Goal: Transaction & Acquisition: Purchase product/service

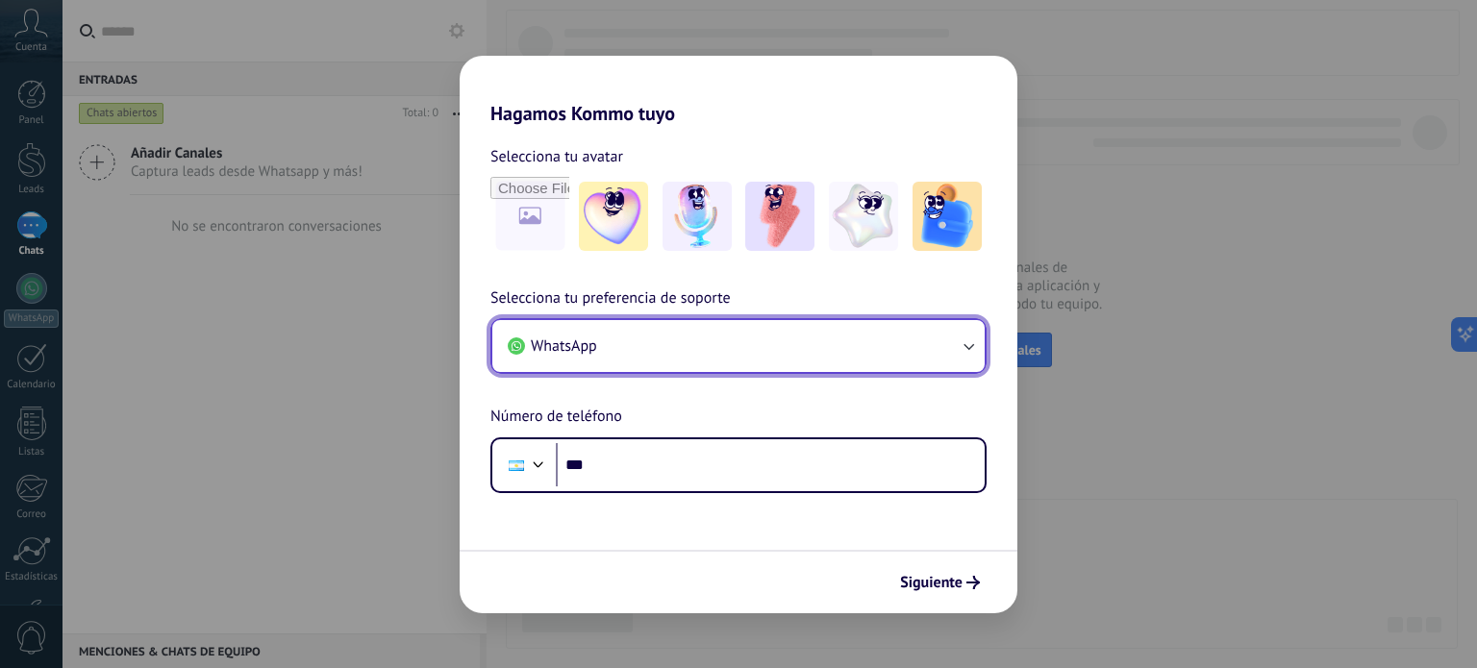
click at [823, 357] on button "WhatsApp" at bounding box center [738, 346] width 492 height 52
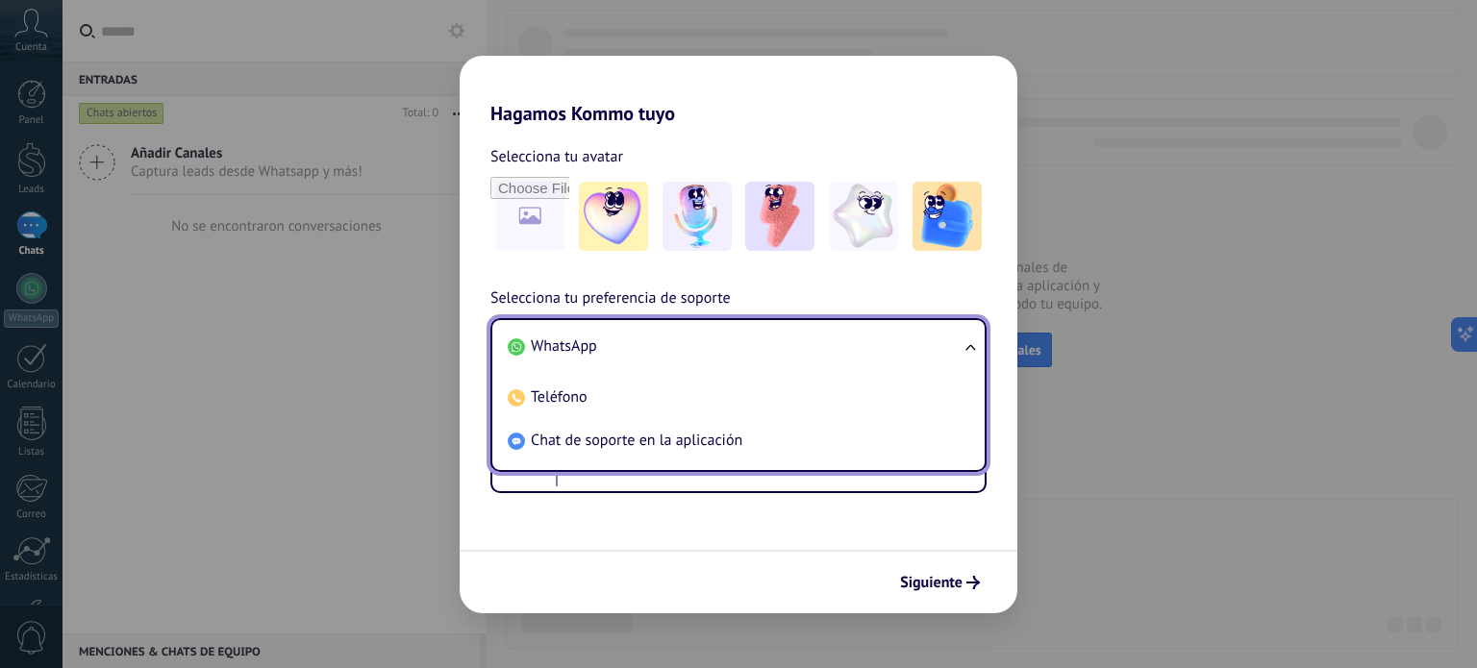
click at [596, 353] on li "WhatsApp" at bounding box center [734, 346] width 469 height 43
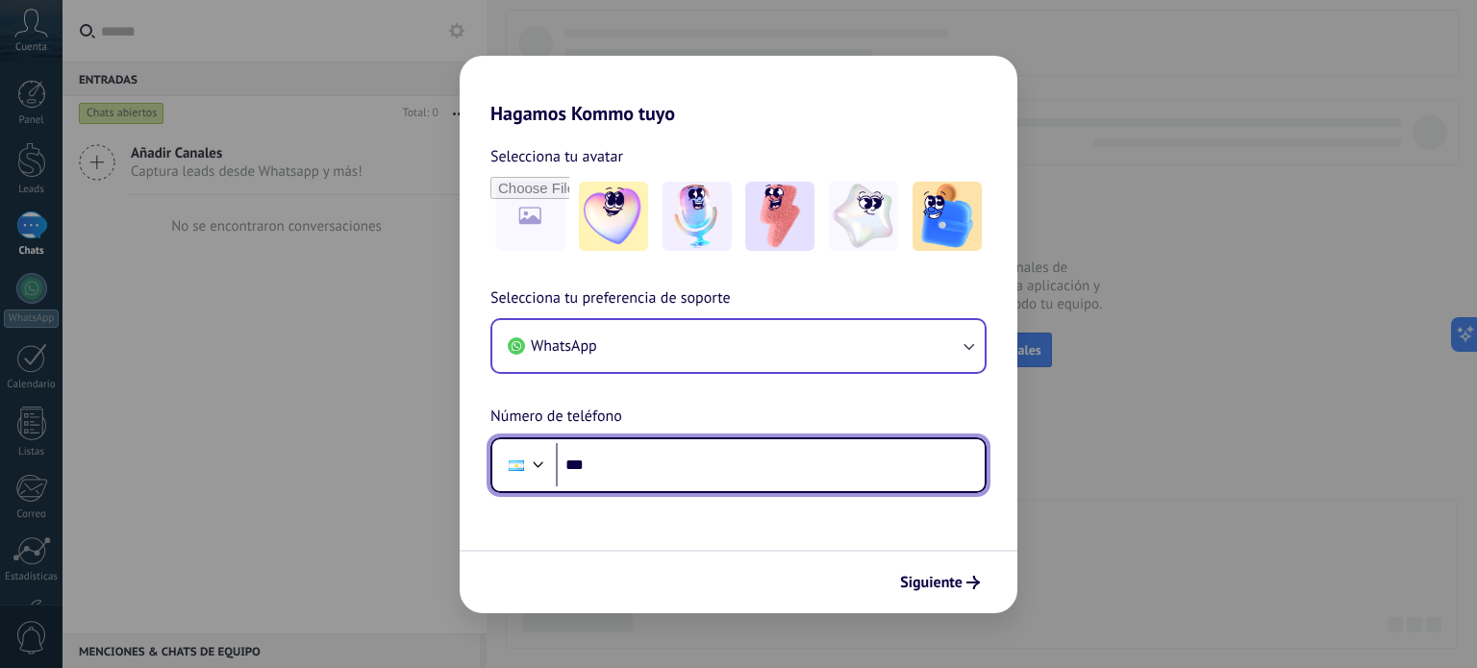
click at [603, 464] on input "***" at bounding box center [770, 465] width 429 height 44
type input "**********"
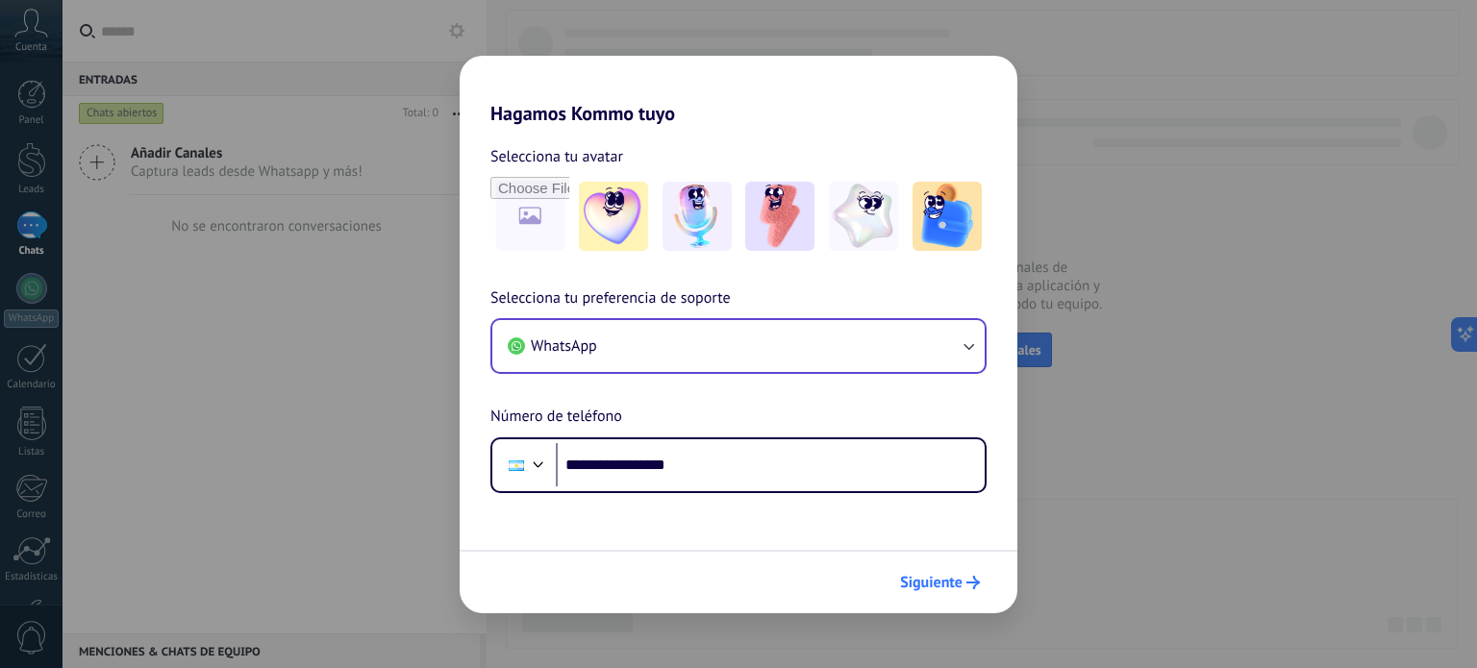
click at [945, 587] on span "Siguiente" at bounding box center [931, 582] width 63 height 13
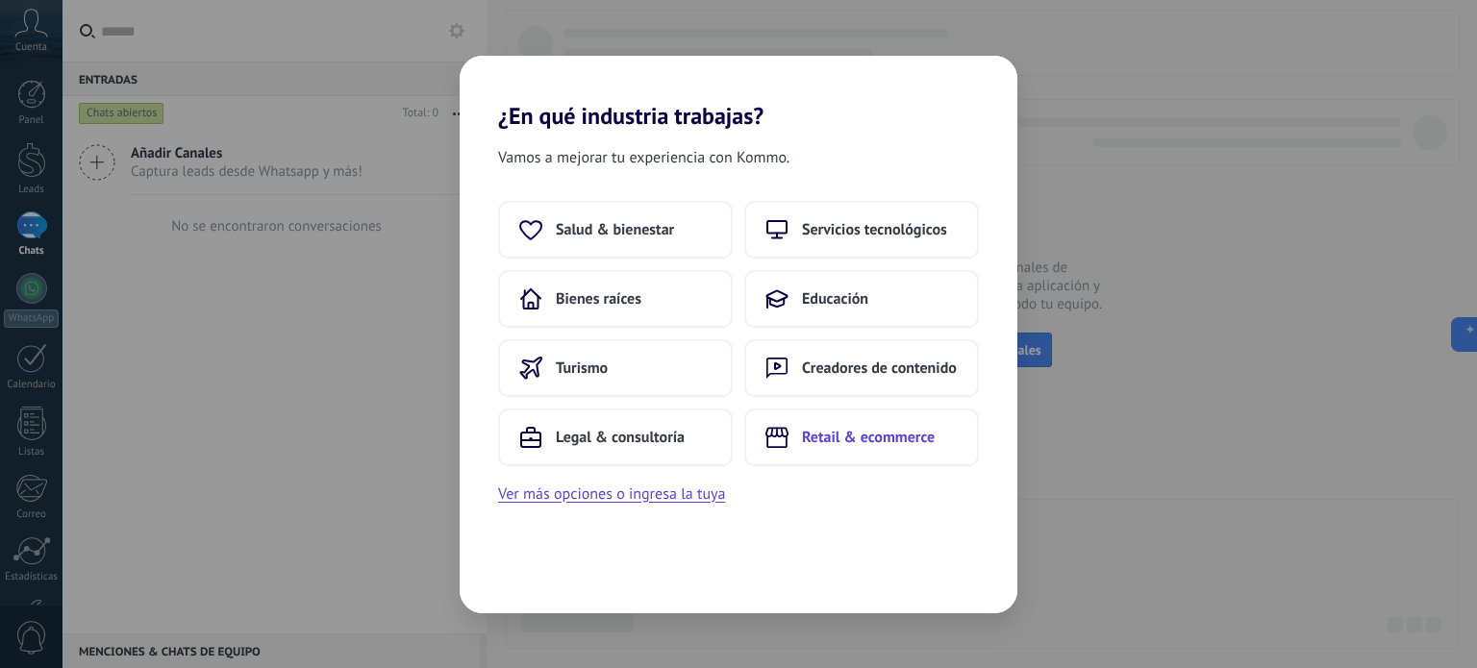
click at [855, 439] on span "Retail & ecommerce" at bounding box center [868, 437] width 133 height 19
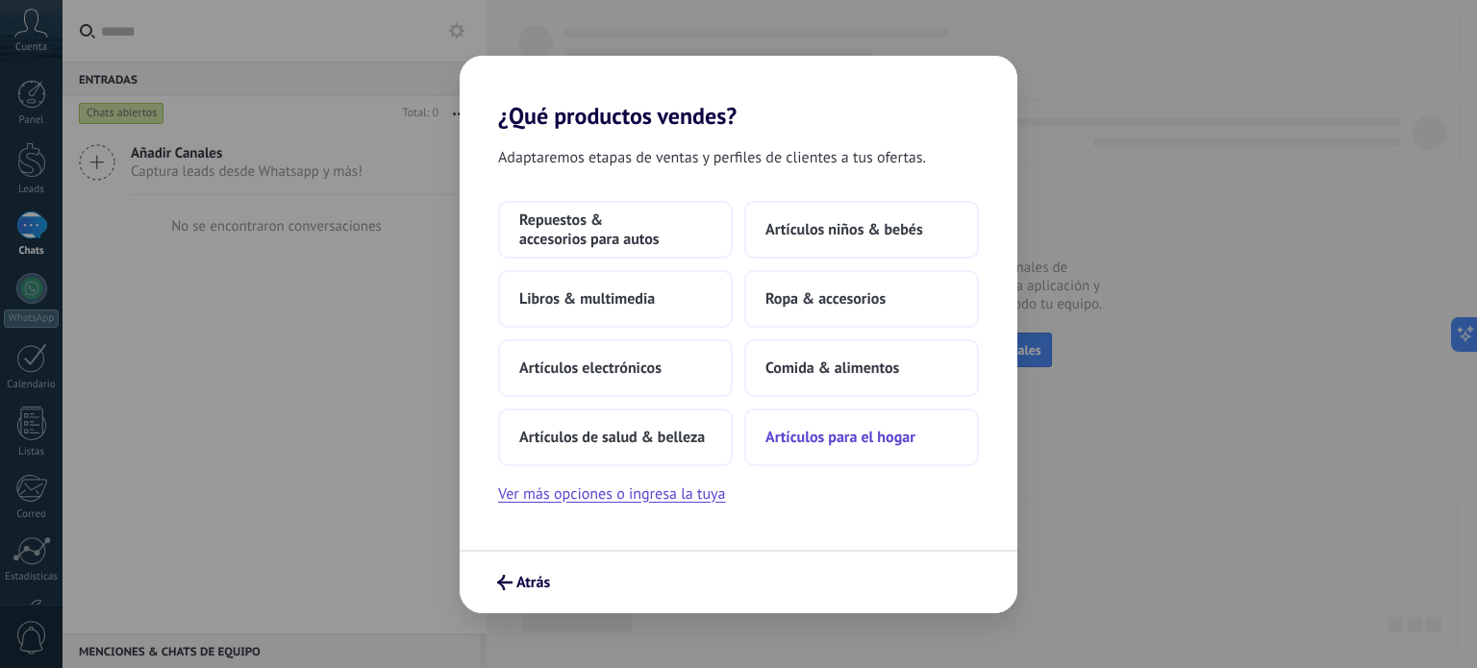
click at [846, 440] on span "Artículos para el hogar" at bounding box center [841, 437] width 150 height 19
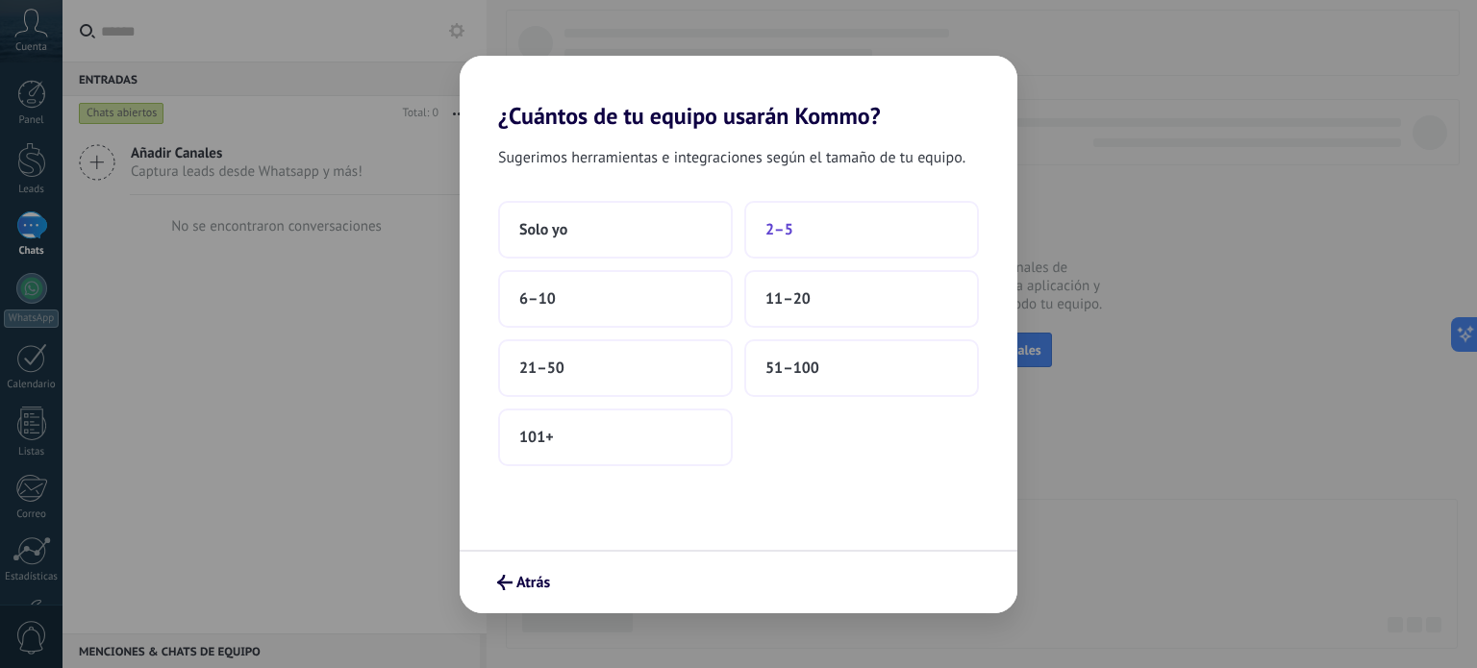
click at [812, 235] on button "2–5" at bounding box center [861, 230] width 235 height 58
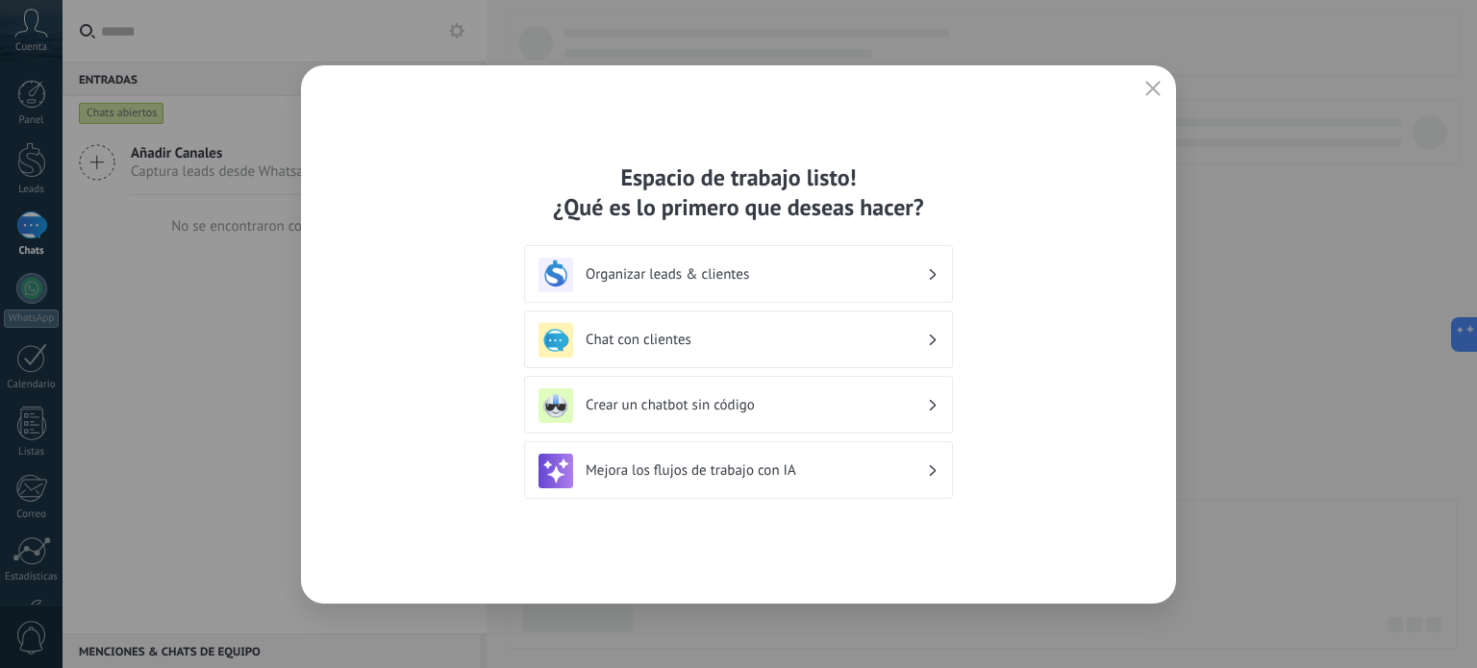
click at [869, 275] on h3 "Organizar leads & clientes" at bounding box center [756, 274] width 341 height 18
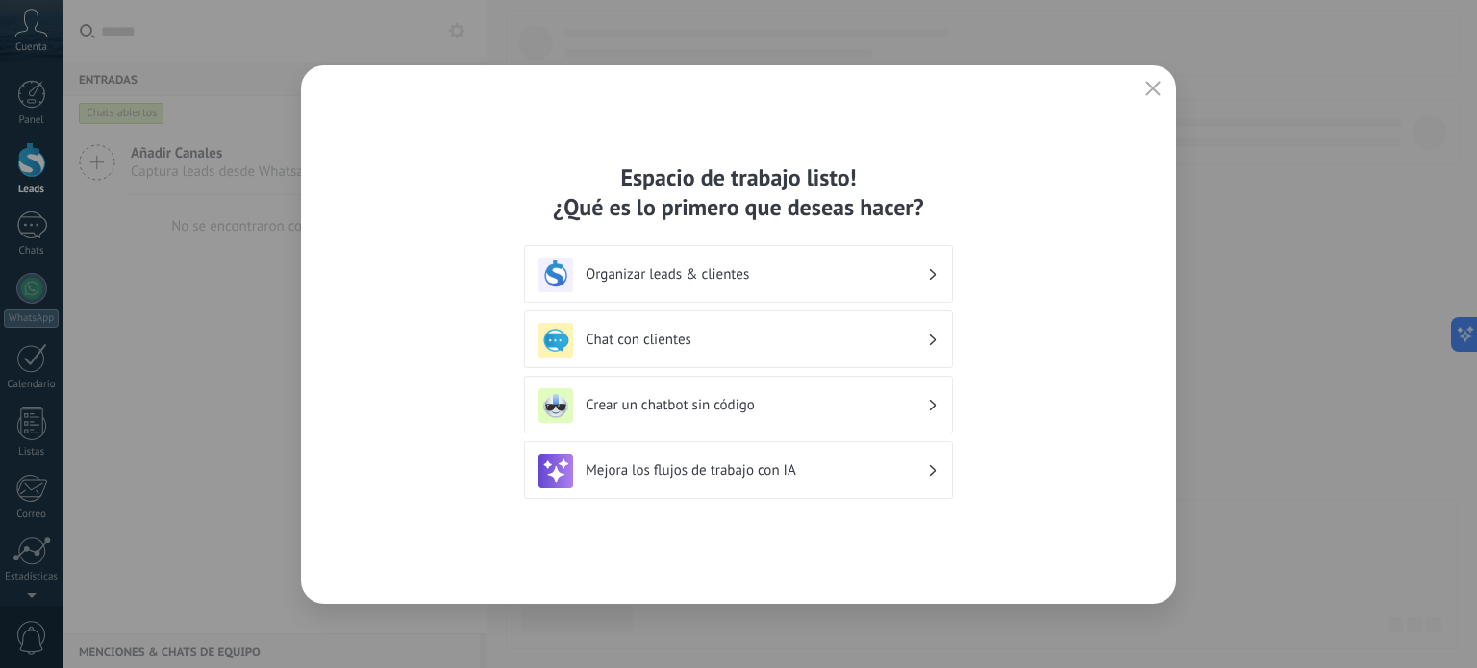
click at [934, 280] on icon at bounding box center [933, 275] width 7 height 12
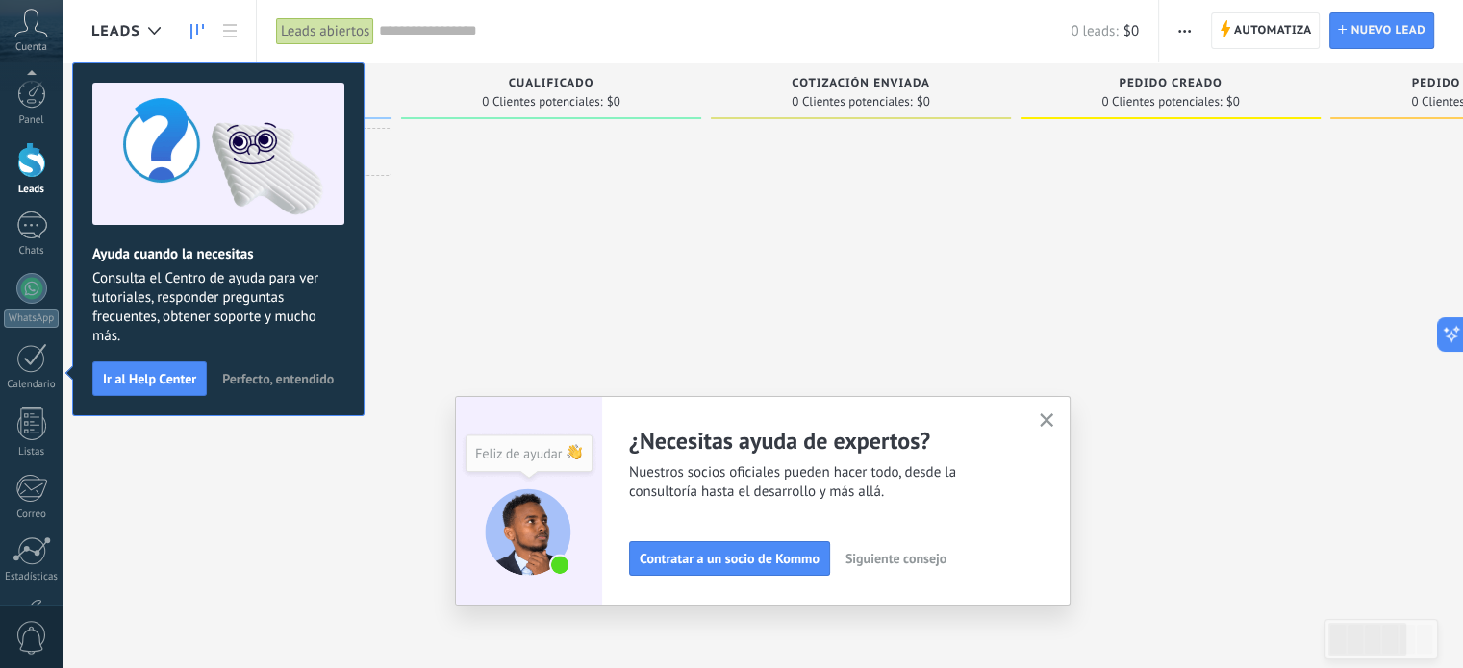
scroll to position [131, 0]
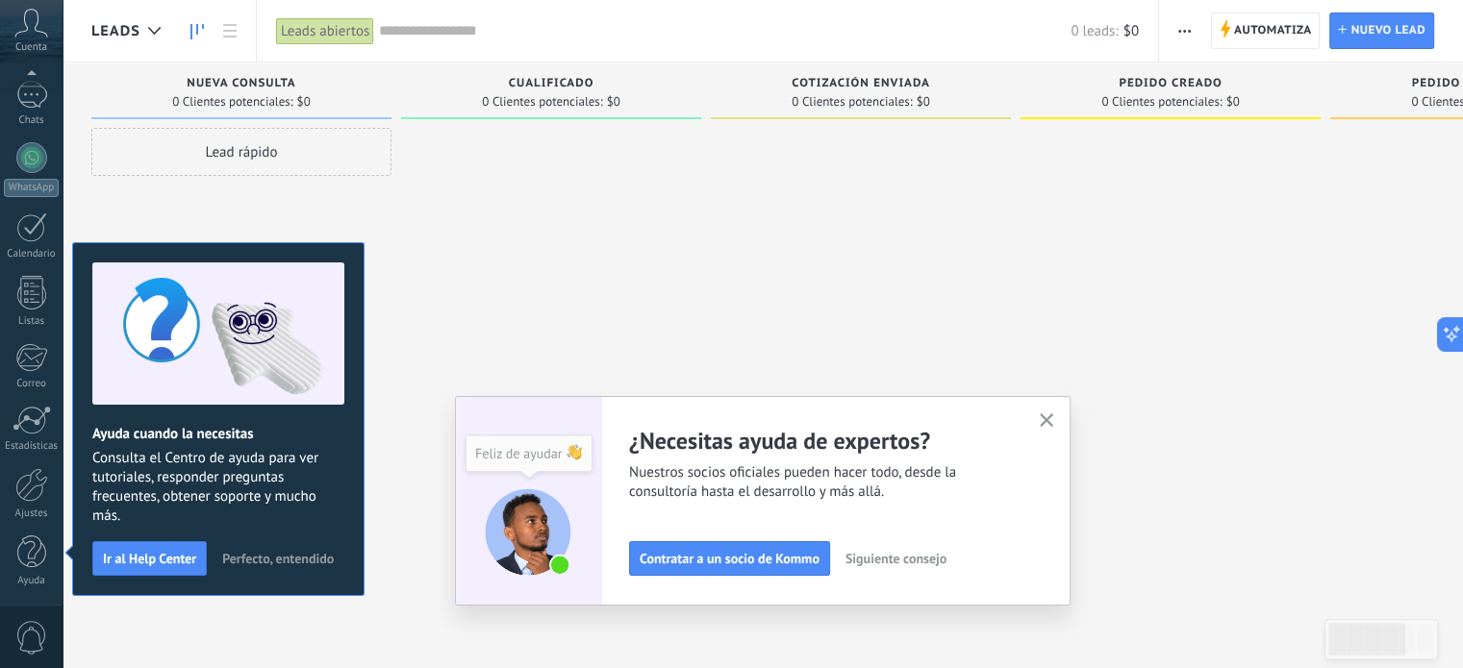
click at [1054, 422] on use "button" at bounding box center [1047, 421] width 14 height 14
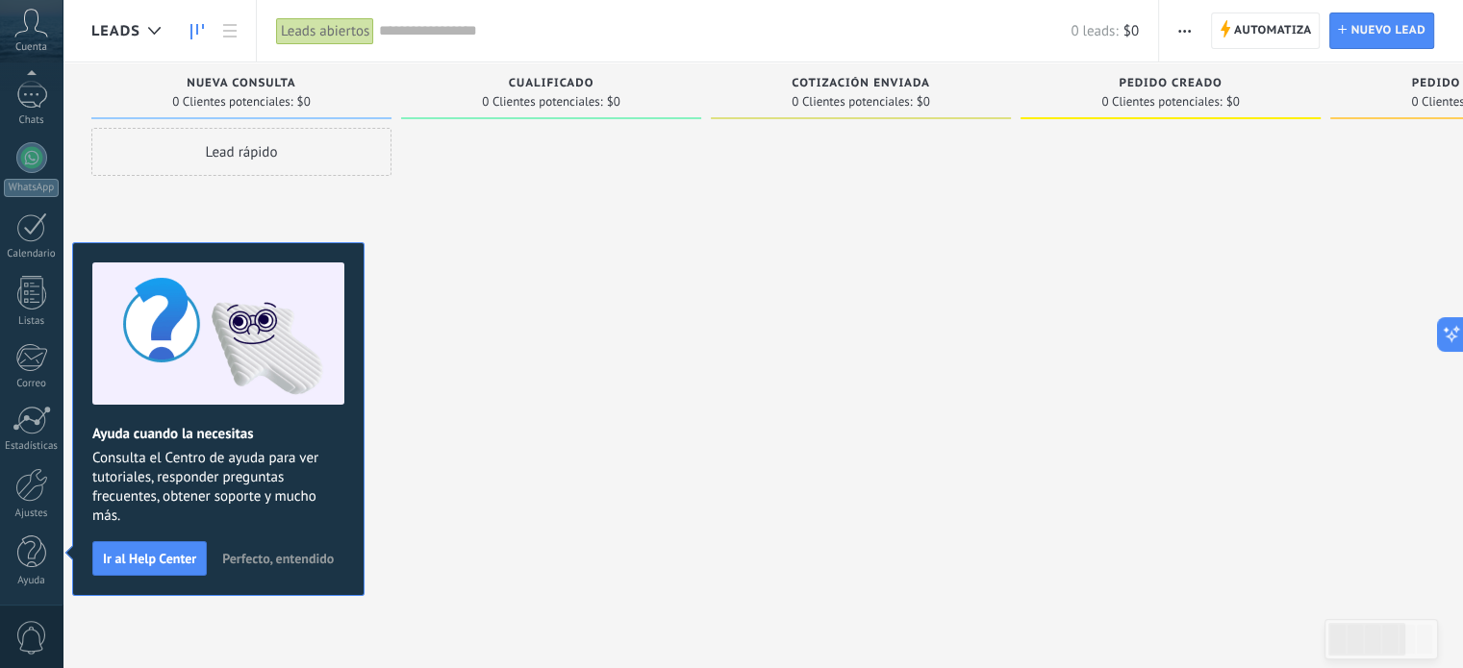
click at [273, 558] on span "Perfecto, entendido" at bounding box center [278, 558] width 112 height 13
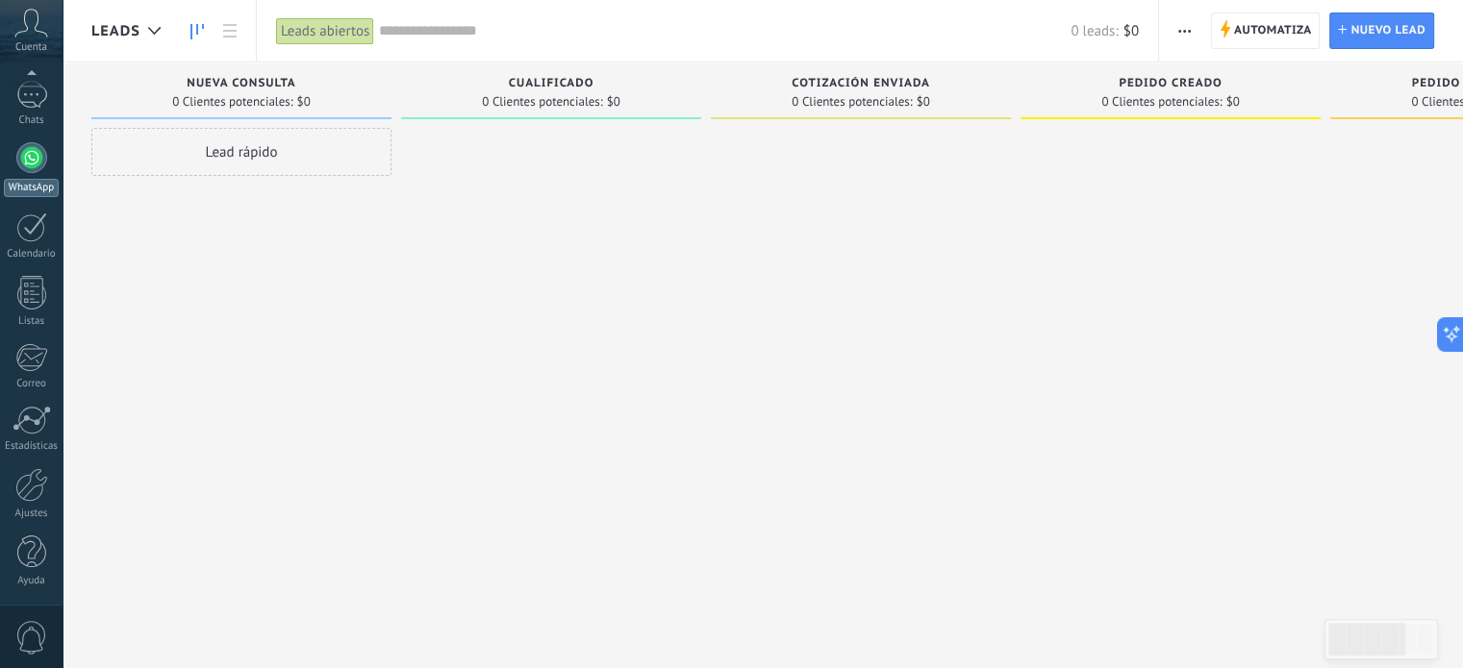
click at [35, 162] on div at bounding box center [31, 157] width 31 height 31
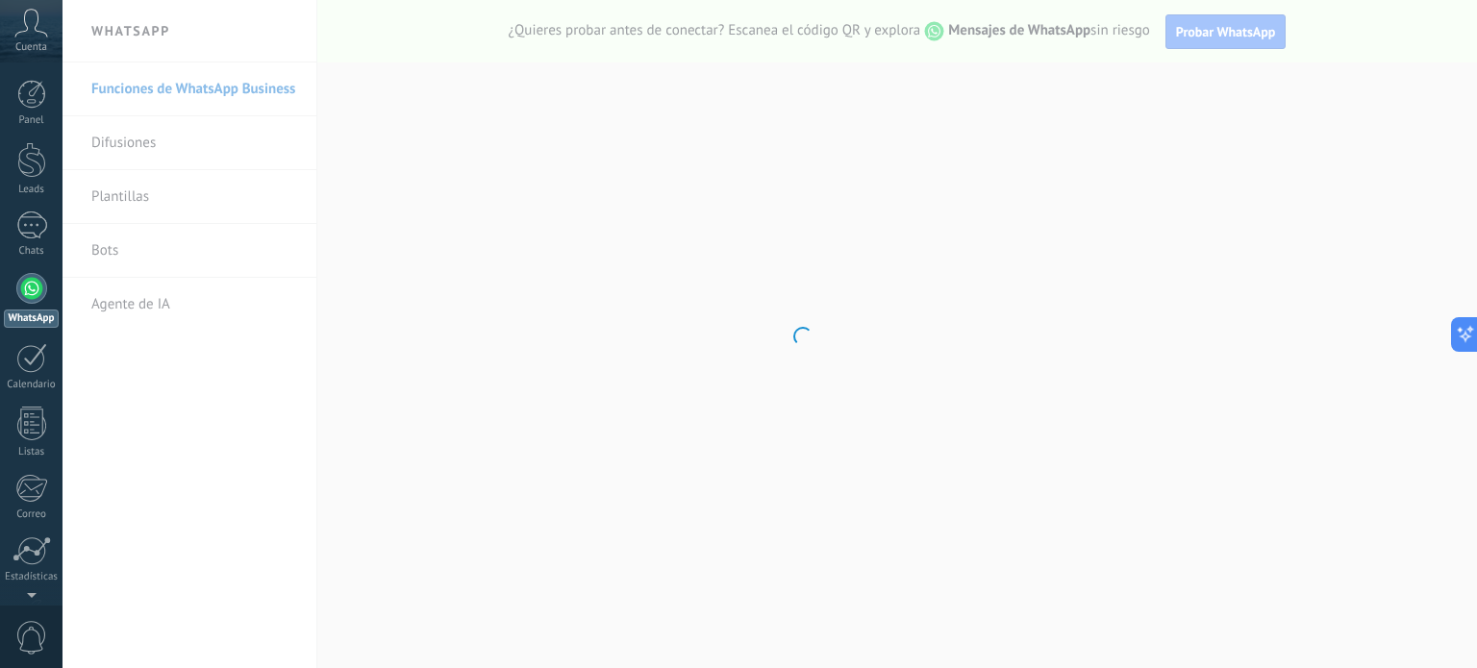
click at [31, 296] on div at bounding box center [31, 288] width 31 height 31
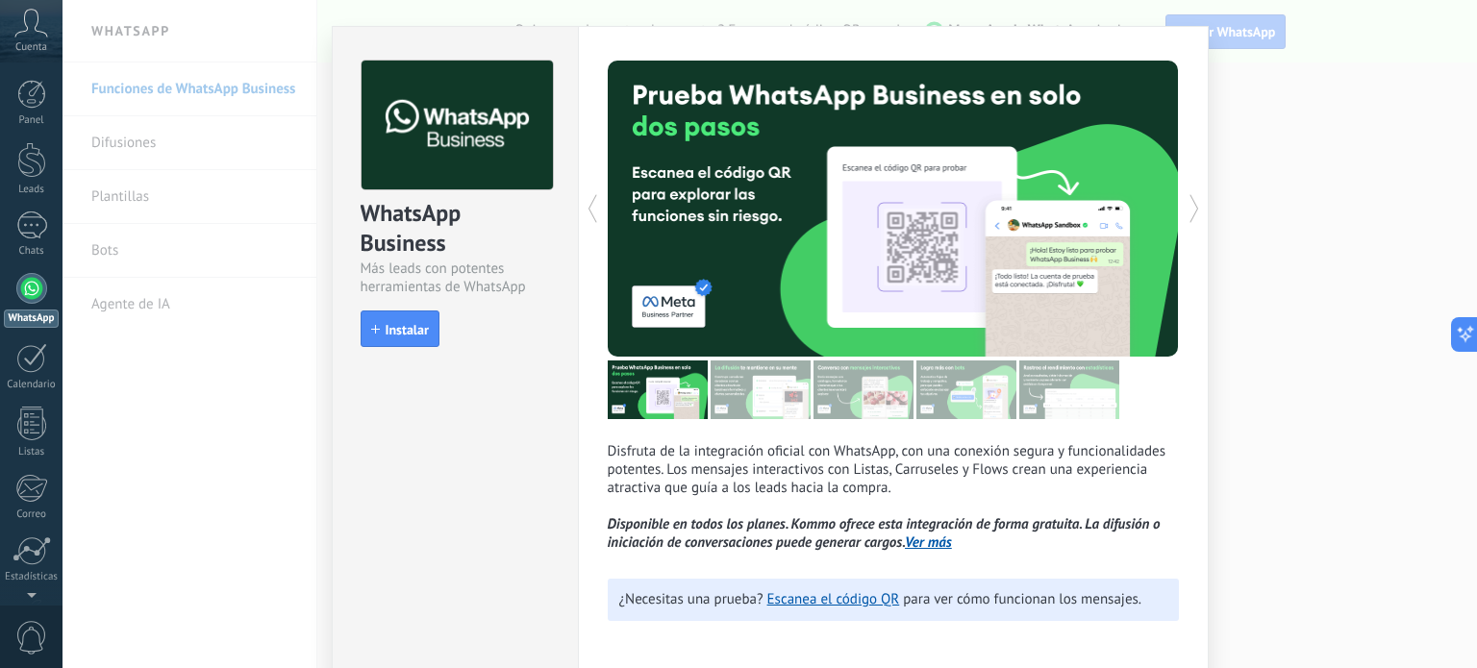
scroll to position [35, 0]
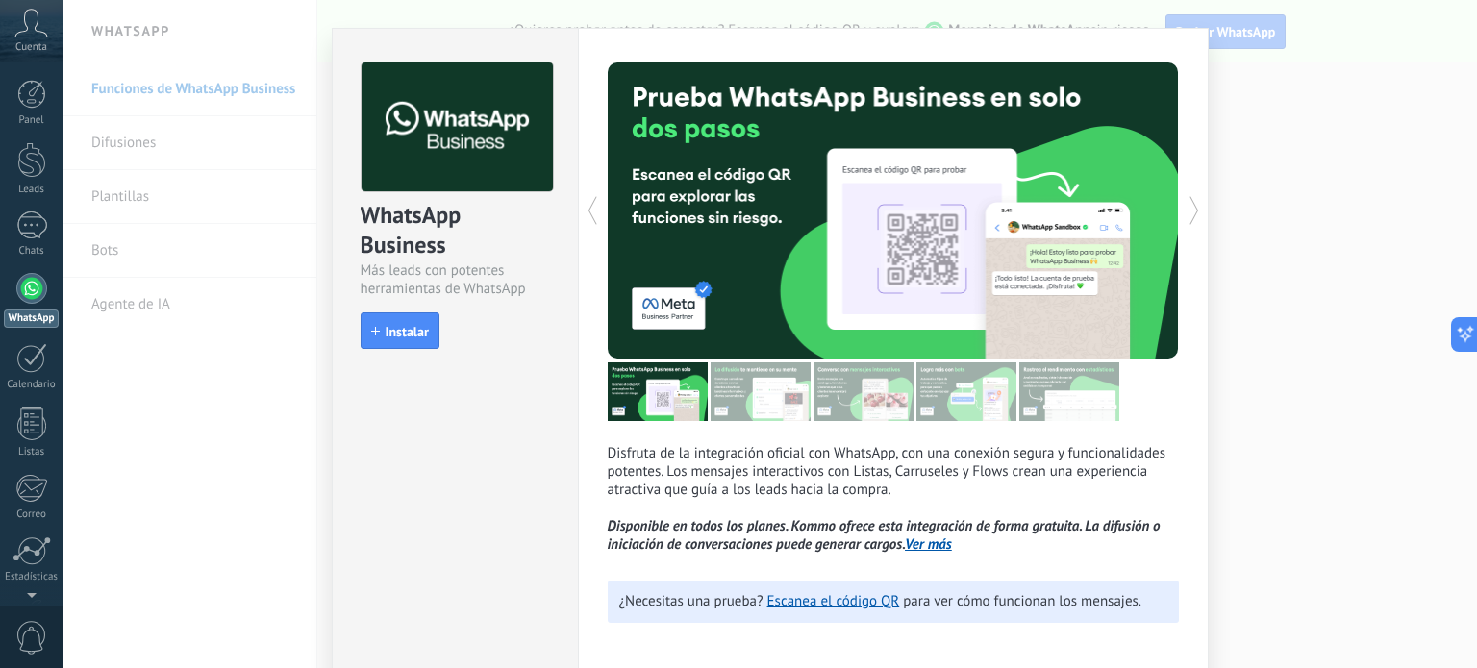
click at [1338, 252] on div "WhatsApp Business Más leads con potentes herramientas de WhatsApp install Insta…" at bounding box center [770, 334] width 1415 height 668
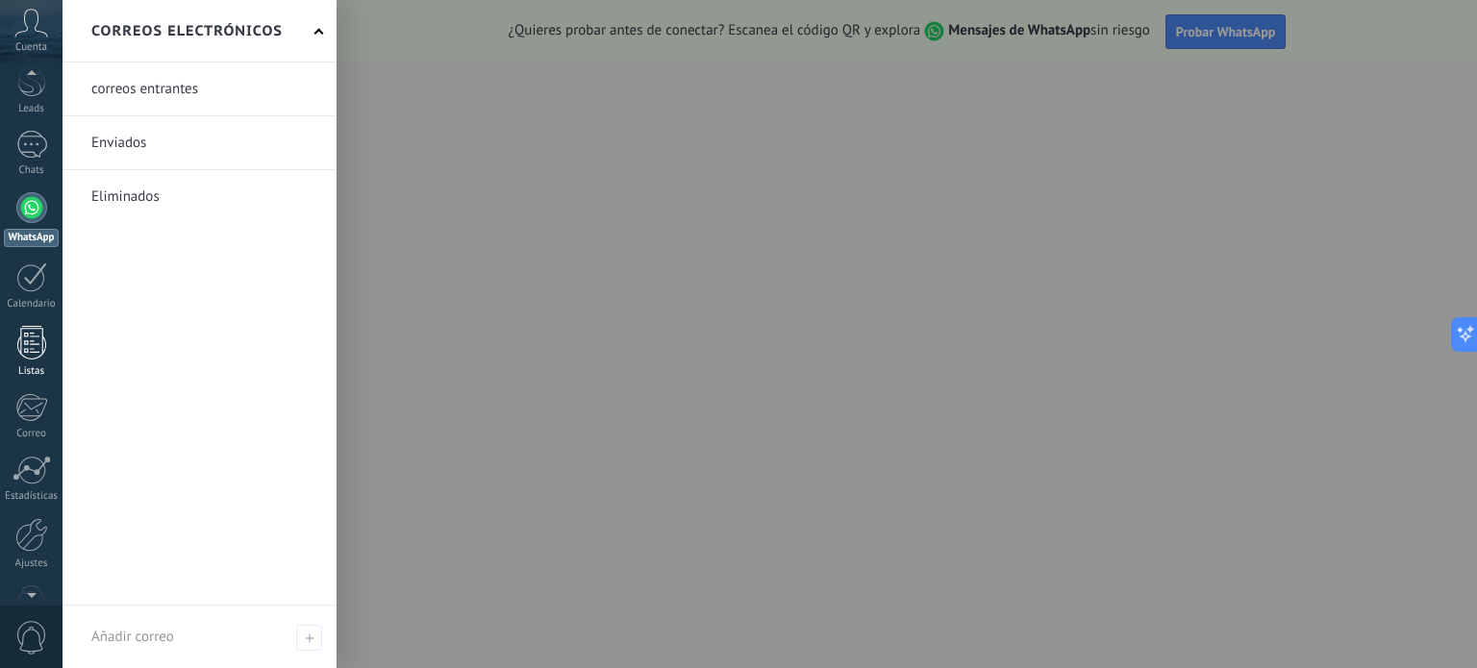
scroll to position [119, 0]
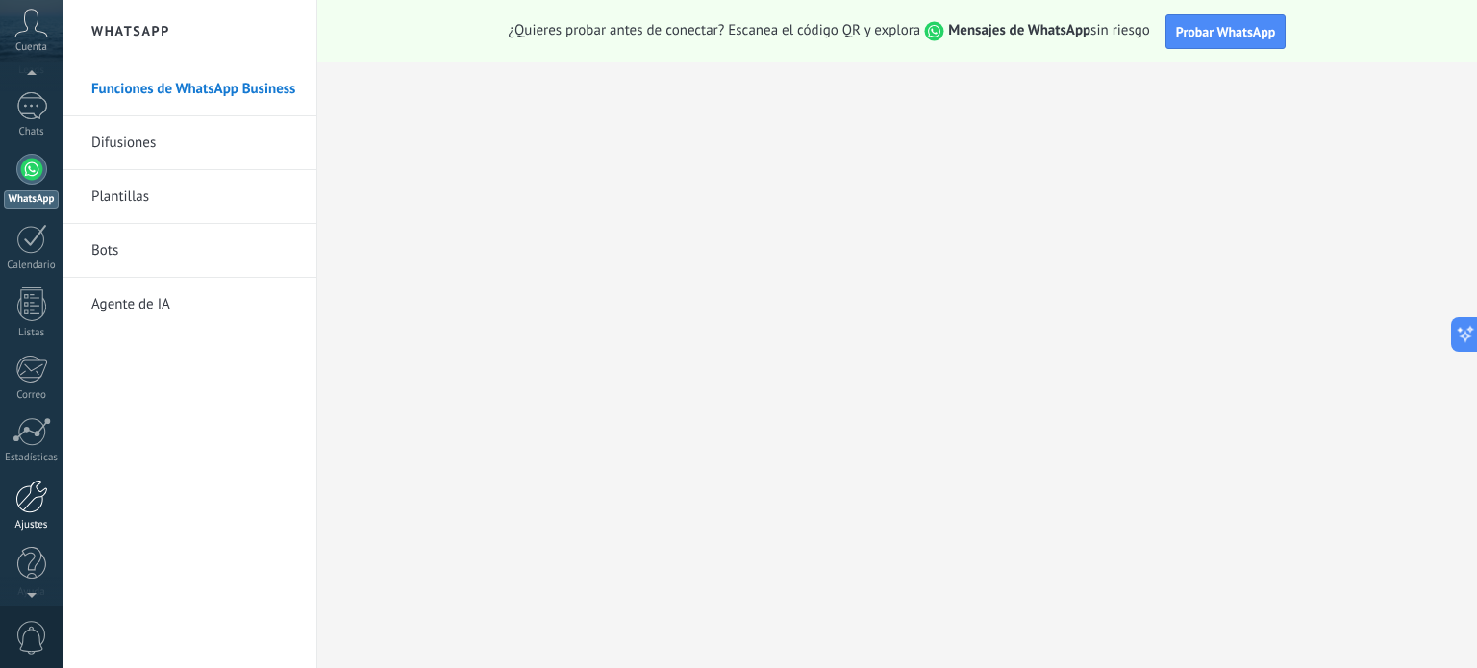
click at [35, 495] on div at bounding box center [31, 497] width 33 height 34
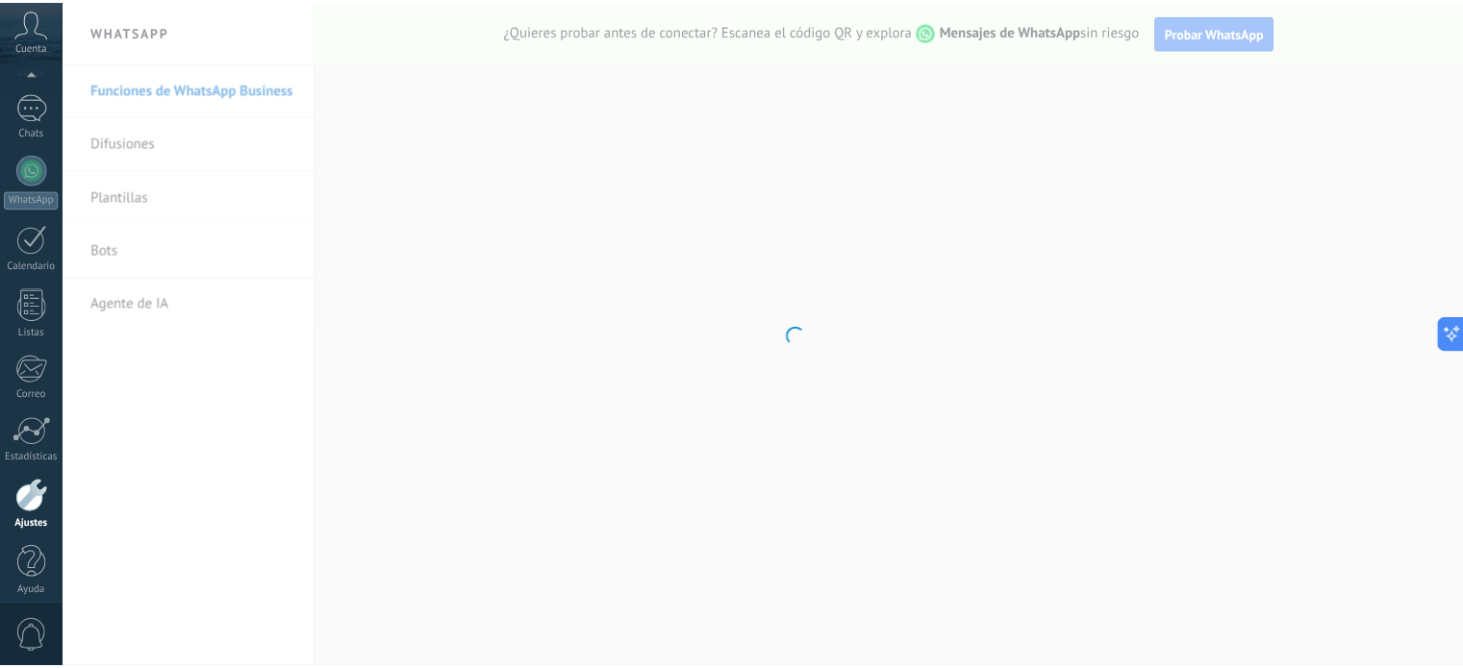
scroll to position [131, 0]
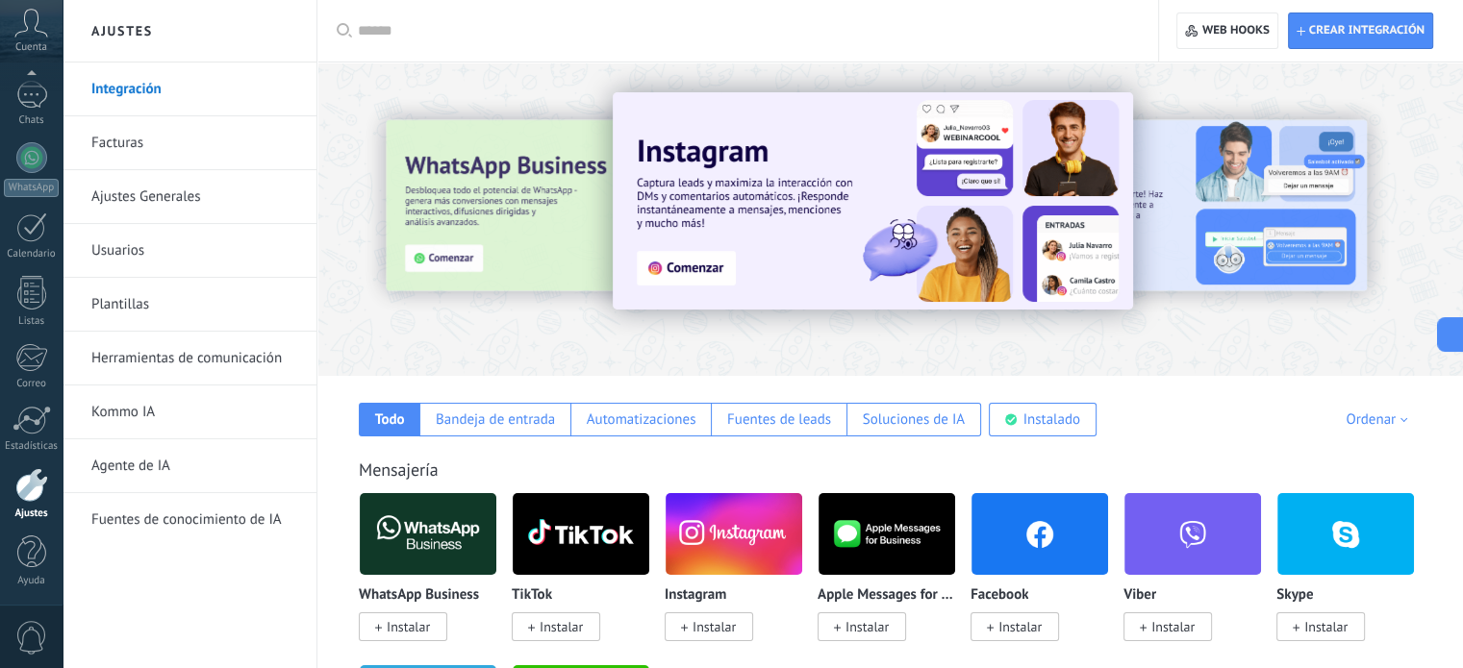
click at [516, 223] on div at bounding box center [419, 218] width 421 height 173
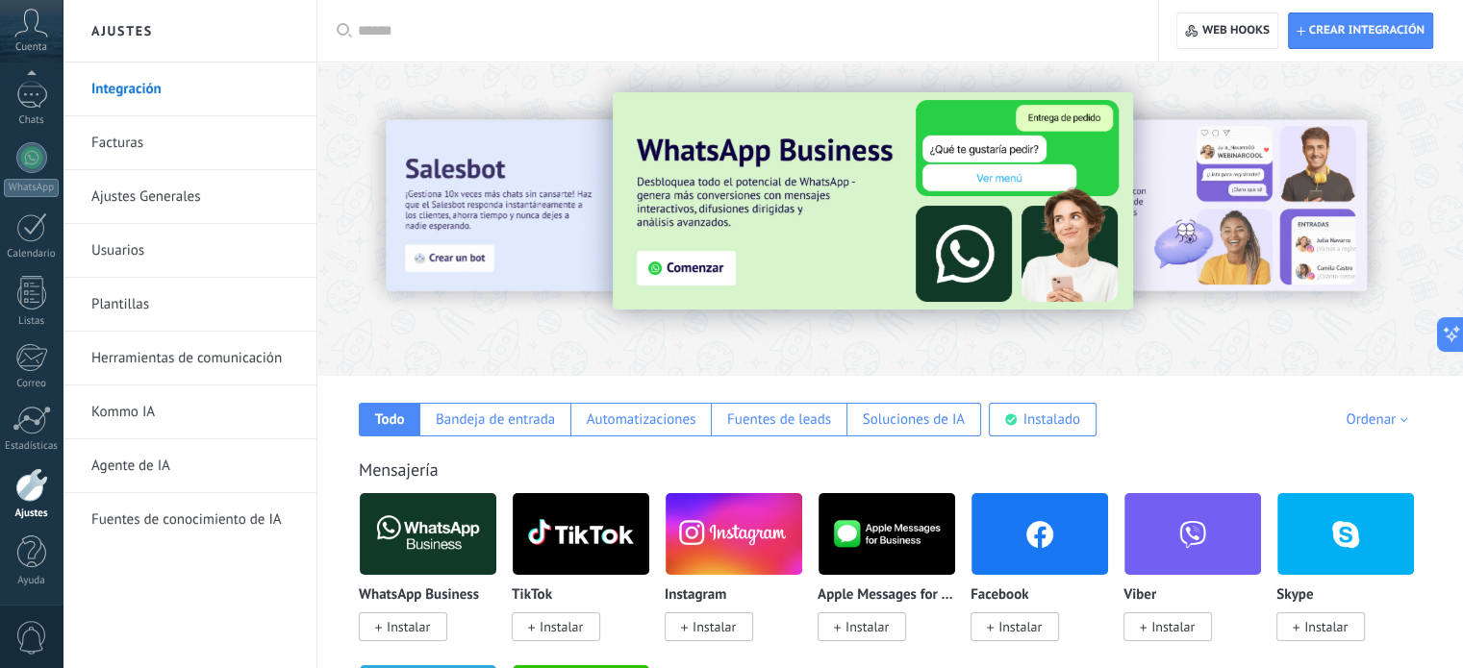
click at [686, 268] on img at bounding box center [873, 200] width 520 height 217
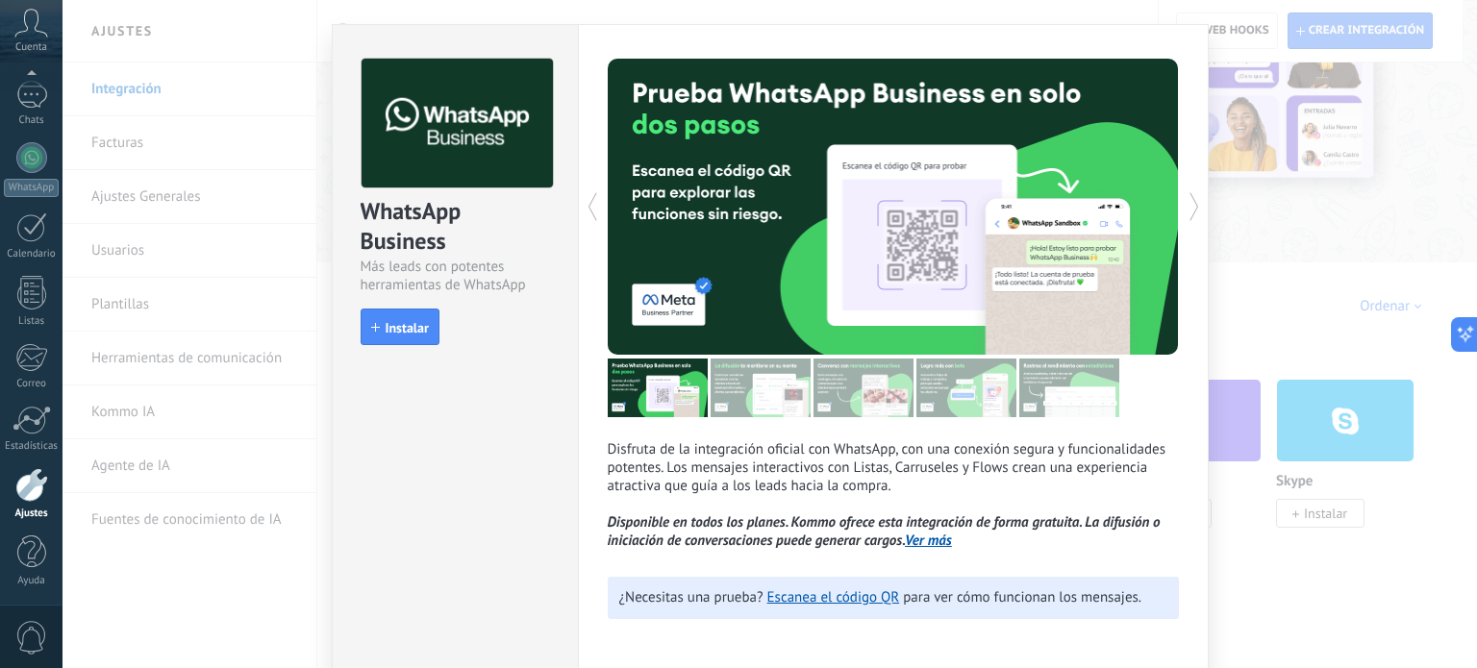
scroll to position [42, 0]
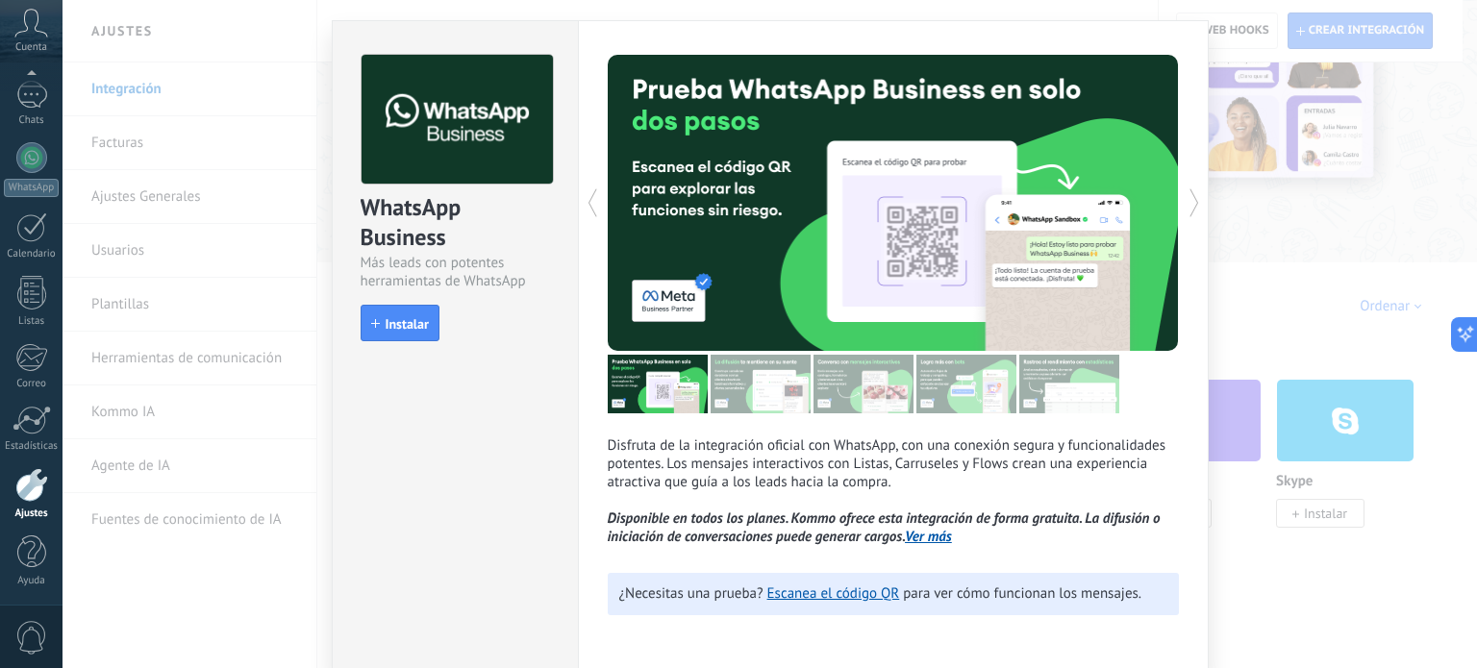
click at [517, 400] on div "WhatsApp Business Más leads con potentes herramientas de WhatsApp install Insta…" at bounding box center [455, 345] width 246 height 651
click at [569, 388] on div "WhatsApp Business Más leads con potentes herramientas de WhatsApp install Insta…" at bounding box center [455, 345] width 246 height 651
click at [1256, 261] on div "WhatsApp Business Más leads con potentes herramientas de WhatsApp install Insta…" at bounding box center [770, 334] width 1415 height 668
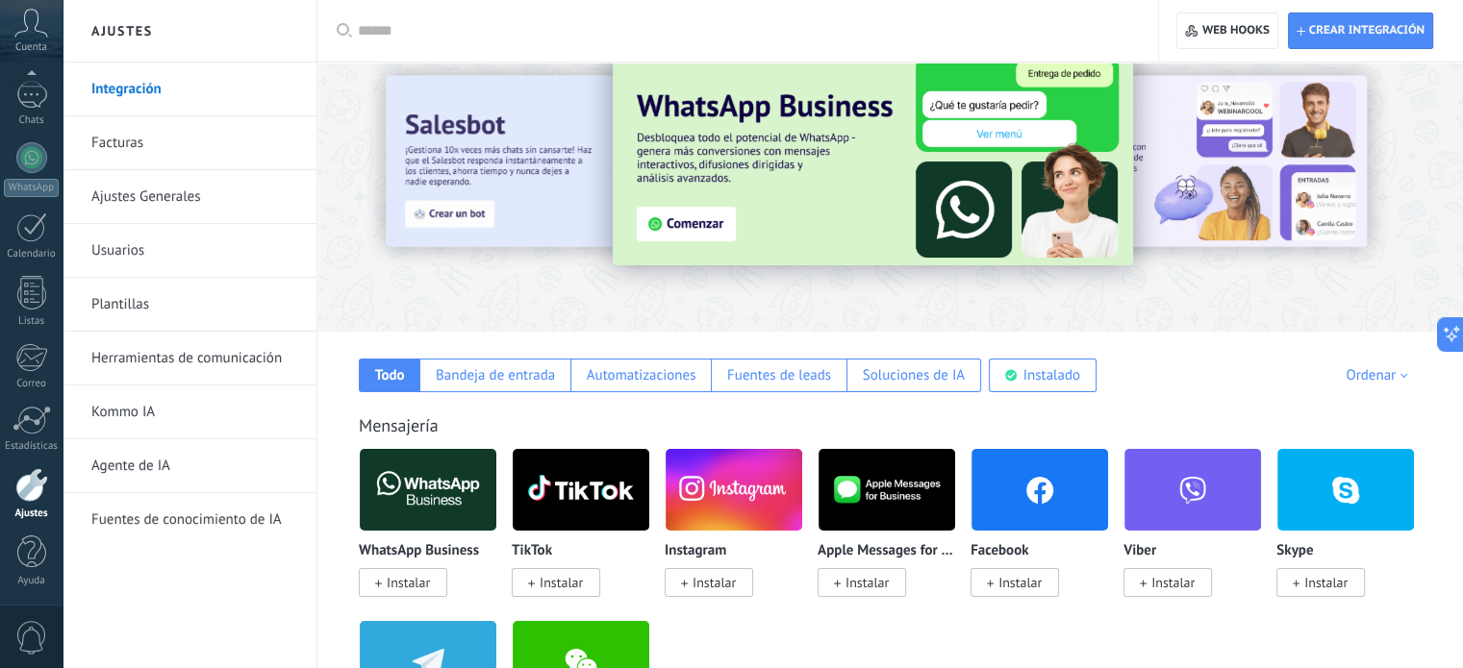
scroll to position [45, 0]
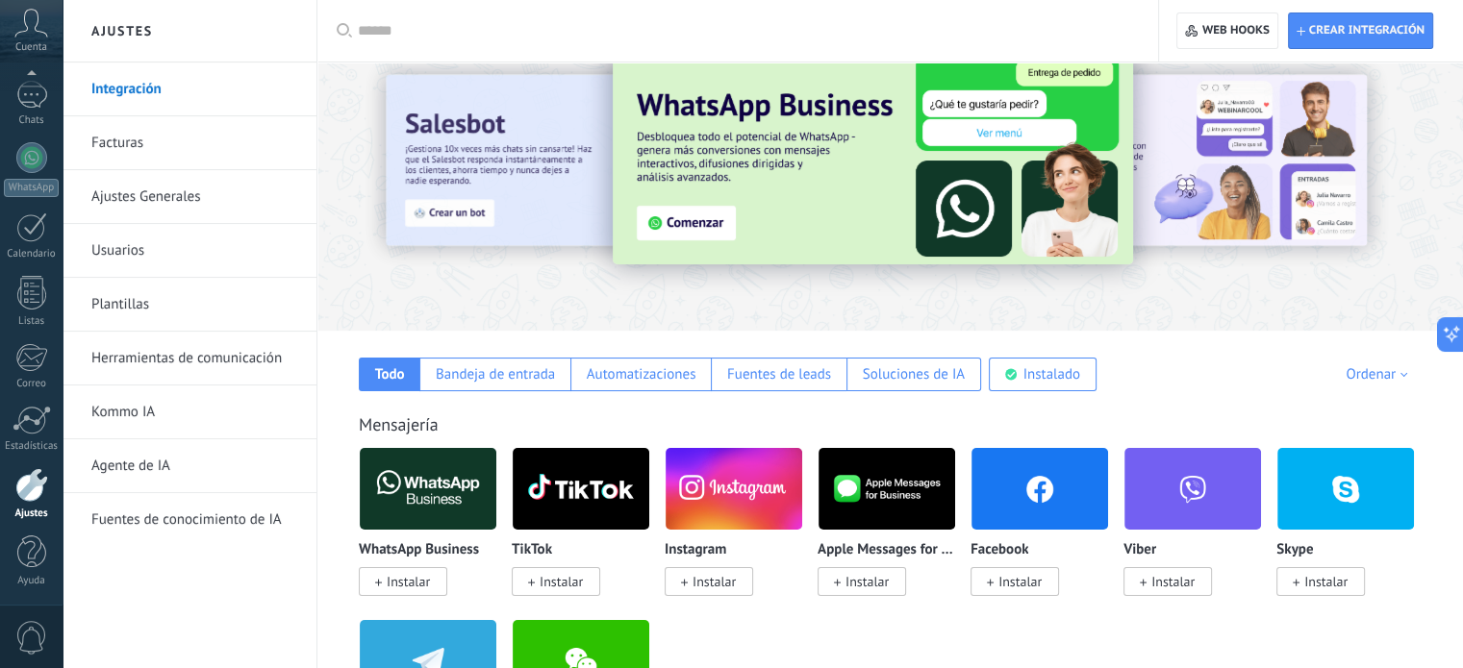
click at [154, 90] on link "Integración" at bounding box center [194, 90] width 206 height 54
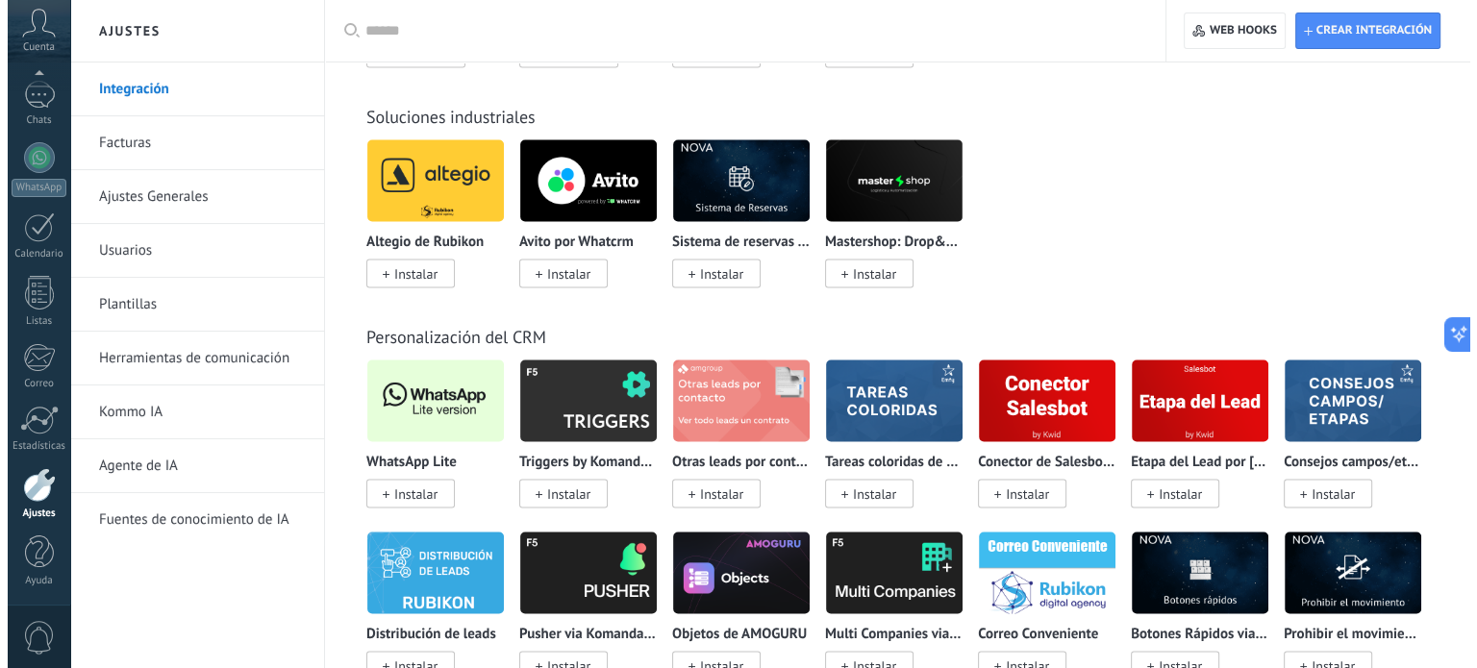
scroll to position [3588, 0]
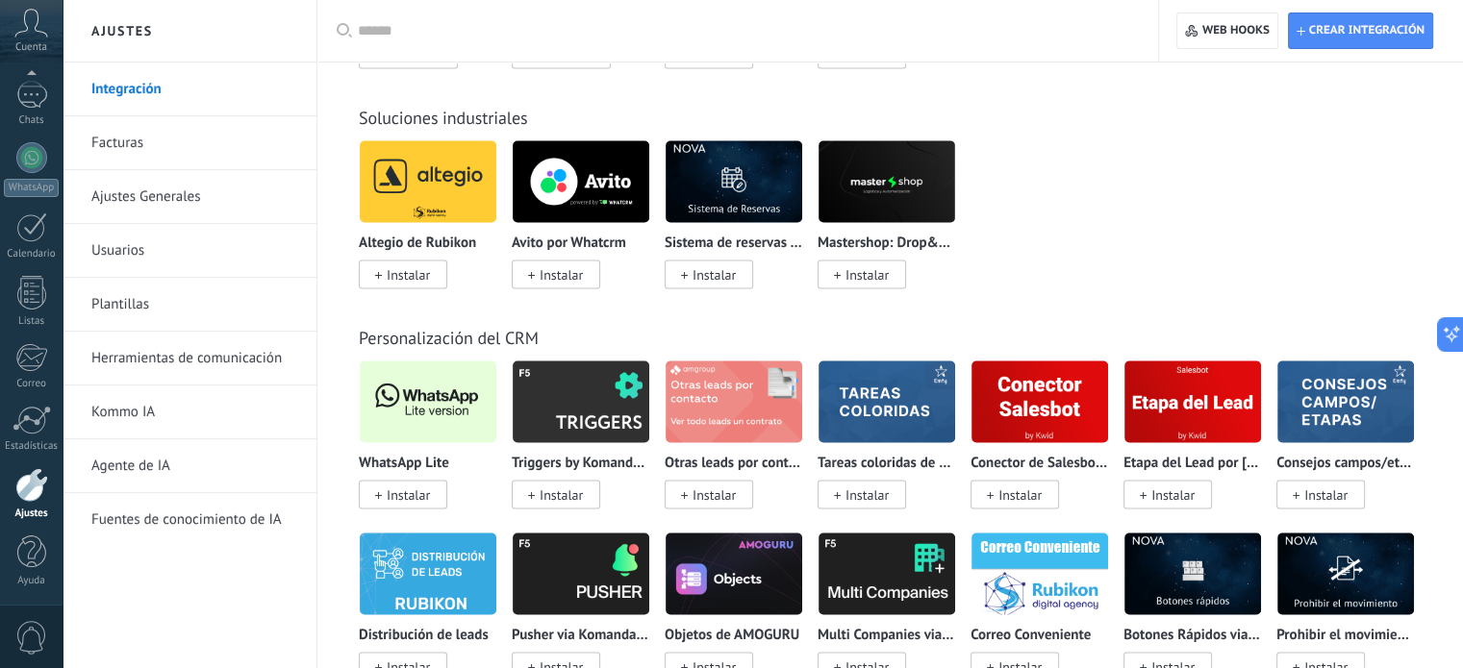
click at [422, 501] on span "Instalar" at bounding box center [408, 494] width 43 height 17
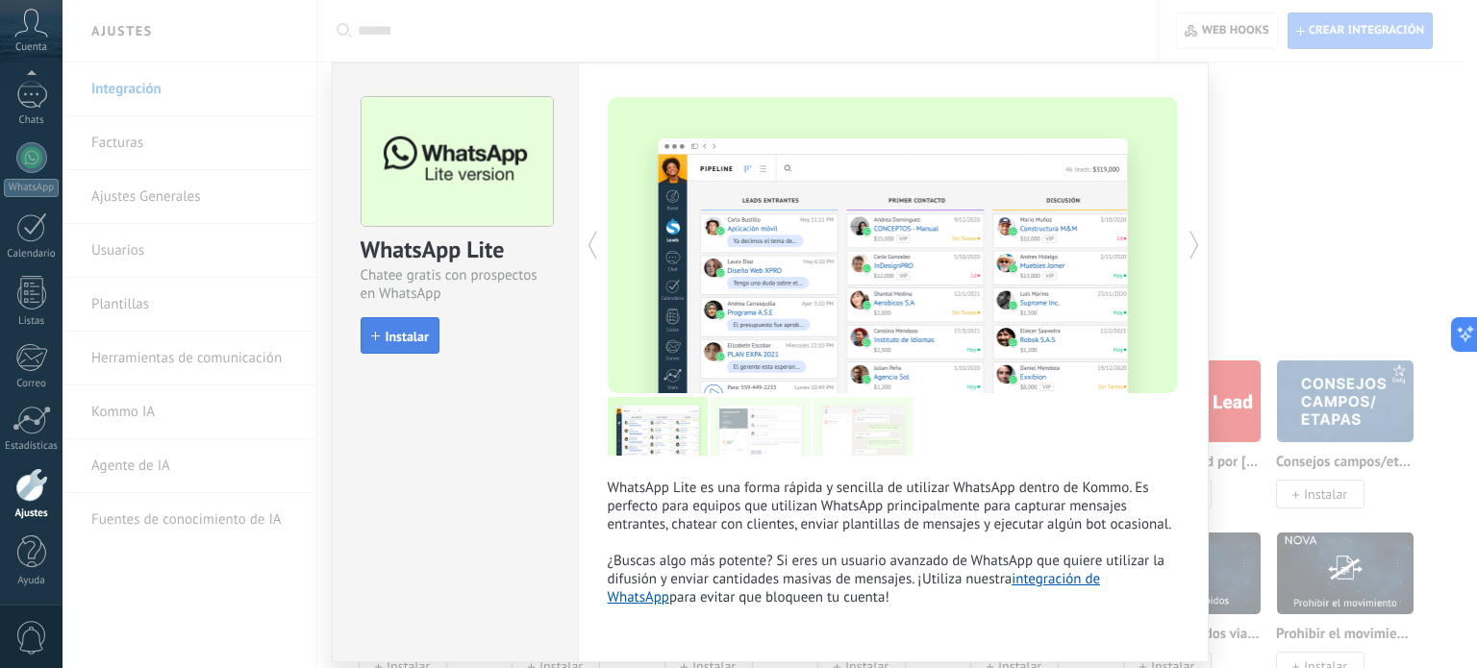
click at [394, 342] on span "Instalar" at bounding box center [407, 336] width 43 height 13
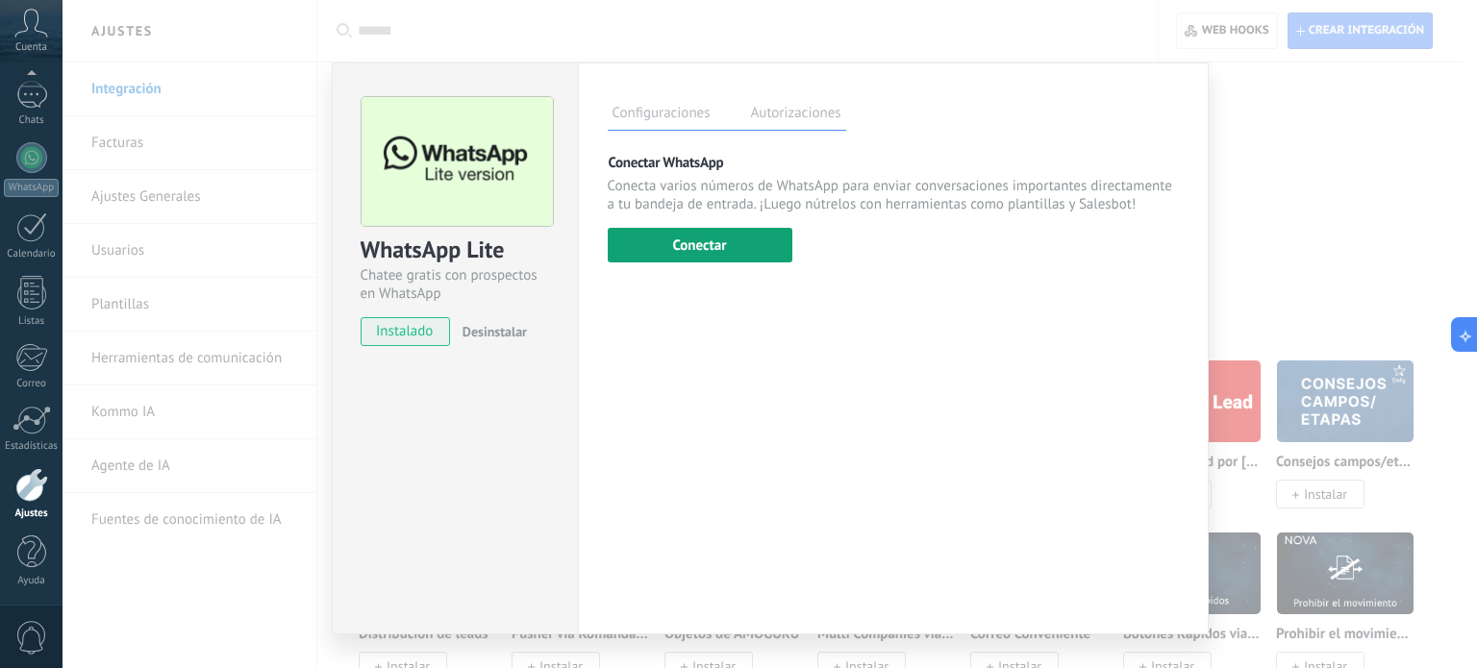
click at [695, 253] on button "Conectar" at bounding box center [700, 245] width 185 height 35
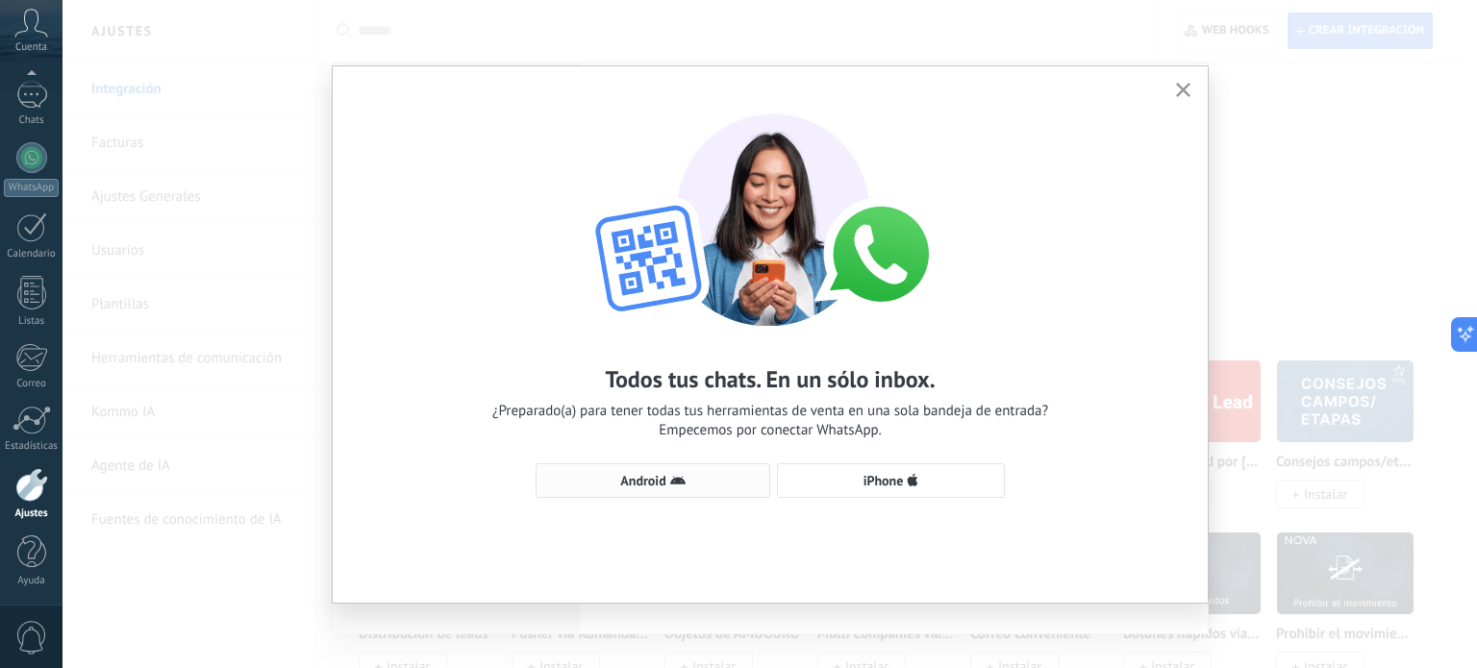
click at [662, 483] on span "Android" at bounding box center [642, 480] width 45 height 13
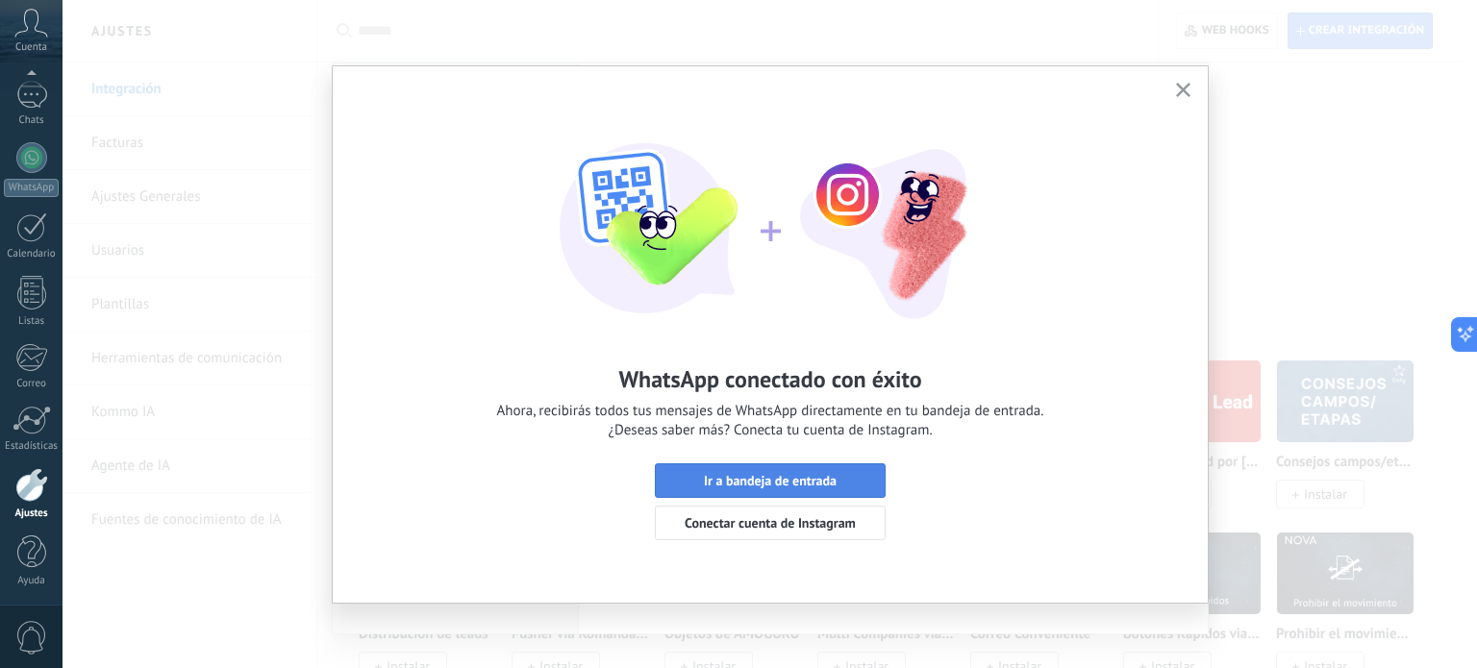
click at [785, 483] on span "Ir a bandeja de entrada" at bounding box center [770, 480] width 133 height 13
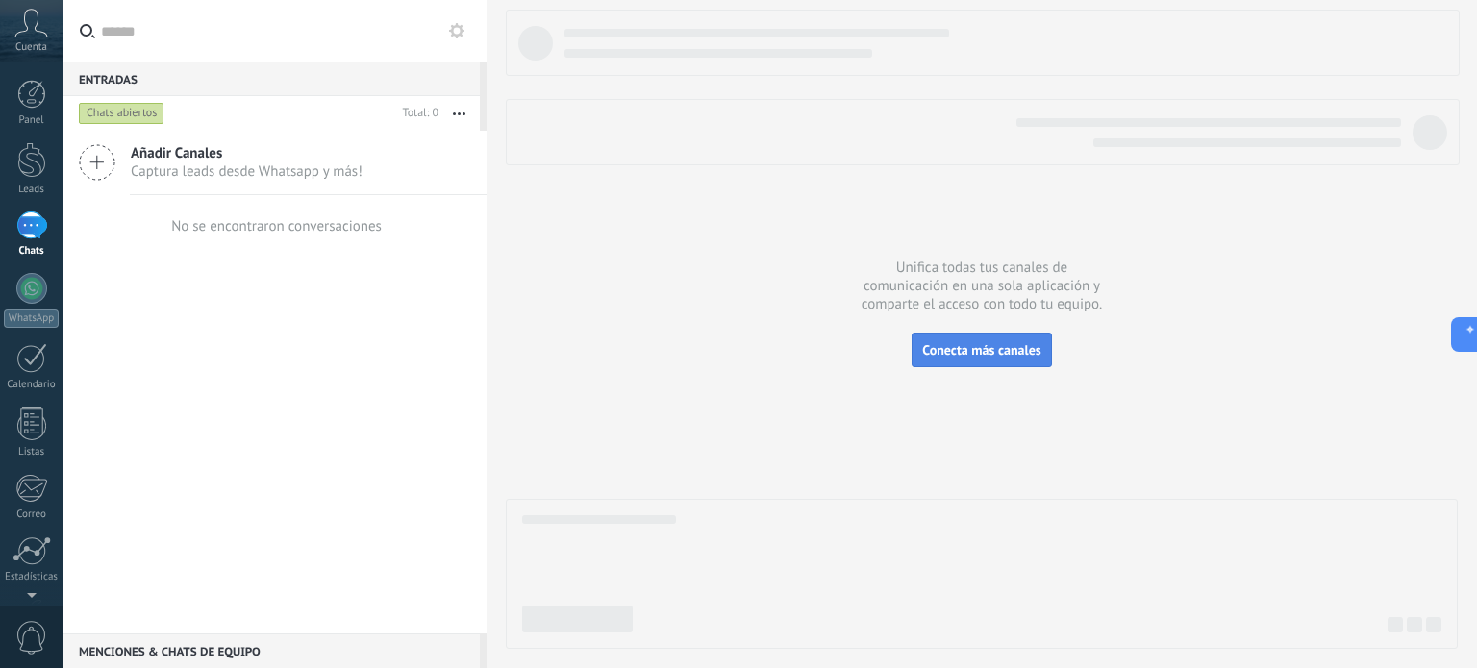
click at [977, 344] on span "Conecta más canales" at bounding box center [981, 349] width 118 height 17
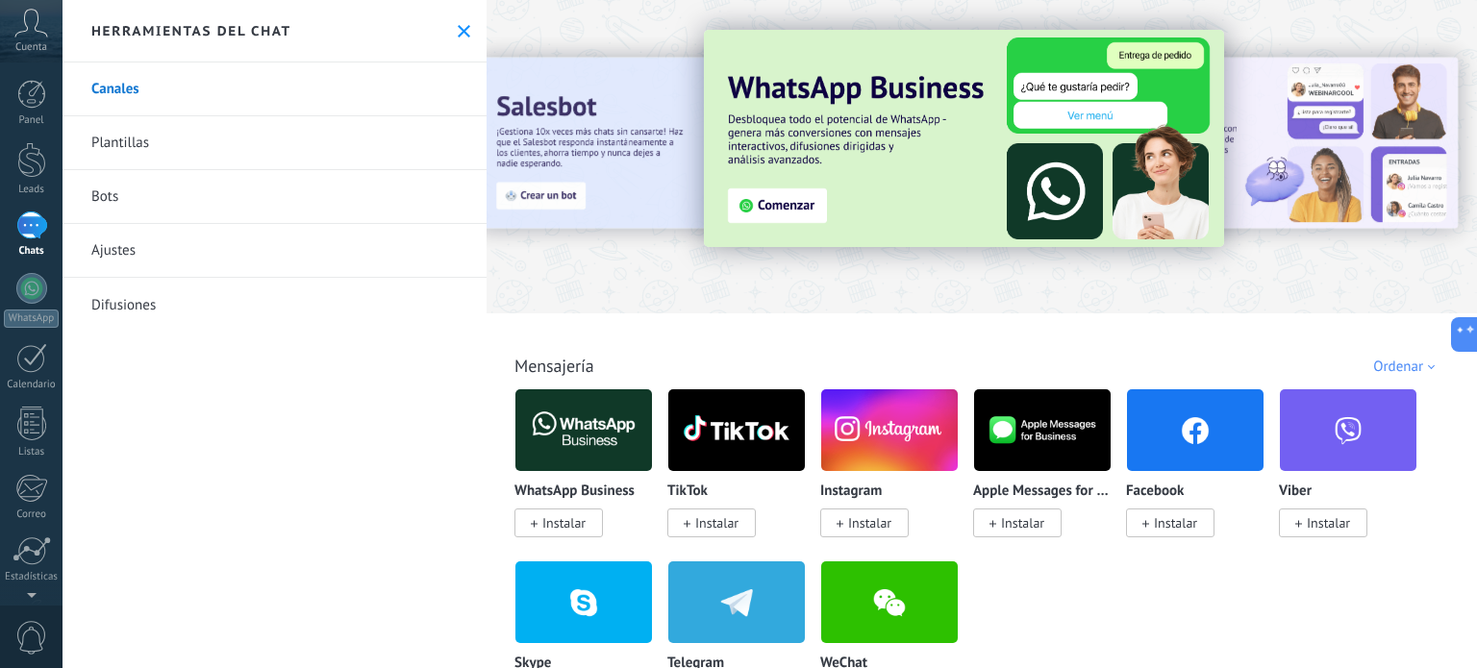
click at [135, 141] on link "Plantillas" at bounding box center [275, 143] width 424 height 54
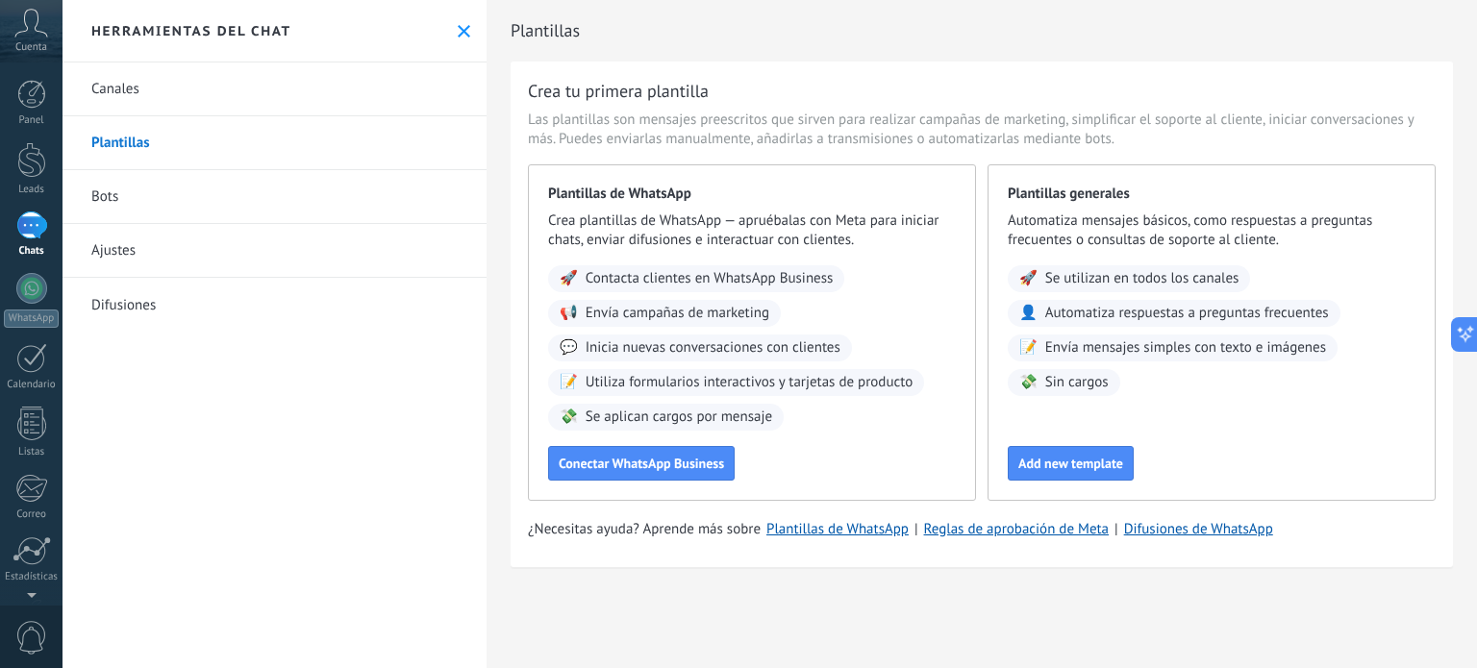
click at [142, 90] on link "Canales" at bounding box center [275, 90] width 424 height 54
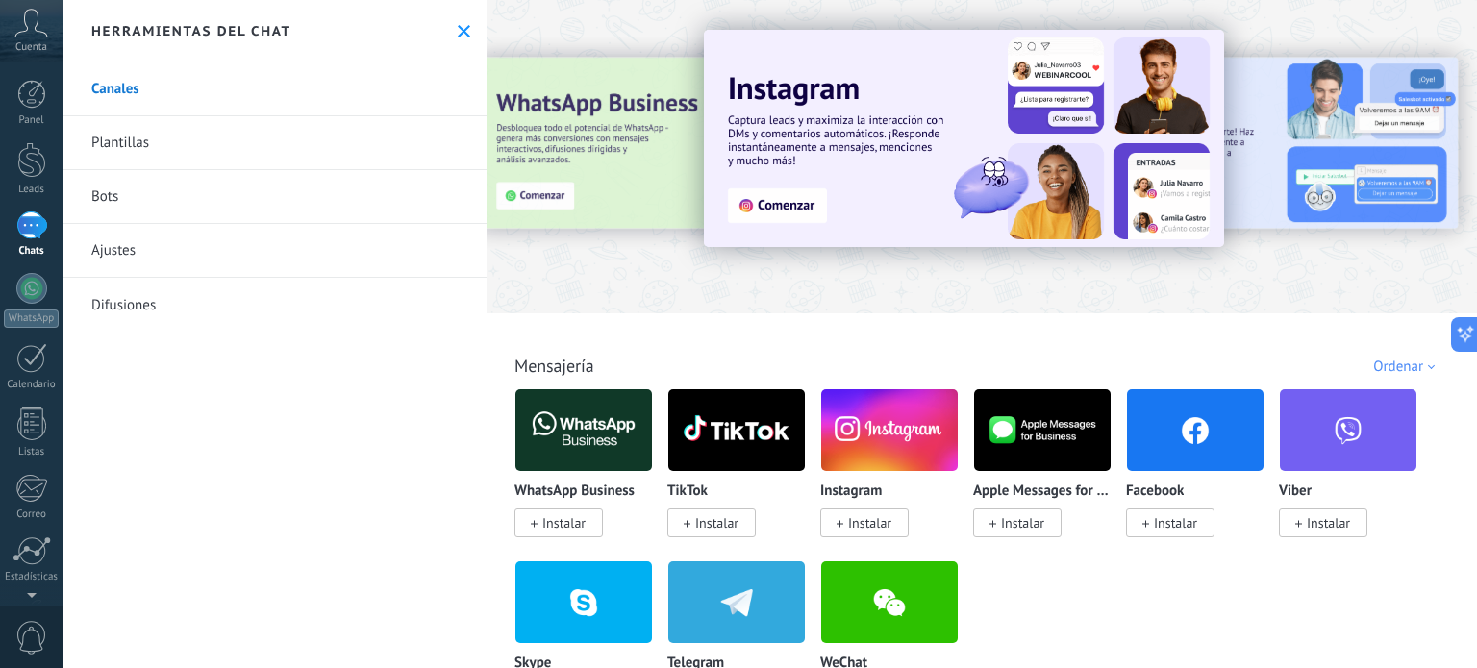
click at [460, 30] on icon at bounding box center [464, 31] width 13 height 13
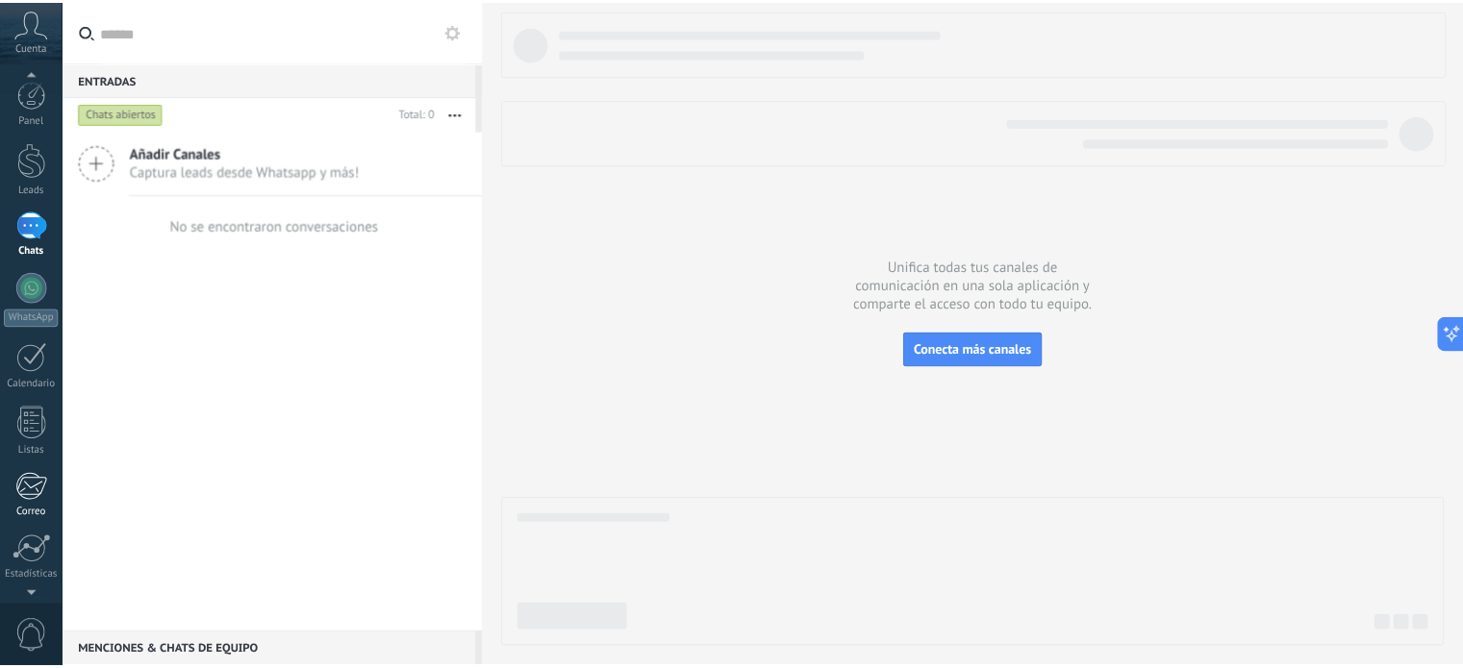
scroll to position [131, 0]
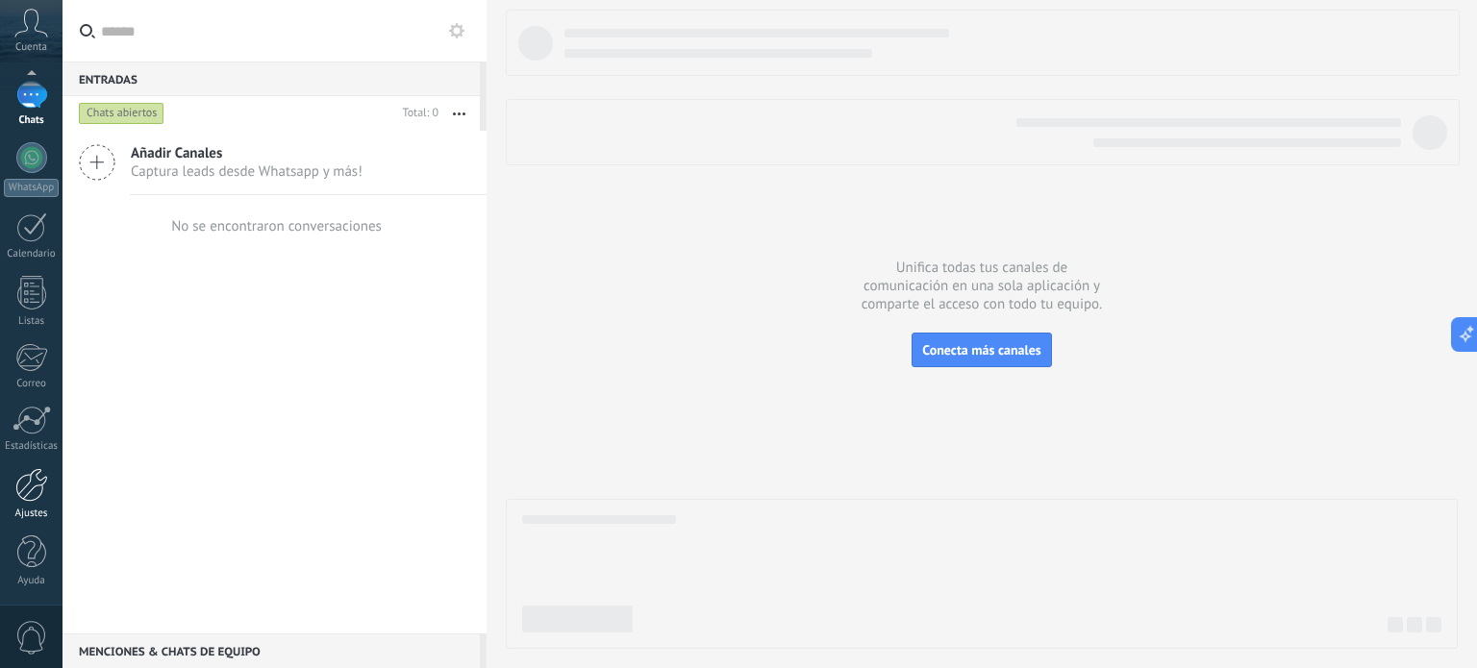
click at [31, 495] on div at bounding box center [31, 485] width 33 height 34
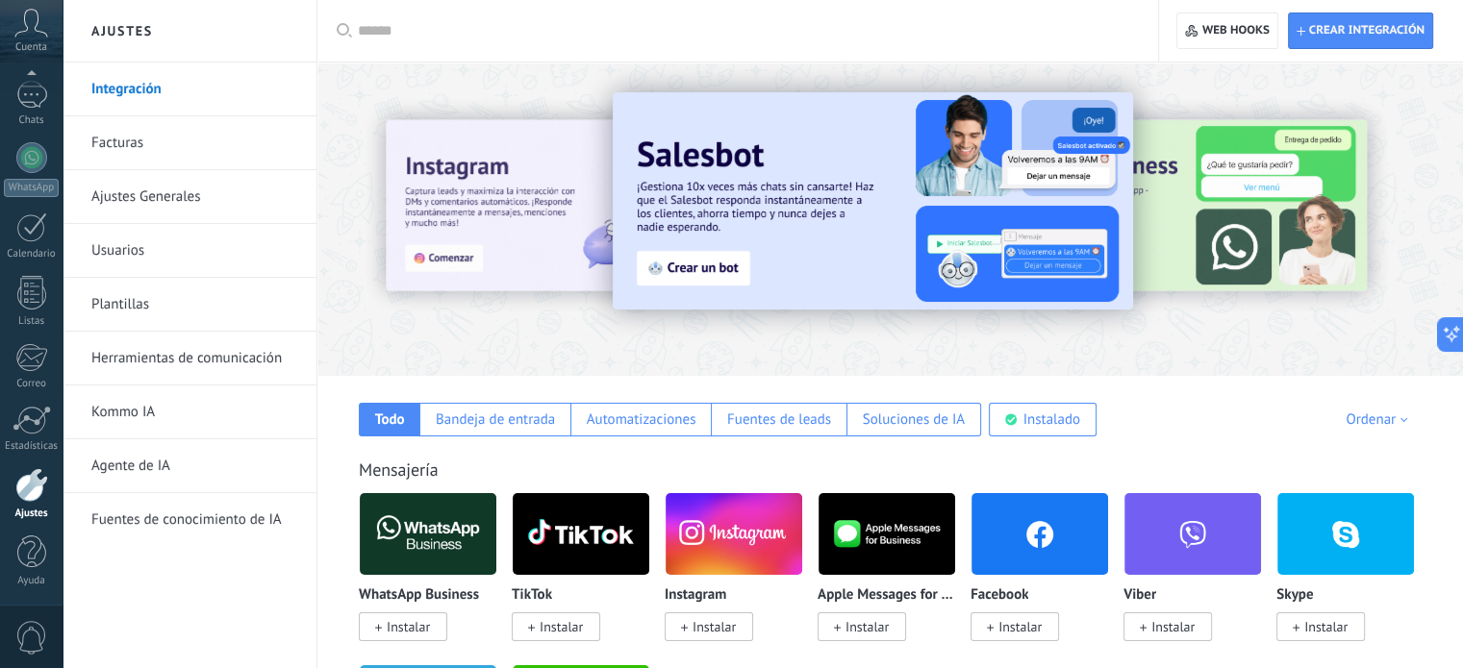
click at [173, 363] on link "Herramientas de comunicación" at bounding box center [194, 359] width 206 height 54
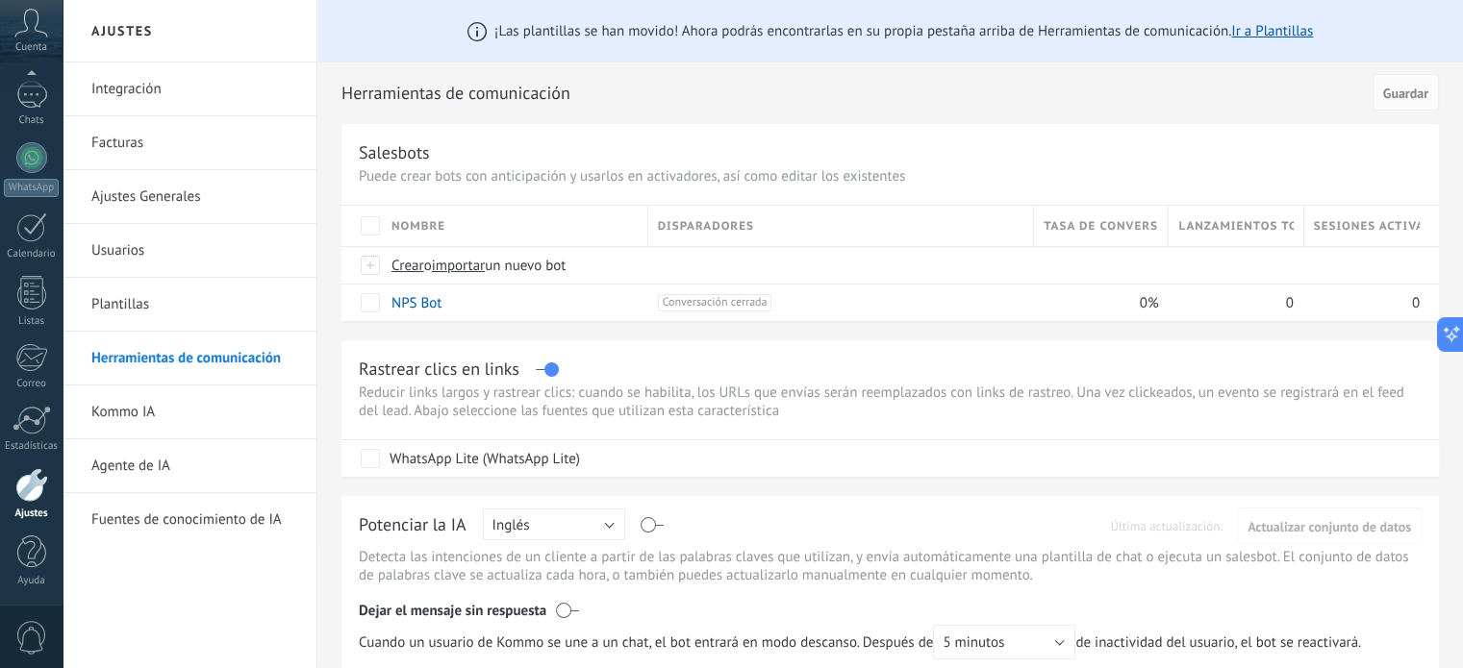
click at [174, 103] on link "Integración" at bounding box center [194, 90] width 206 height 54
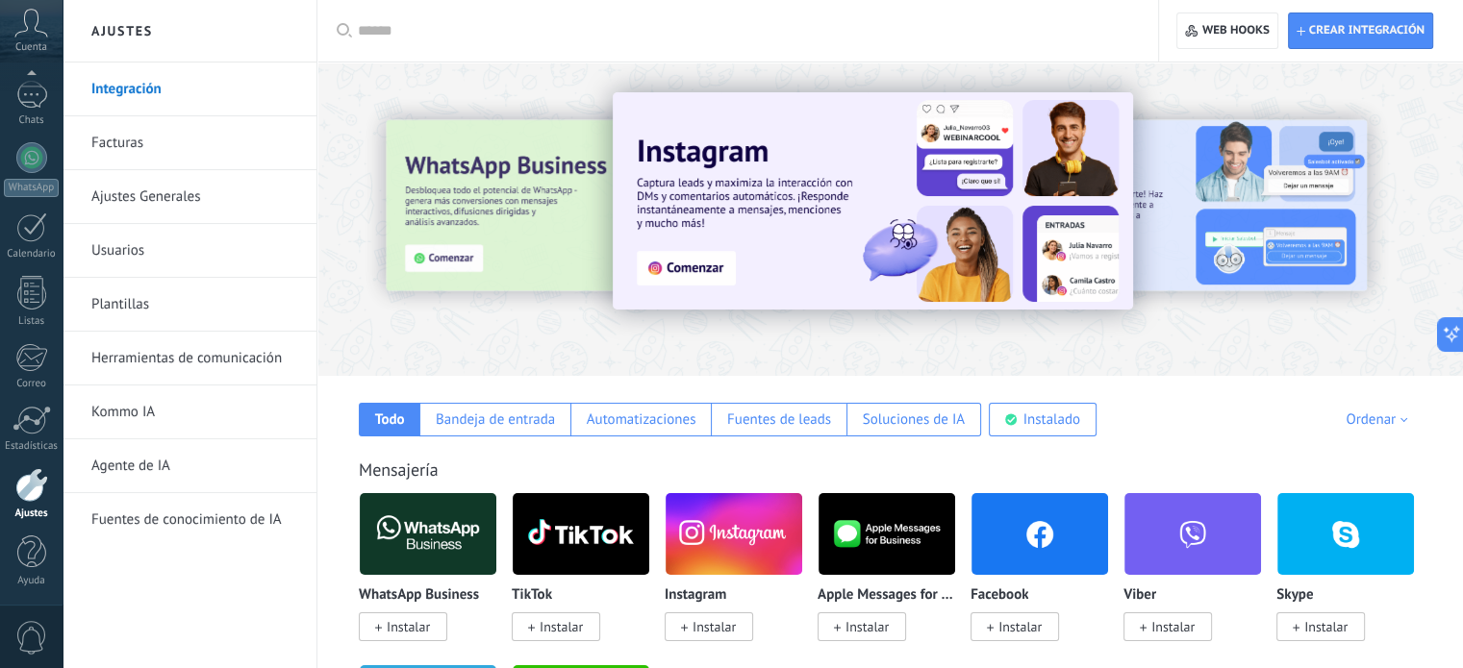
click at [685, 264] on img at bounding box center [873, 200] width 520 height 217
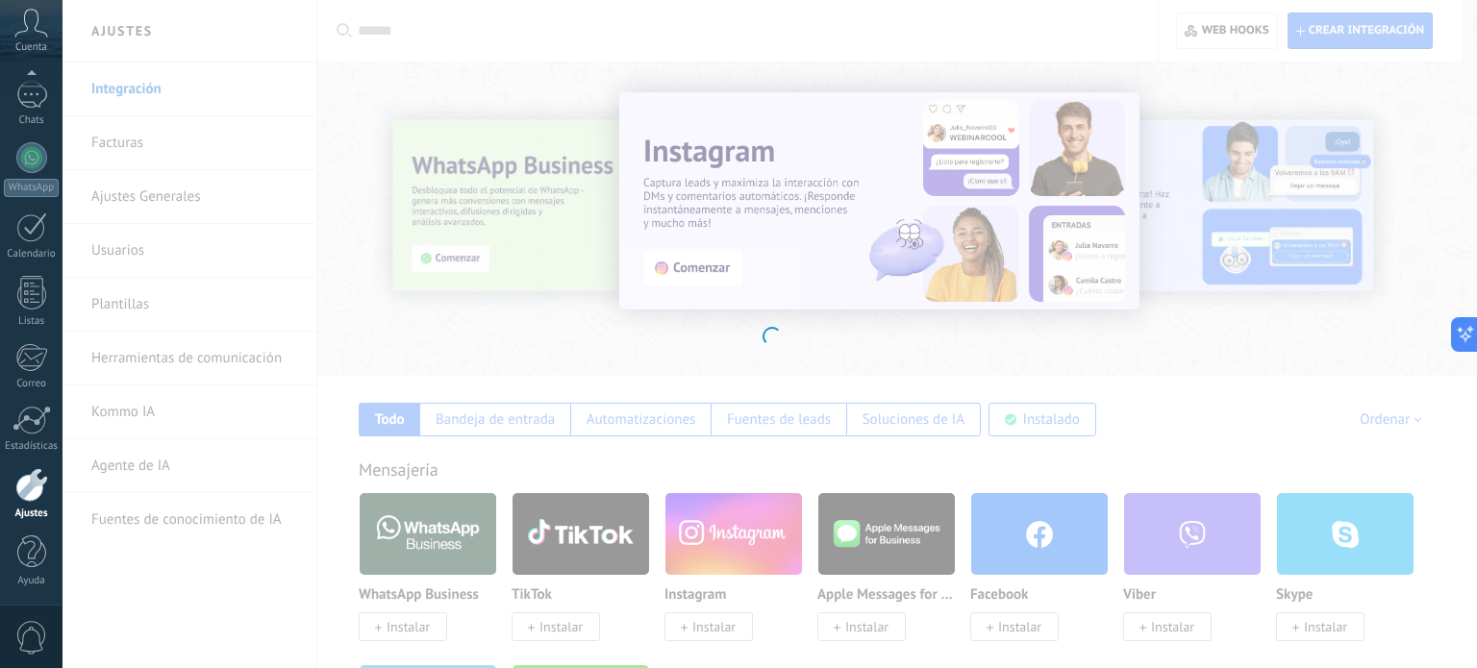
click at [714, 622] on div "Instagram Obtén leads de Instagram y mantente conectado sin salir de Kommo Inst…" at bounding box center [770, 334] width 1415 height 668
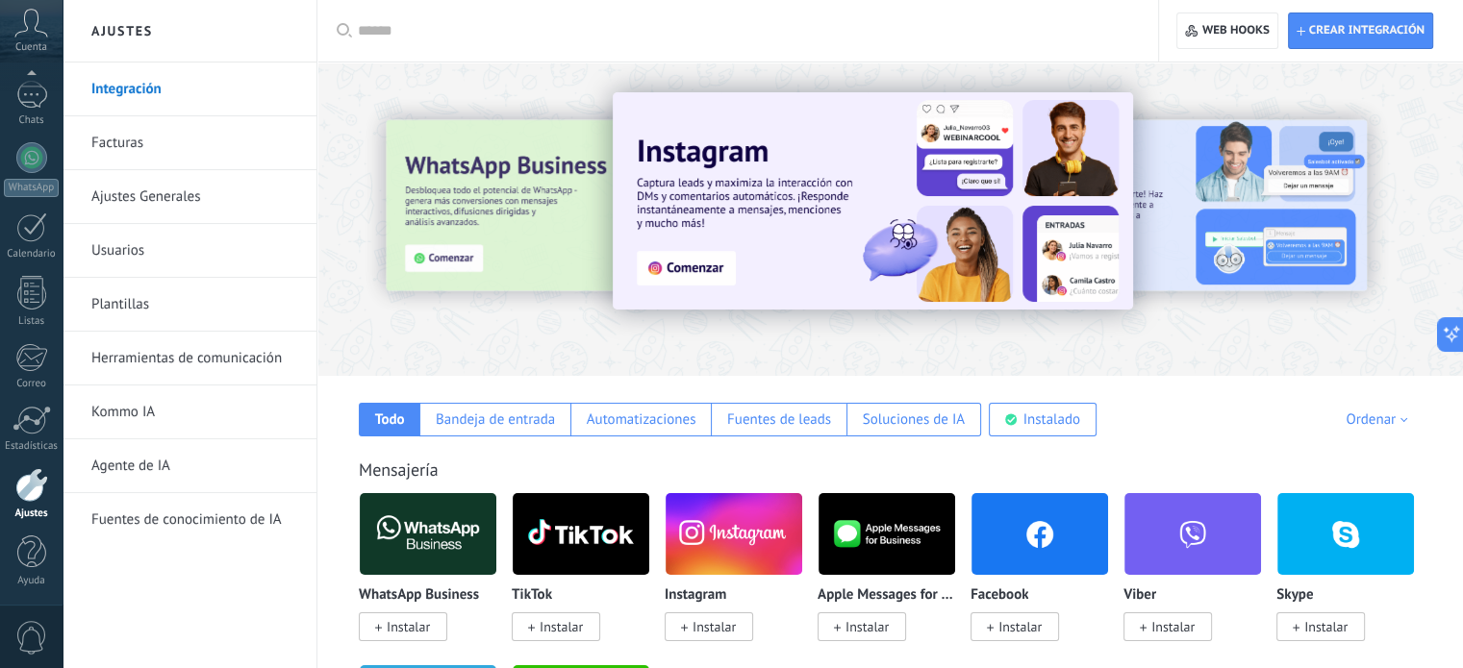
click at [714, 622] on span "Instalar" at bounding box center [713, 626] width 43 height 17
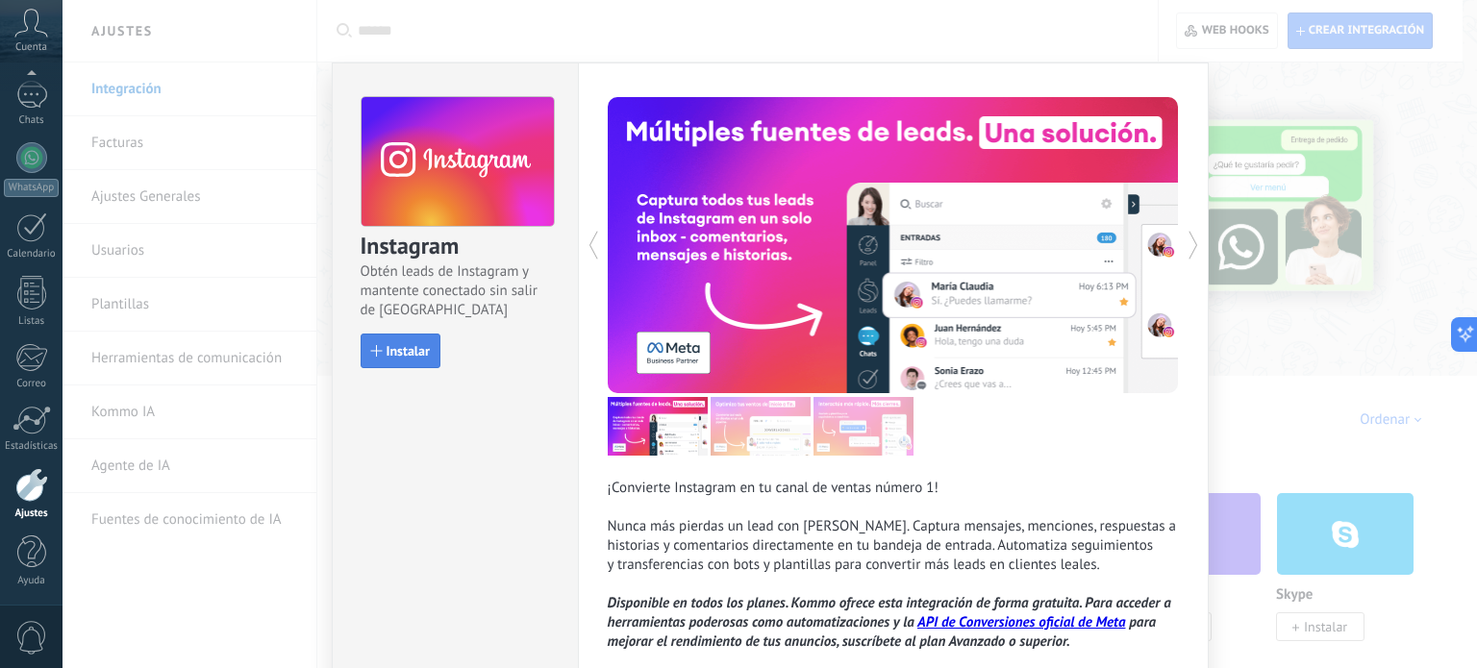
click at [403, 361] on button "Instalar" at bounding box center [401, 351] width 80 height 35
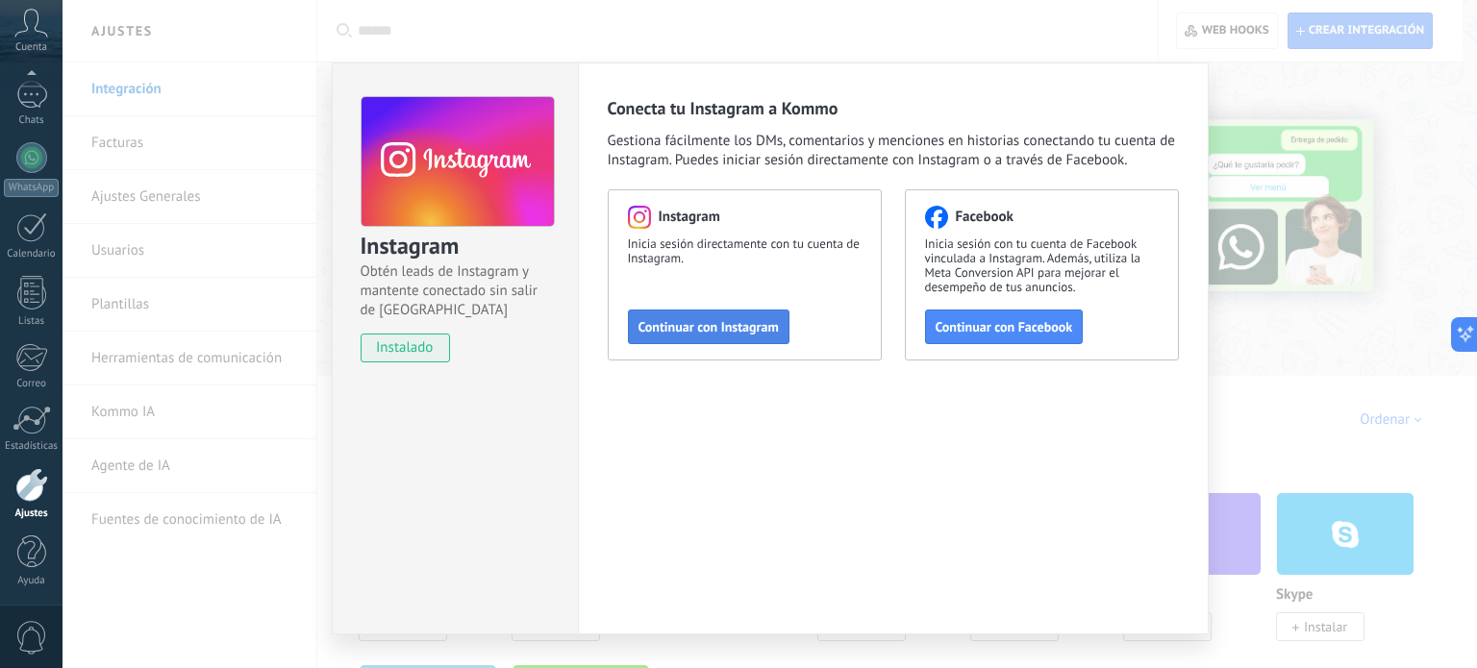
click at [707, 330] on span "Continuar con Instagram" at bounding box center [709, 326] width 140 height 13
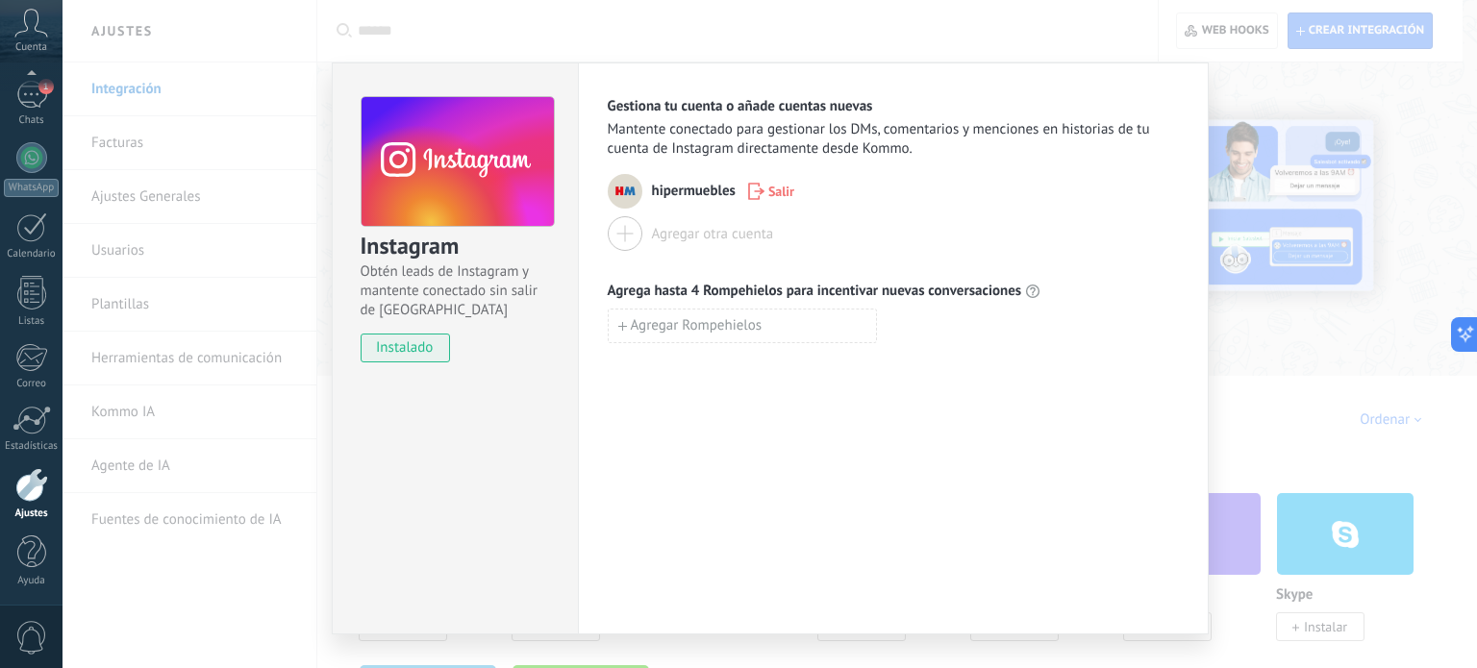
click at [1255, 80] on div "Instagram Obtén leads de Instagram y mantente conectado sin salir de Kommo inst…" at bounding box center [770, 334] width 1415 height 668
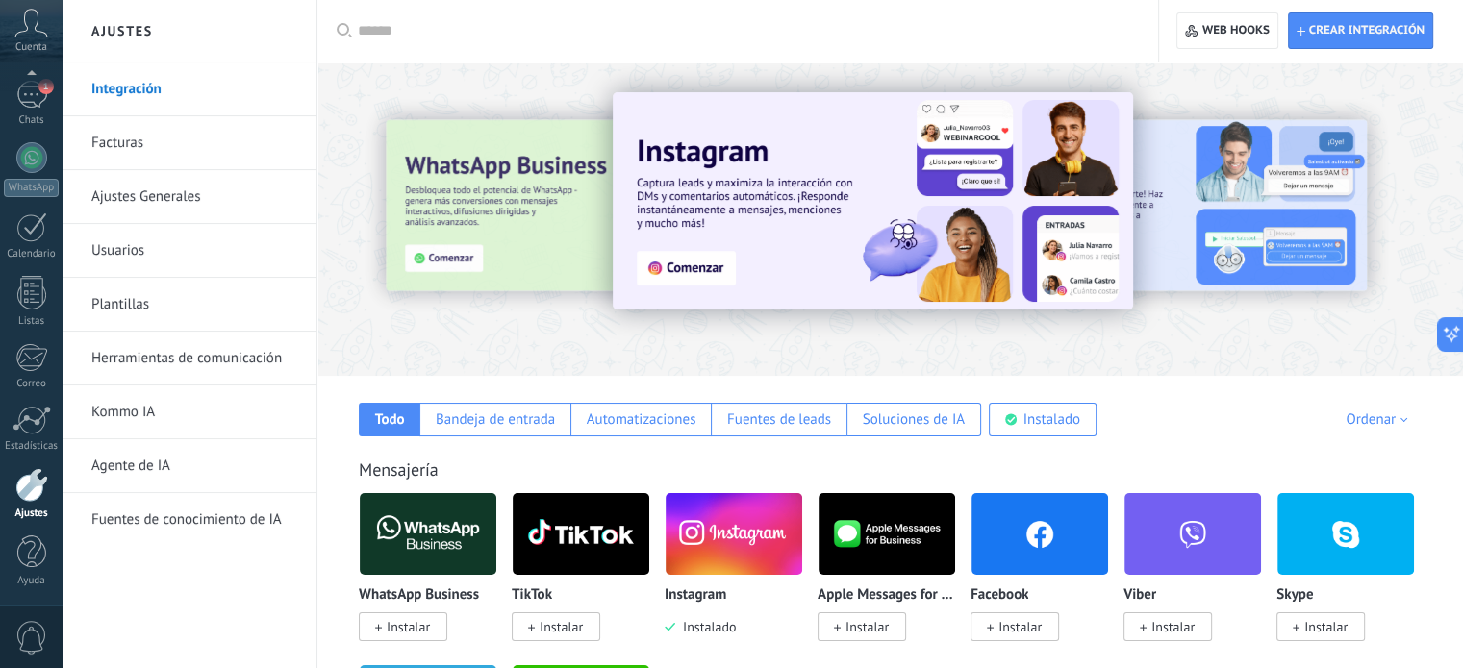
click at [1013, 635] on span "Instalar" at bounding box center [1019, 626] width 43 height 17
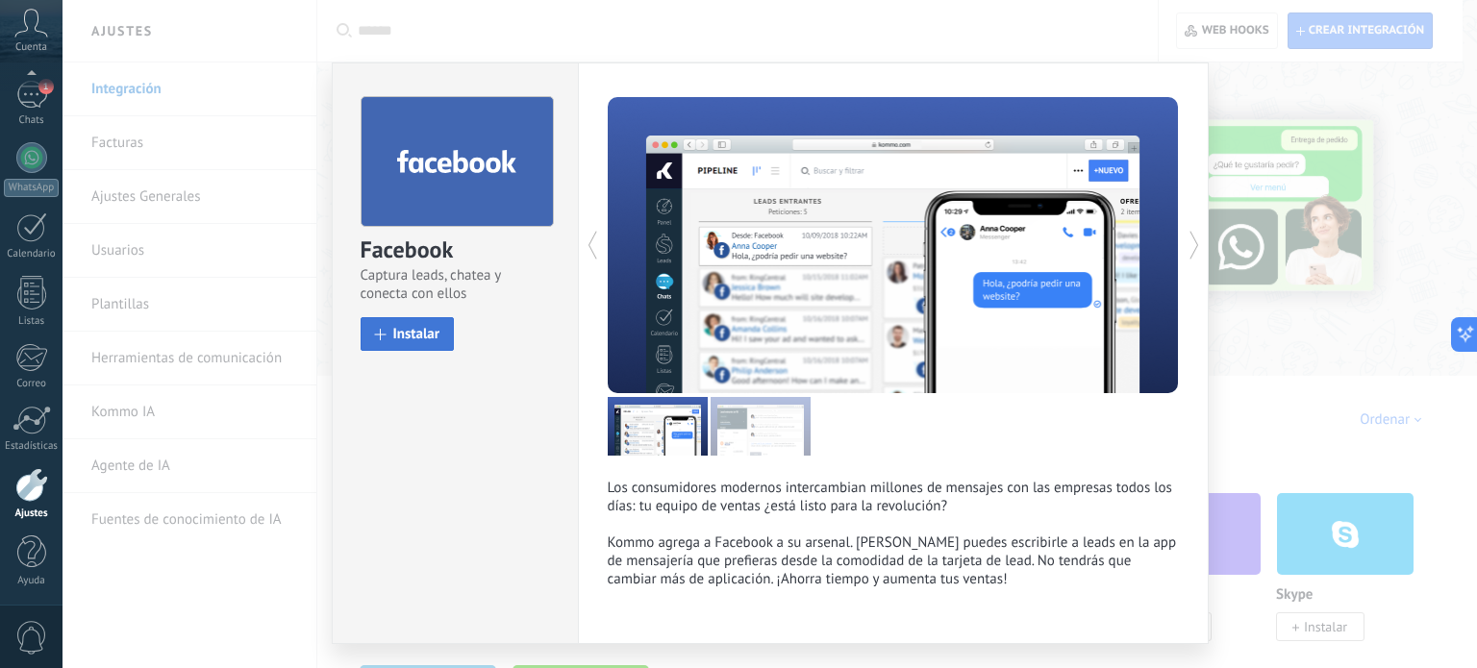
click at [393, 341] on span "Instalar" at bounding box center [416, 334] width 47 height 14
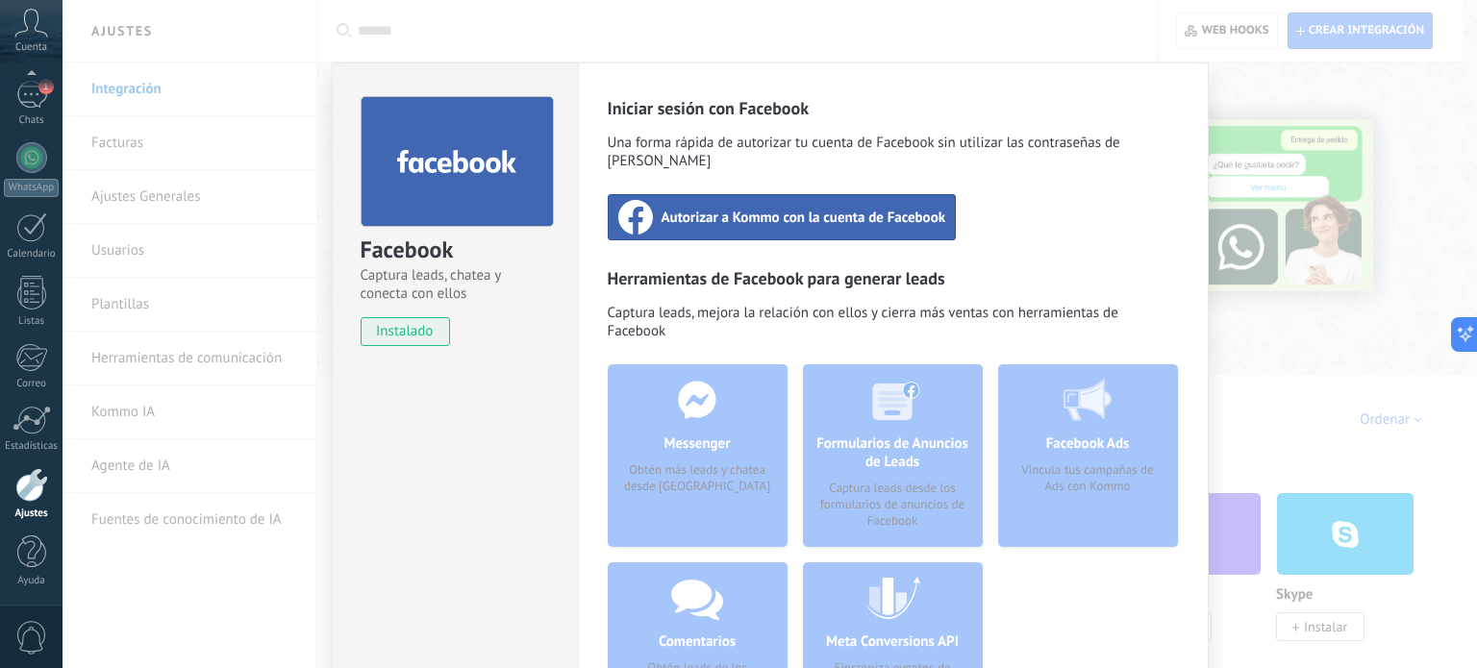
click at [802, 208] on span "Autorizar a Kommo con la cuenta de Facebook" at bounding box center [804, 217] width 285 height 19
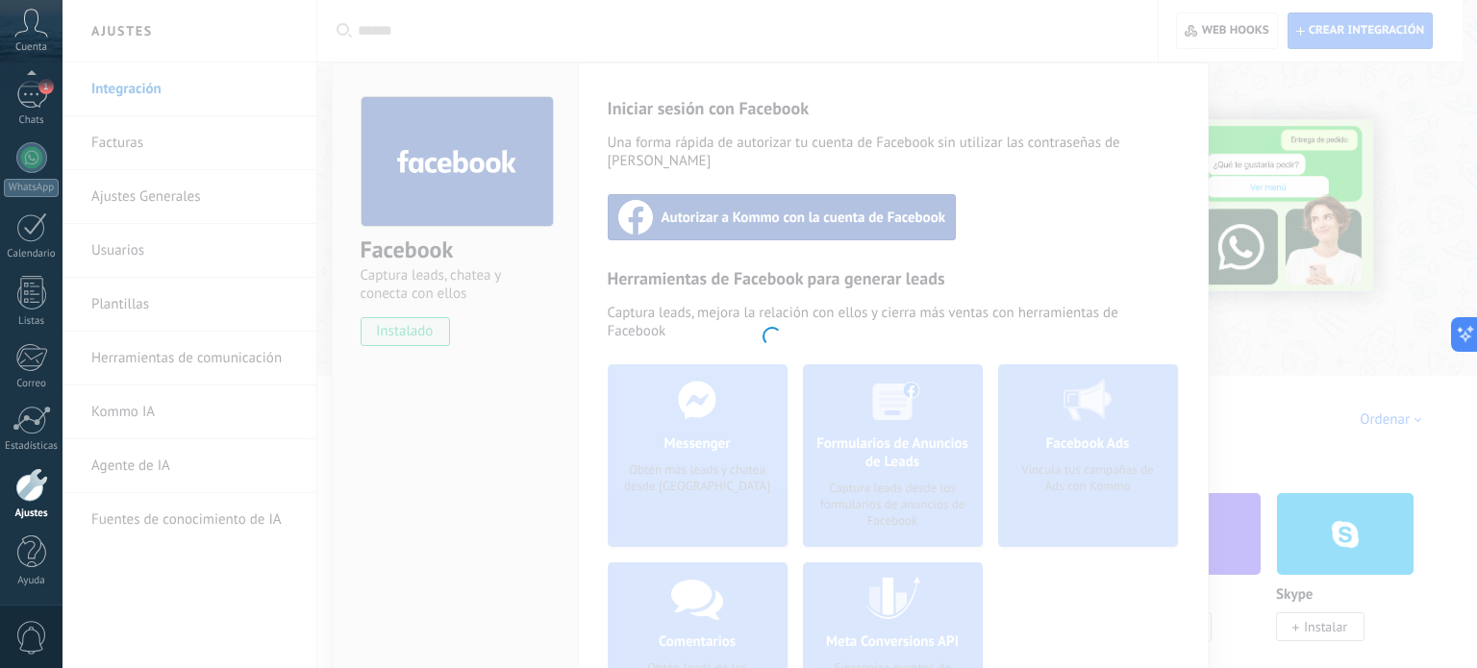
click at [455, 399] on div at bounding box center [770, 334] width 1415 height 668
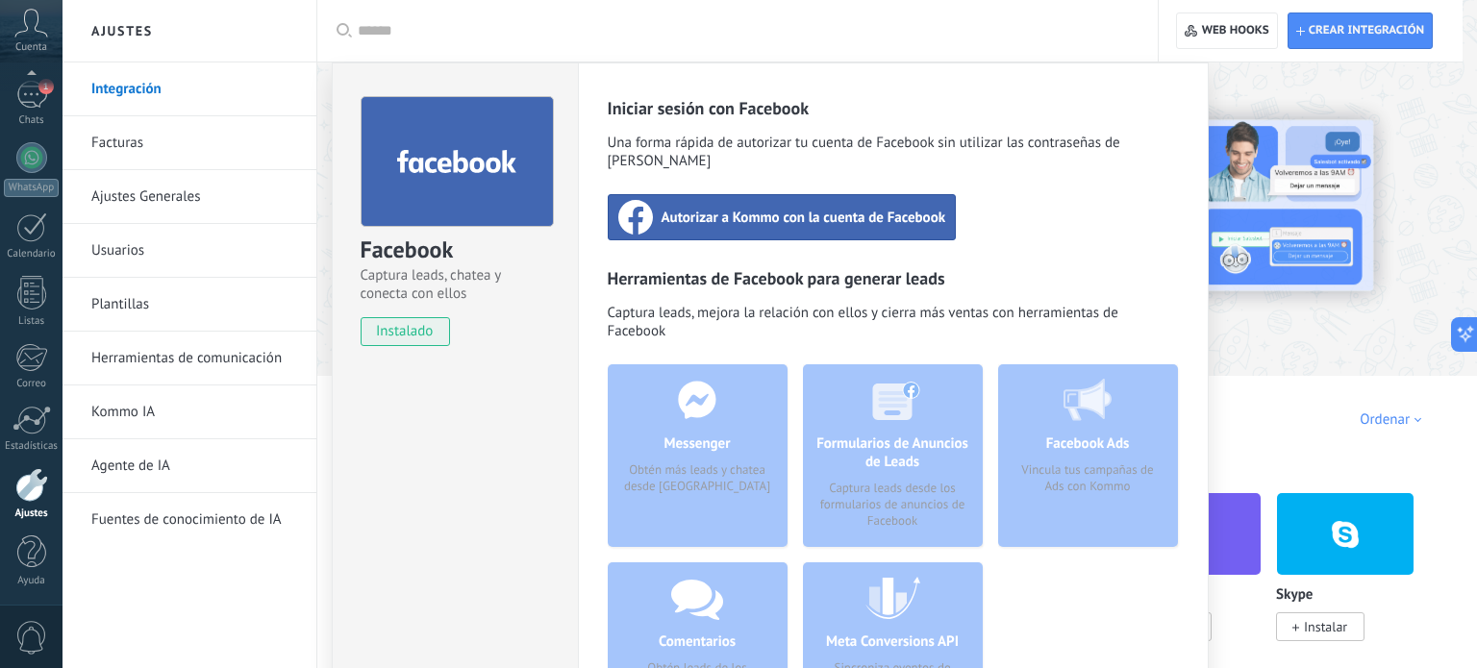
click at [184, 153] on div "Facebook Captura leads, chatea y conecta con ellos instalado Desinstalar Inicia…" at bounding box center [770, 334] width 1415 height 668
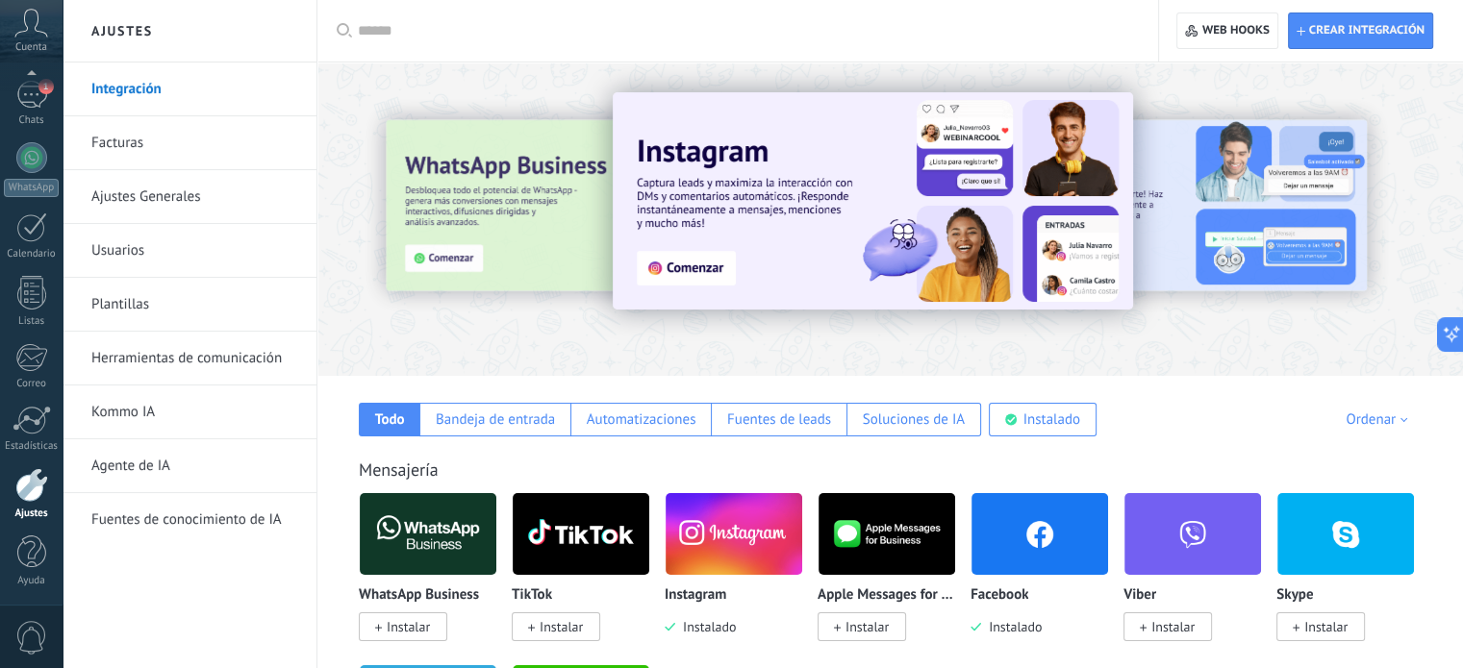
click at [142, 149] on link "Facturas" at bounding box center [194, 143] width 206 height 54
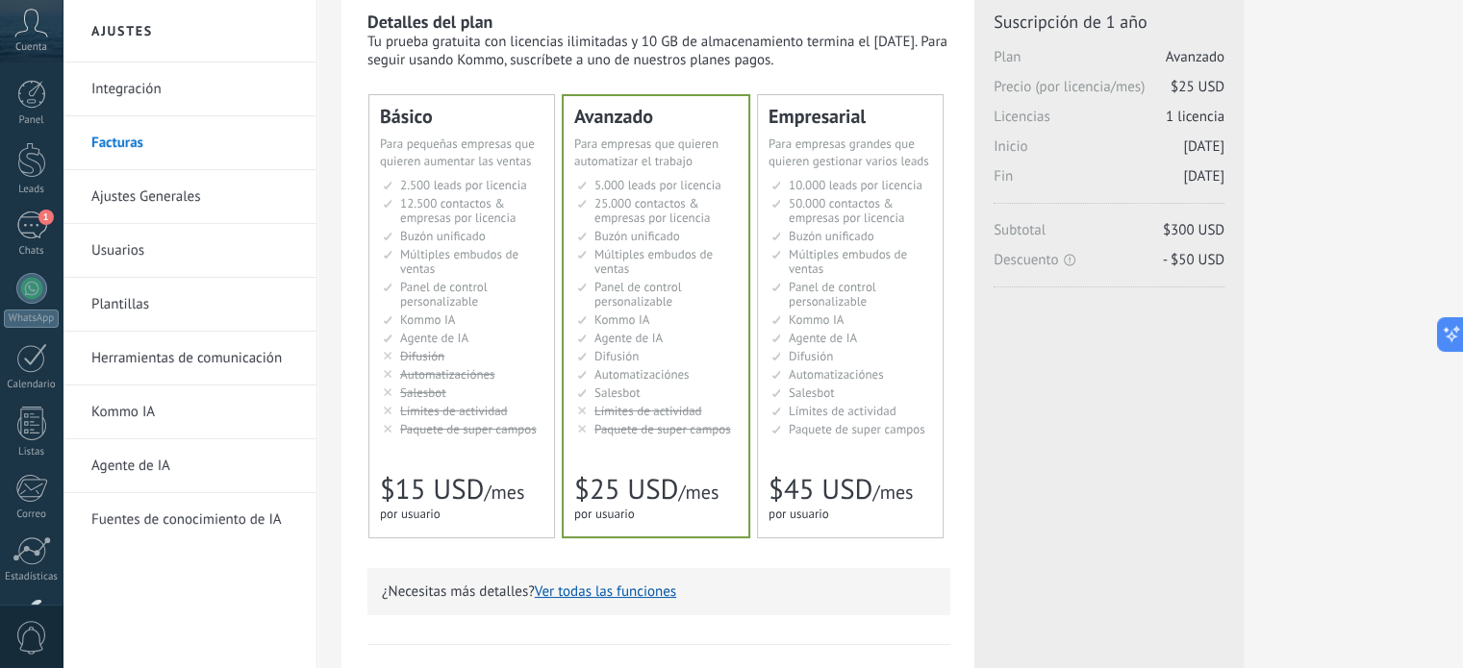
scroll to position [68, 0]
click at [669, 344] on li "AI-агент AI agent Agente de IA AI agent Agente de IA Agen AI AI Temsilcisi" at bounding box center [657, 339] width 161 height 14
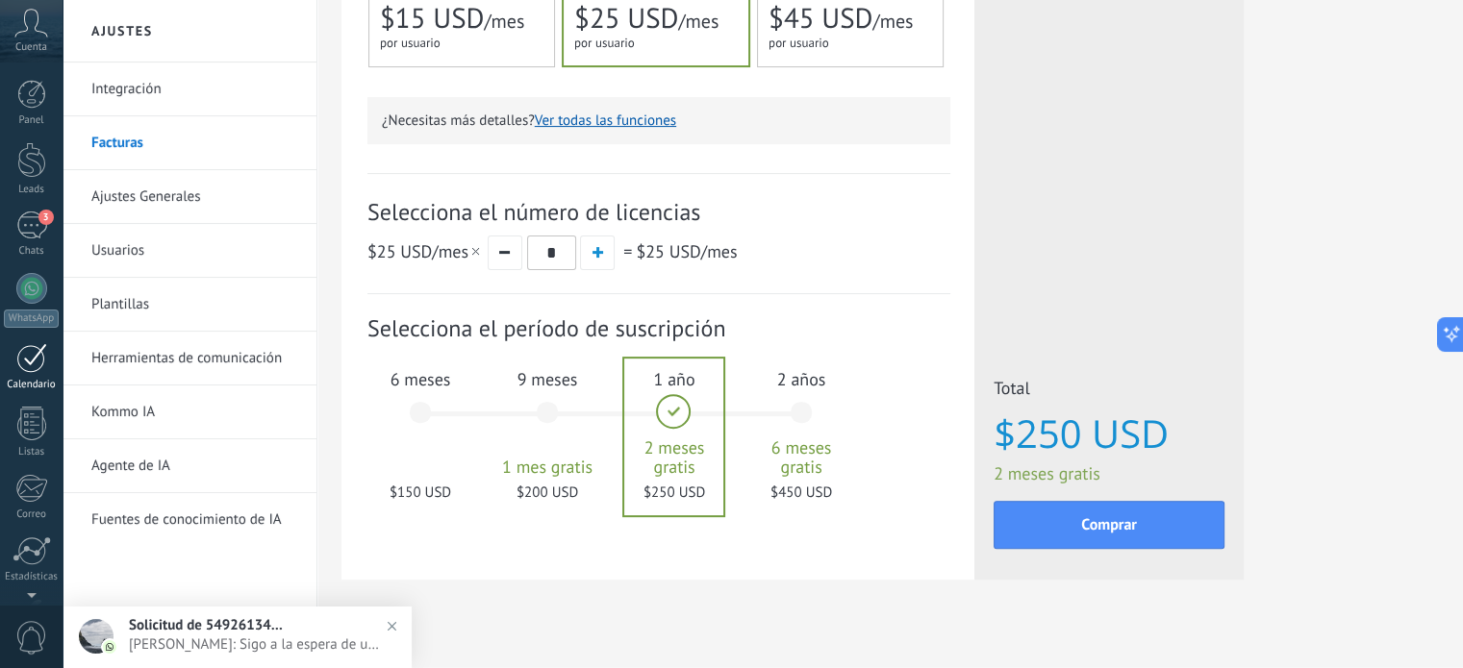
scroll to position [131, 0]
click at [38, 230] on div at bounding box center [31, 228] width 31 height 30
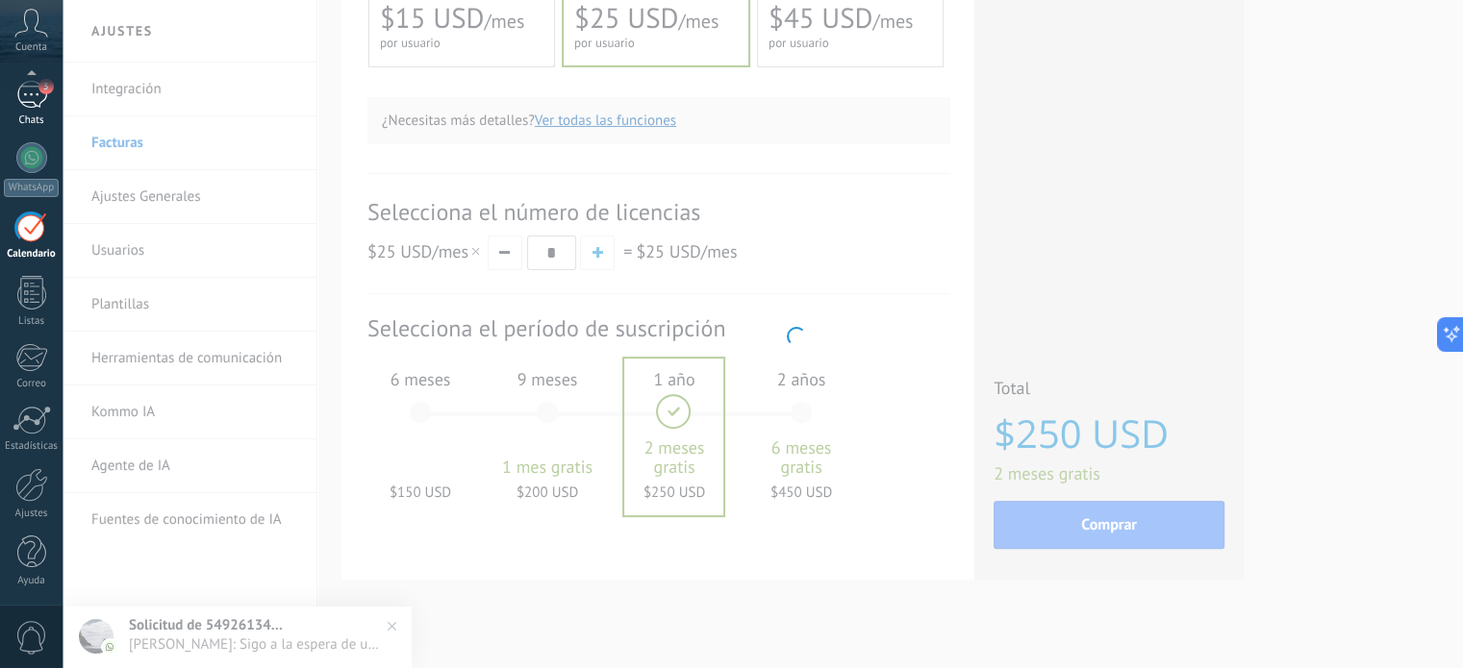
click at [31, 102] on div "3" at bounding box center [31, 95] width 31 height 28
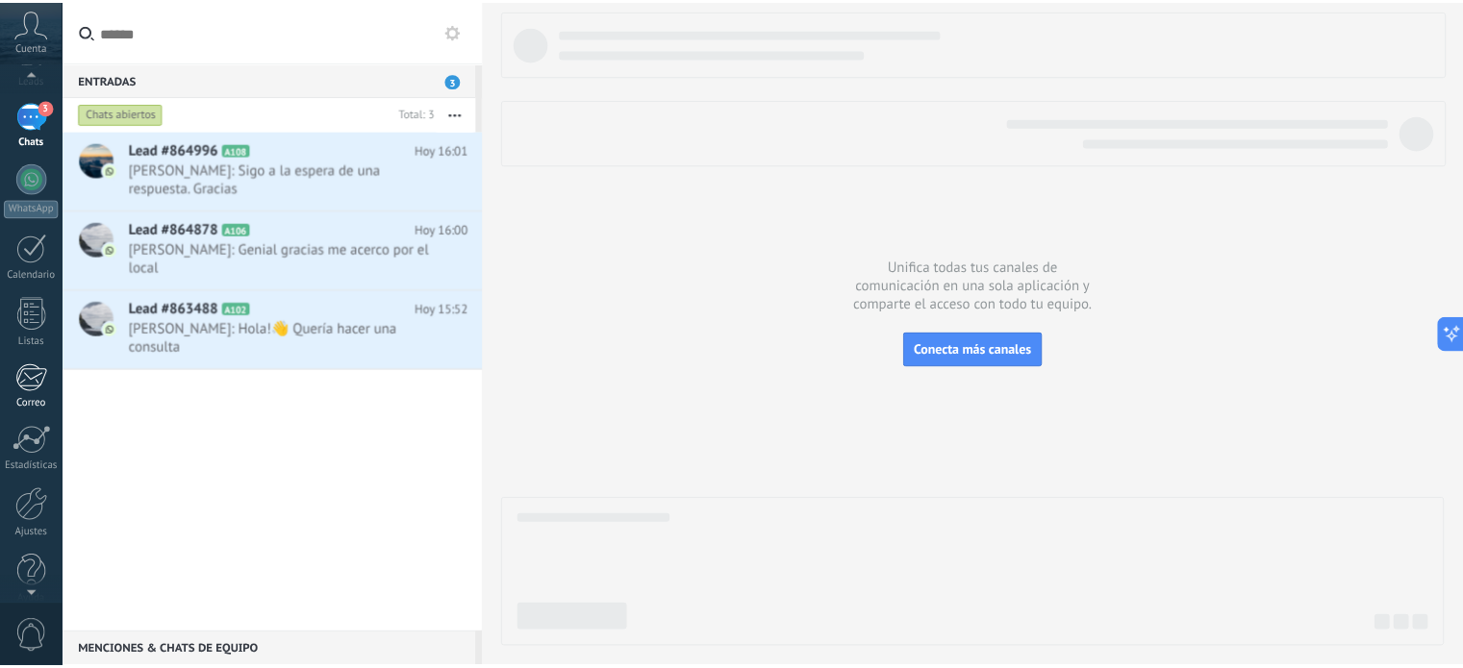
scroll to position [131, 0]
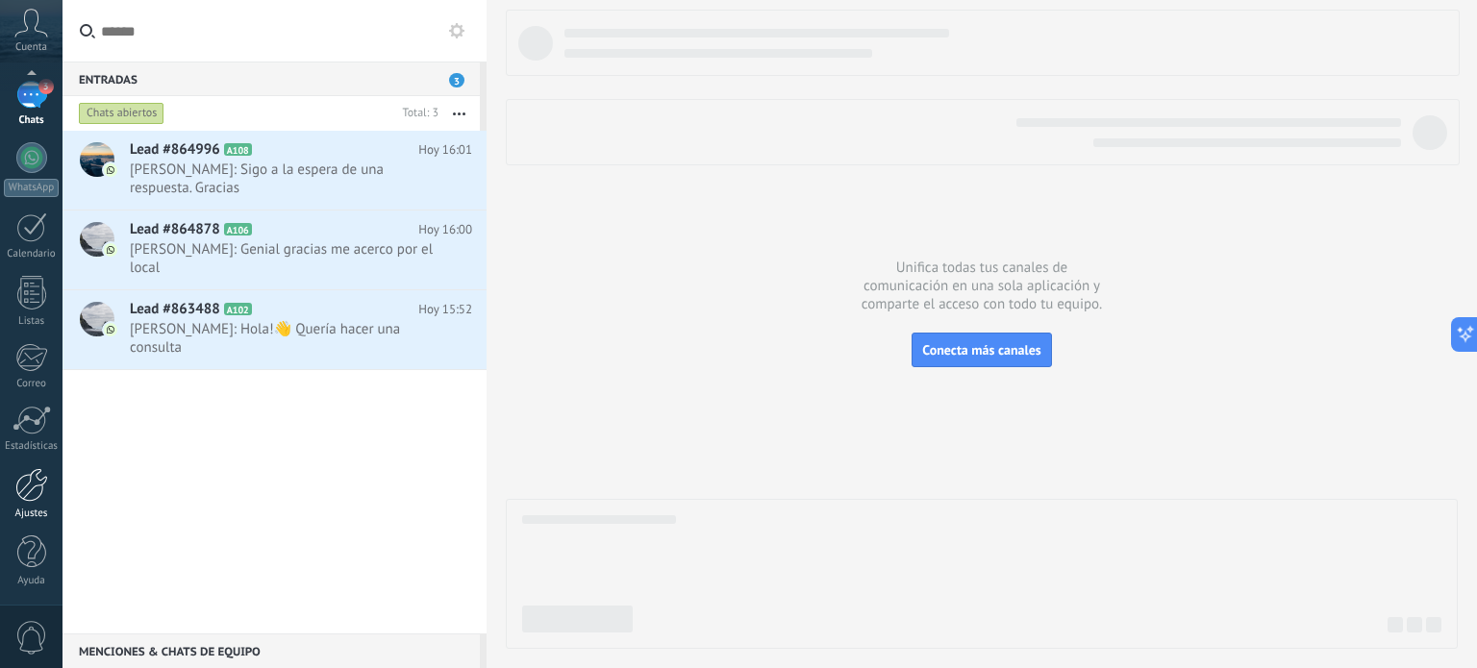
click at [35, 495] on div at bounding box center [31, 485] width 33 height 34
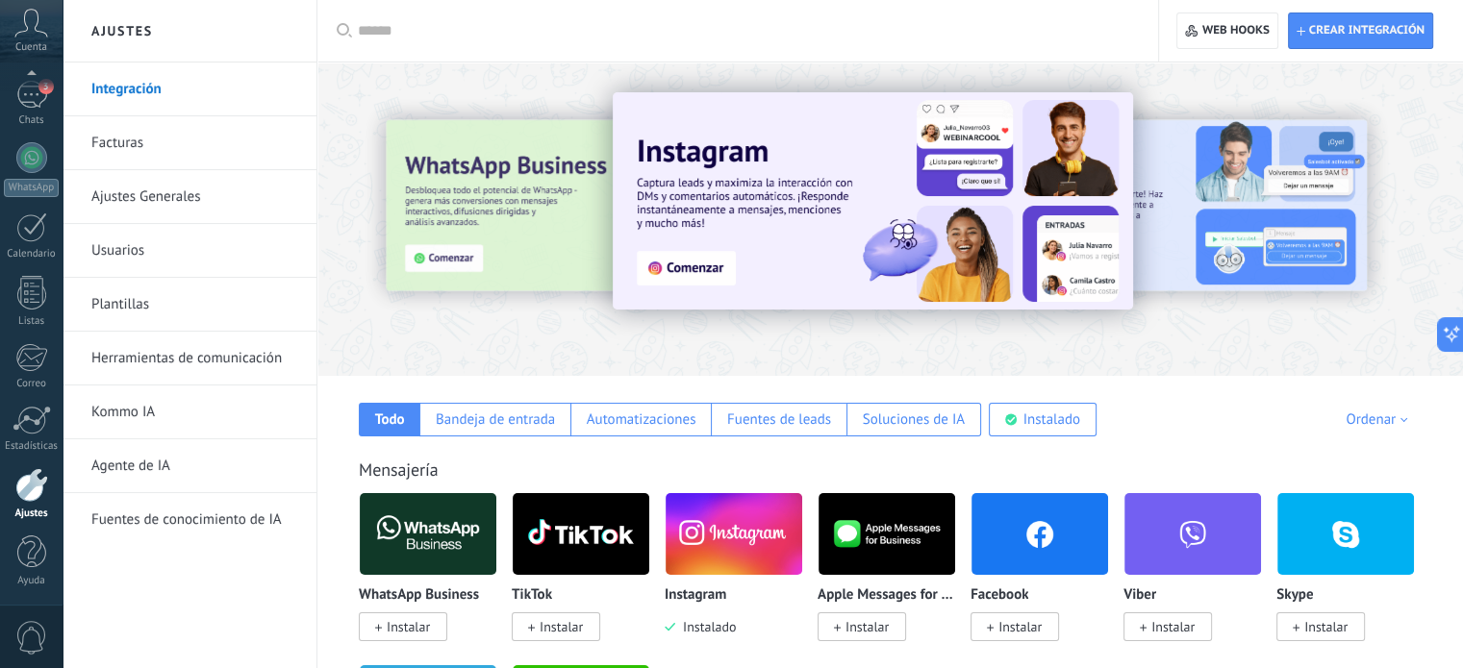
click at [127, 149] on link "Facturas" at bounding box center [194, 143] width 206 height 54
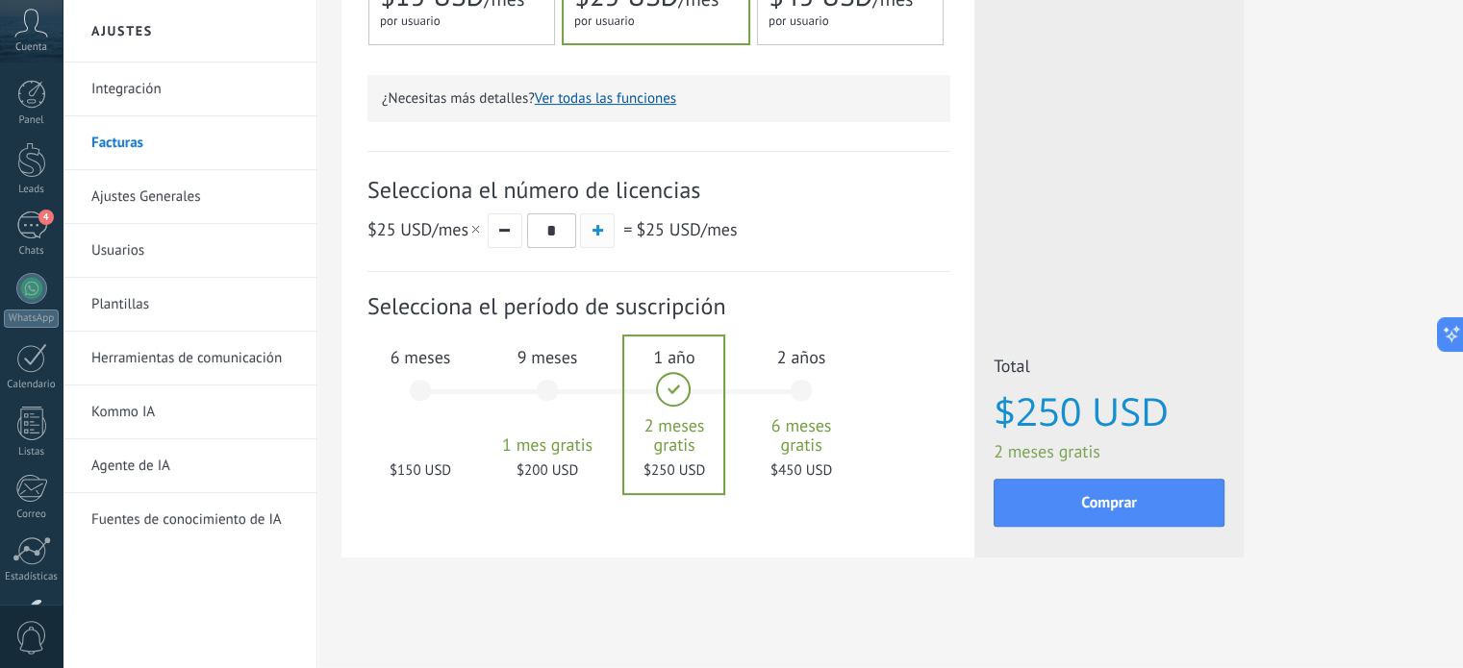
click at [593, 233] on span "button" at bounding box center [597, 230] width 11 height 11
click at [503, 233] on button "button" at bounding box center [505, 230] width 35 height 35
type input "*"
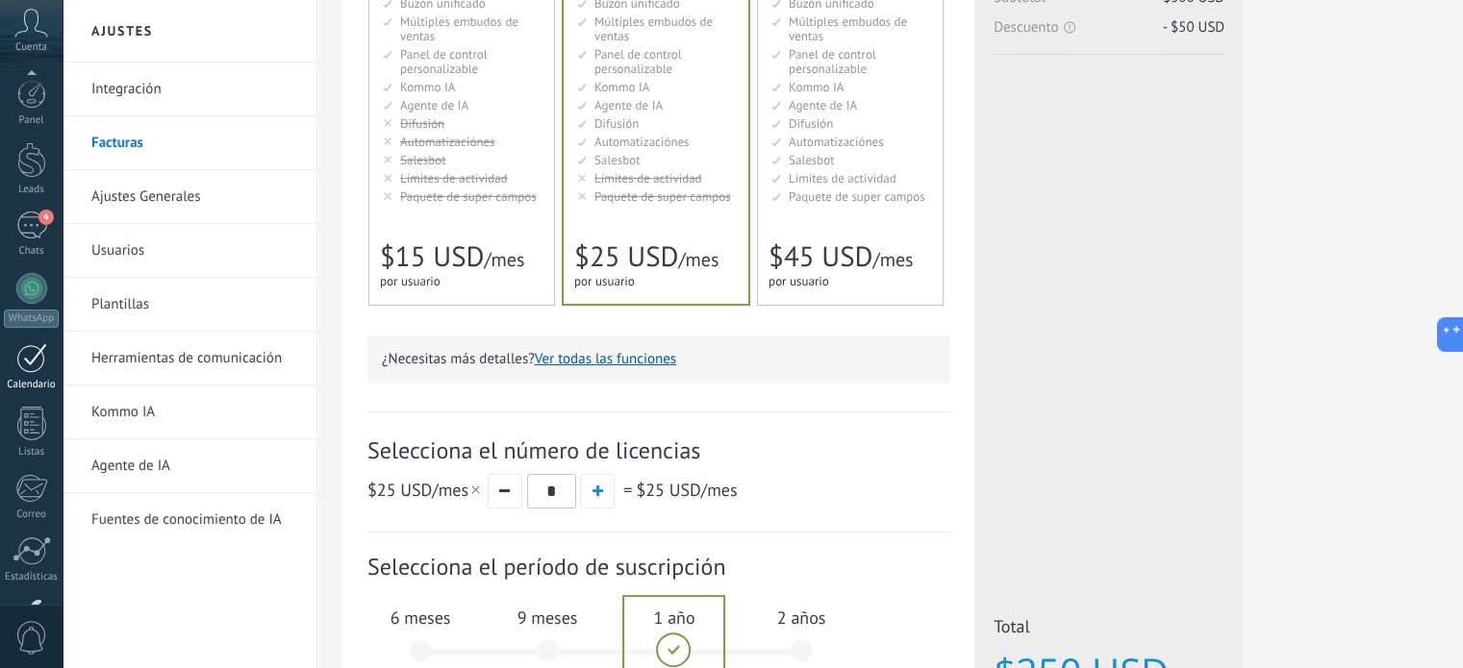
scroll to position [131, 0]
click at [34, 103] on div "4" at bounding box center [31, 95] width 31 height 28
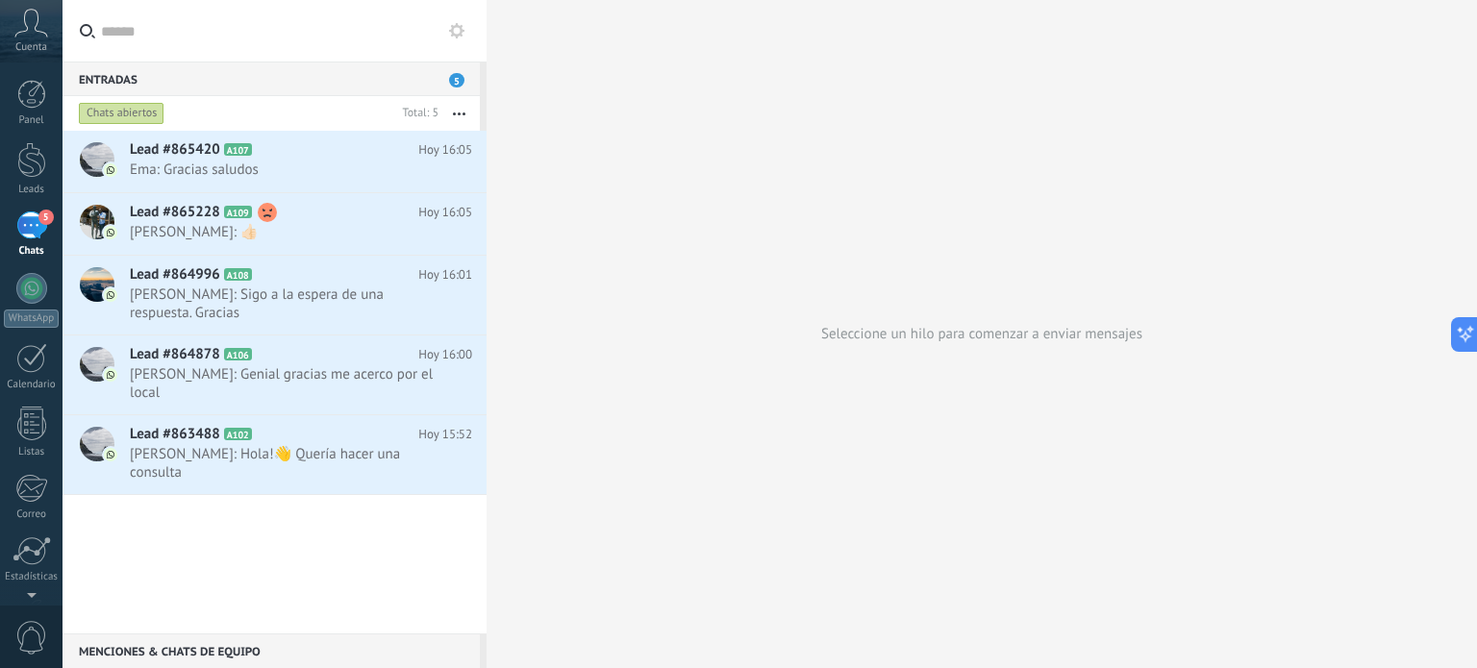
click at [223, 651] on div "Menciones & Chats de equipo 0" at bounding box center [271, 651] width 417 height 35
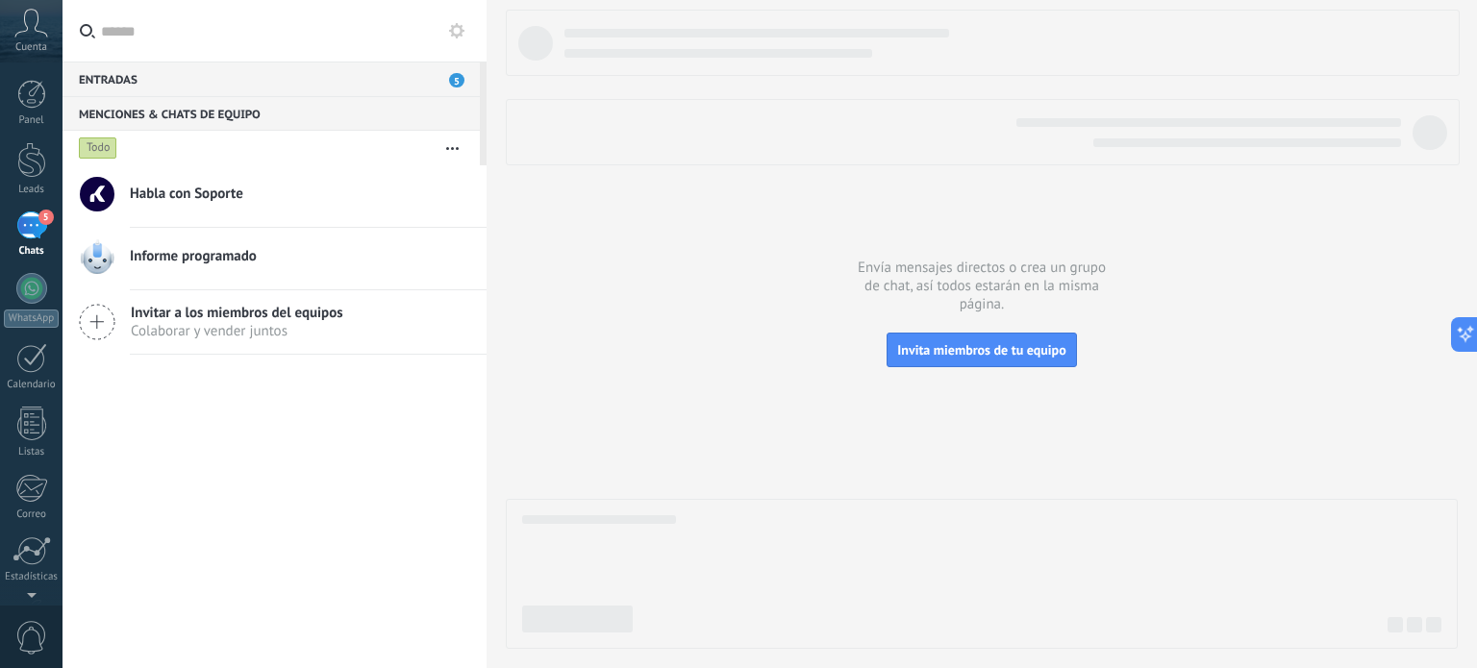
click at [48, 227] on link "5 Chats" at bounding box center [31, 235] width 63 height 46
click at [31, 227] on div "5" at bounding box center [31, 226] width 31 height 28
click at [41, 237] on div "5" at bounding box center [31, 226] width 31 height 28
click at [337, 85] on div "Entradas 5" at bounding box center [271, 79] width 417 height 35
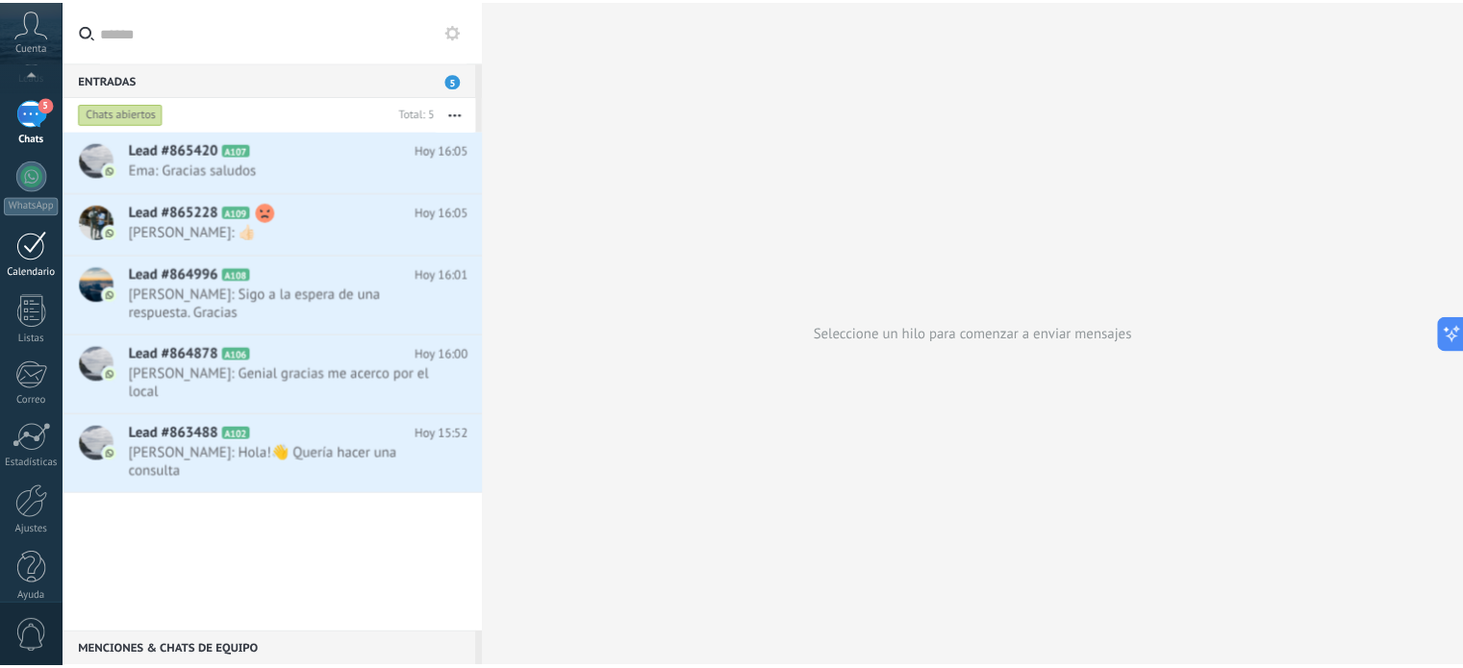
scroll to position [131, 0]
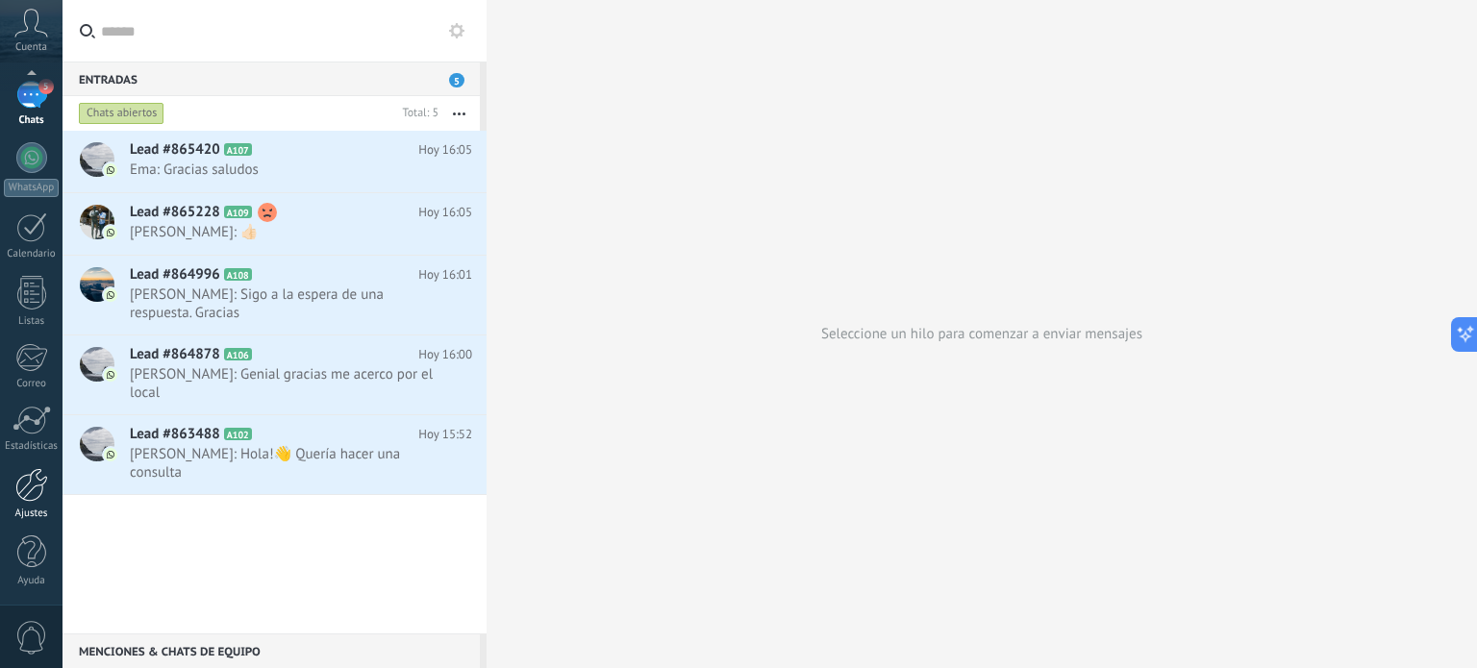
click at [27, 493] on div at bounding box center [31, 485] width 33 height 34
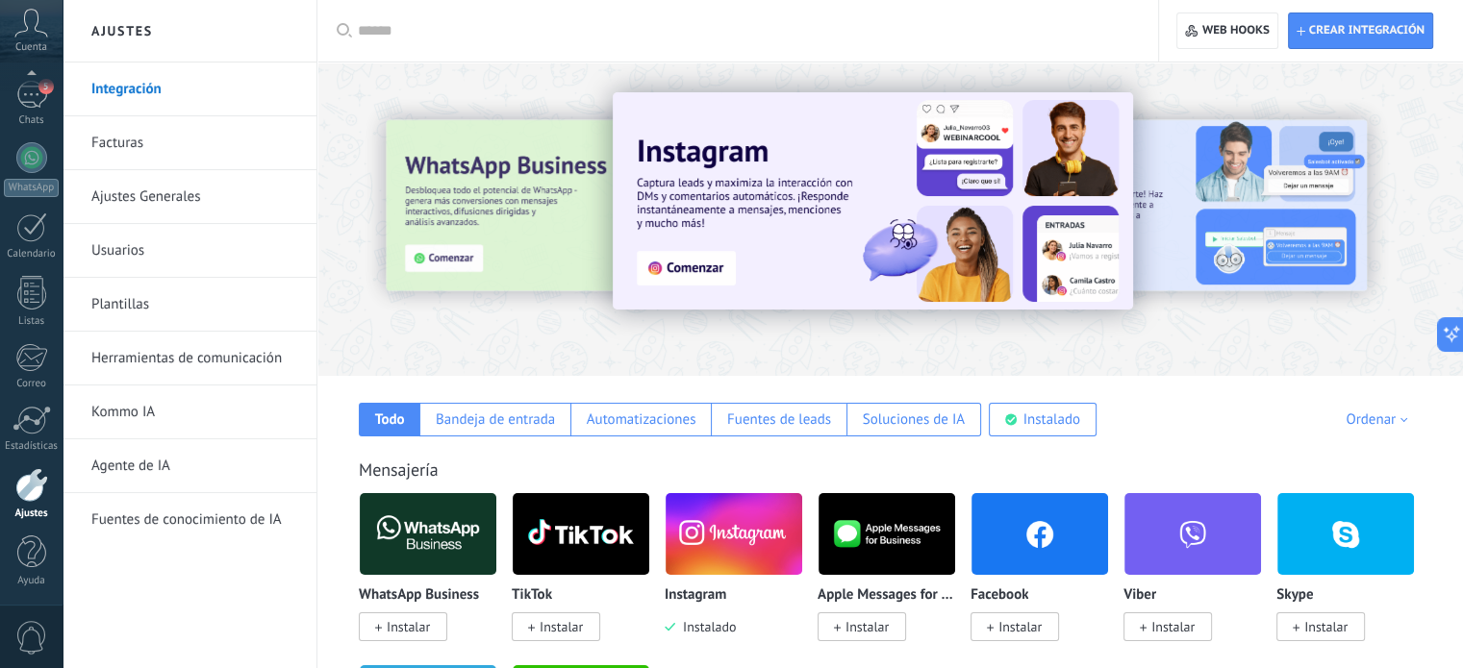
click at [148, 148] on link "Facturas" at bounding box center [194, 143] width 206 height 54
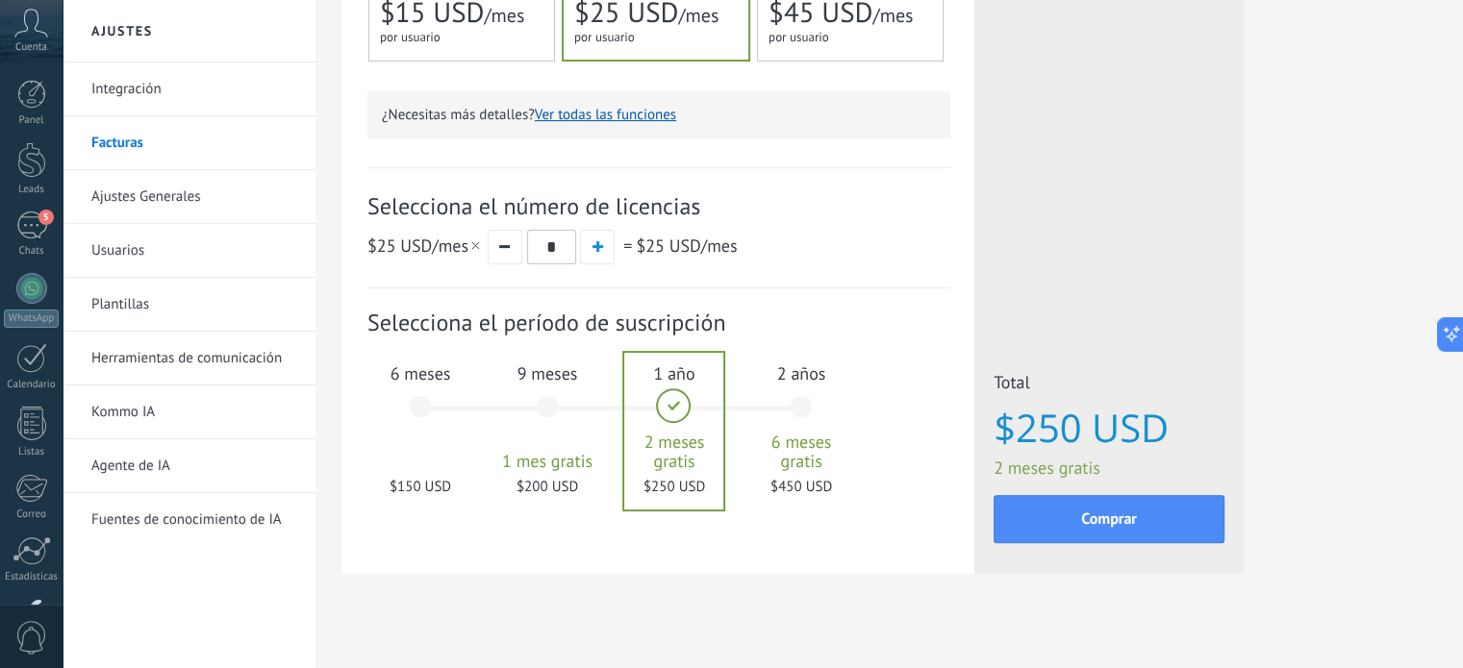
click at [422, 405] on div "6 meses $150 USD" at bounding box center [420, 416] width 104 height 136
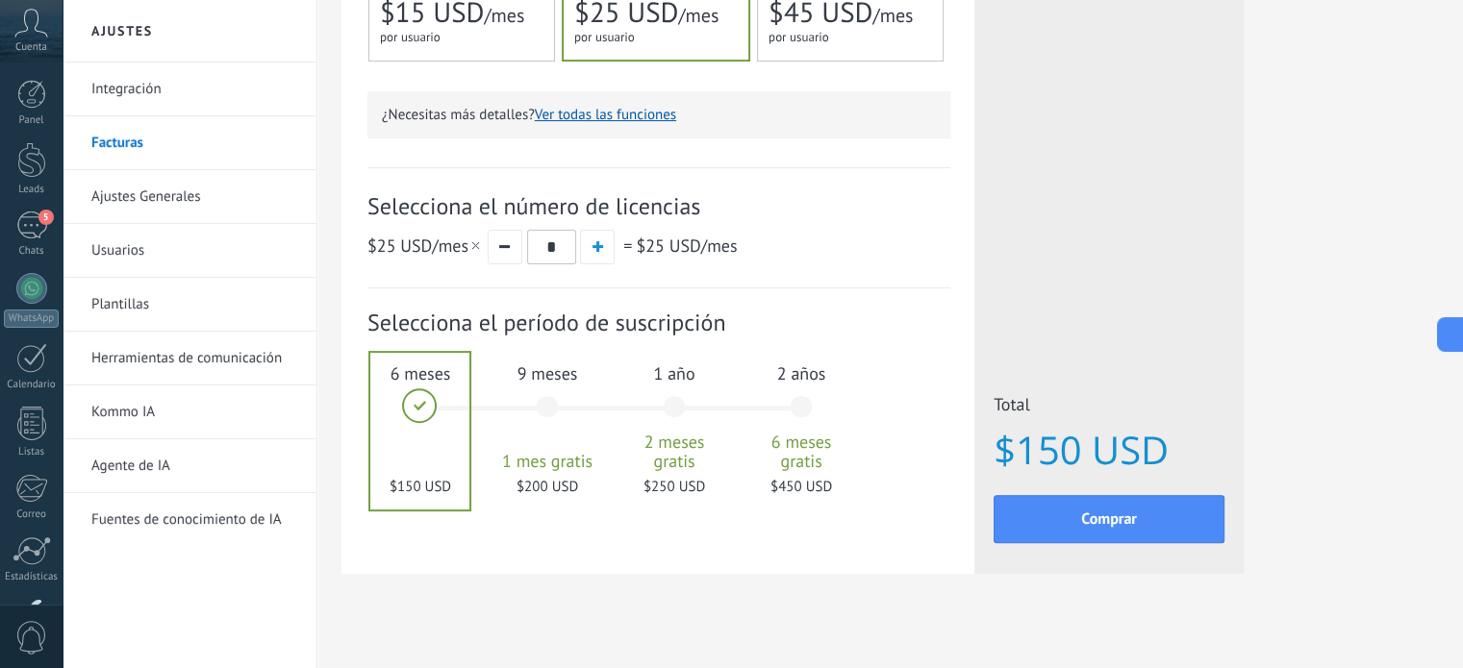
click at [679, 451] on span "2 meses gratis" at bounding box center [674, 452] width 104 height 38
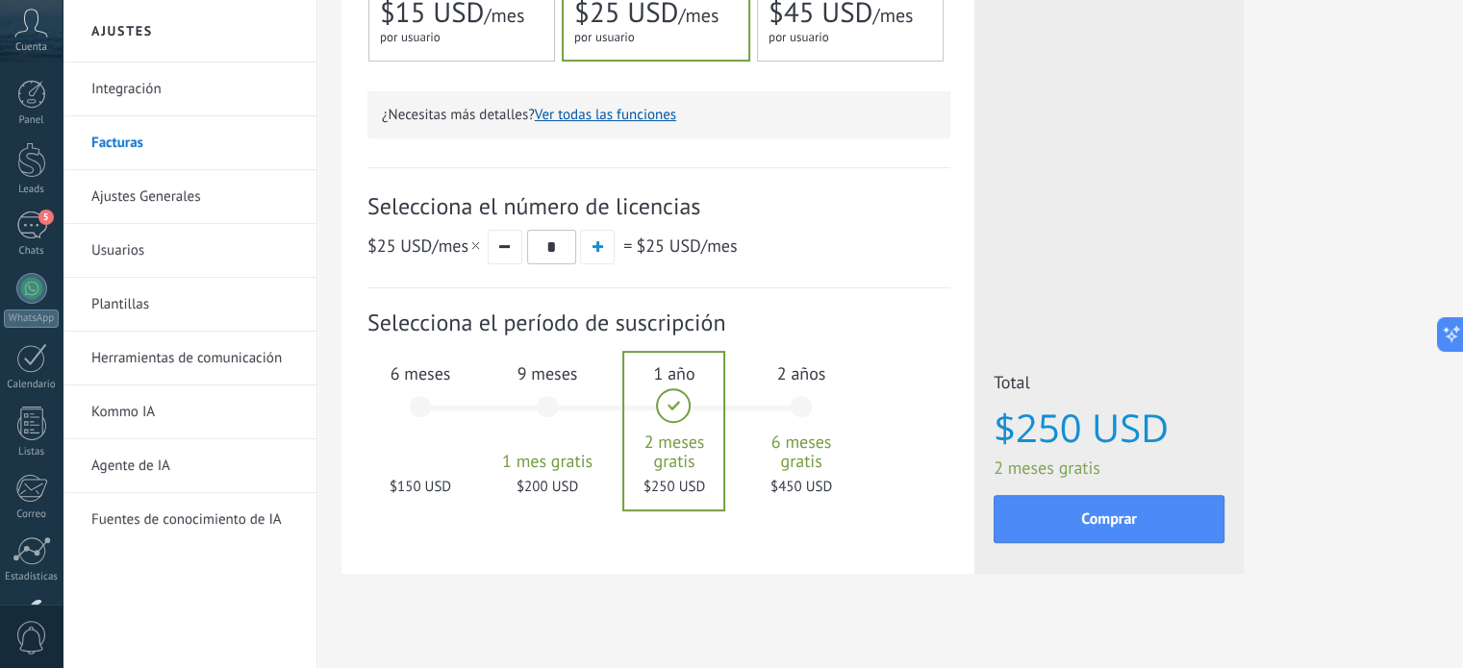
click at [415, 416] on div "6 meses $150 USD" at bounding box center [420, 416] width 104 height 136
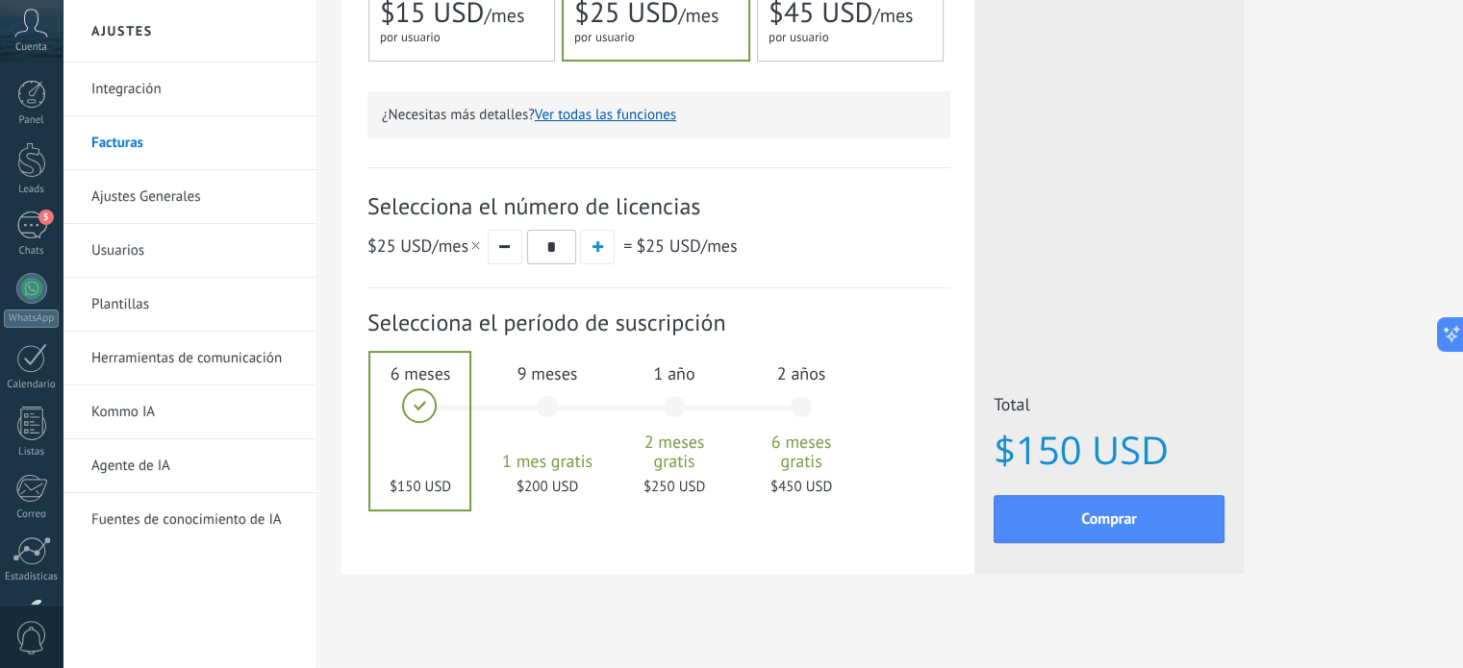
click at [688, 433] on span "2 meses gratis" at bounding box center [674, 452] width 104 height 38
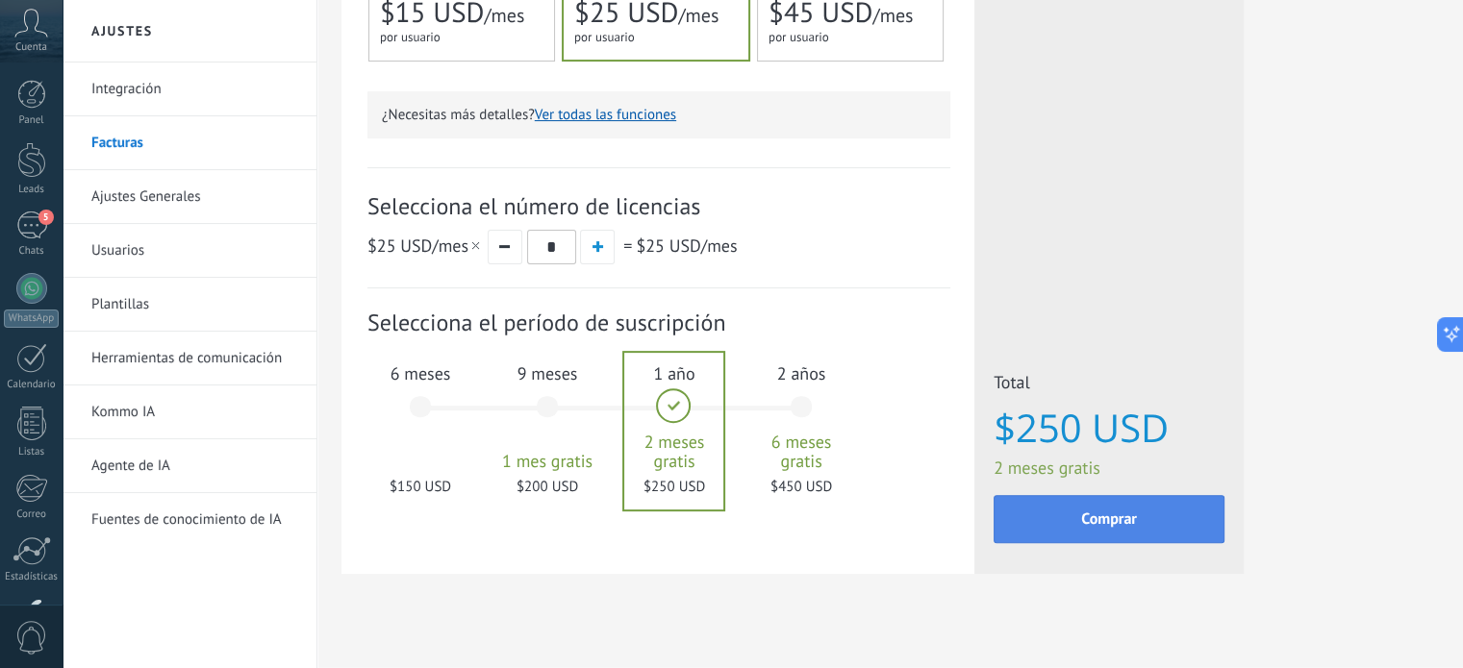
click at [1098, 513] on span "Comprar" at bounding box center [1109, 519] width 56 height 13
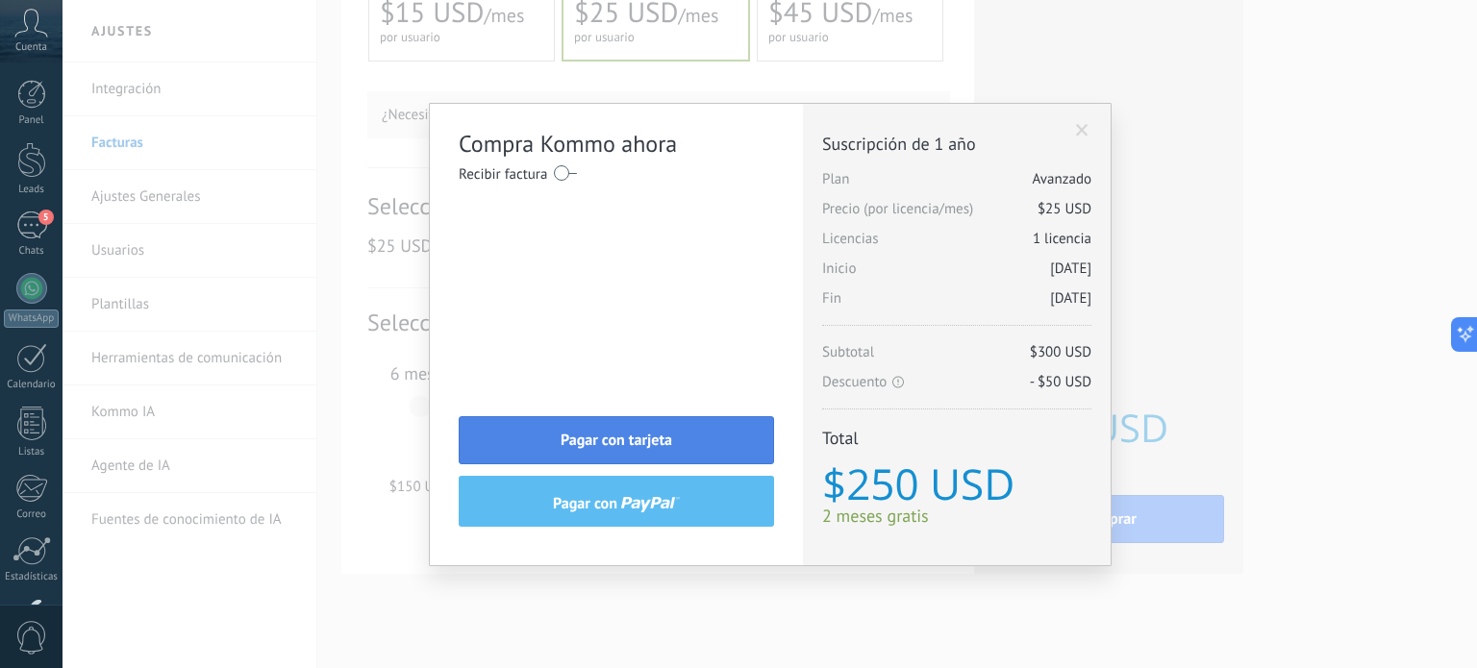
click at [617, 434] on span "Pagar con tarjeta" at bounding box center [617, 440] width 112 height 13
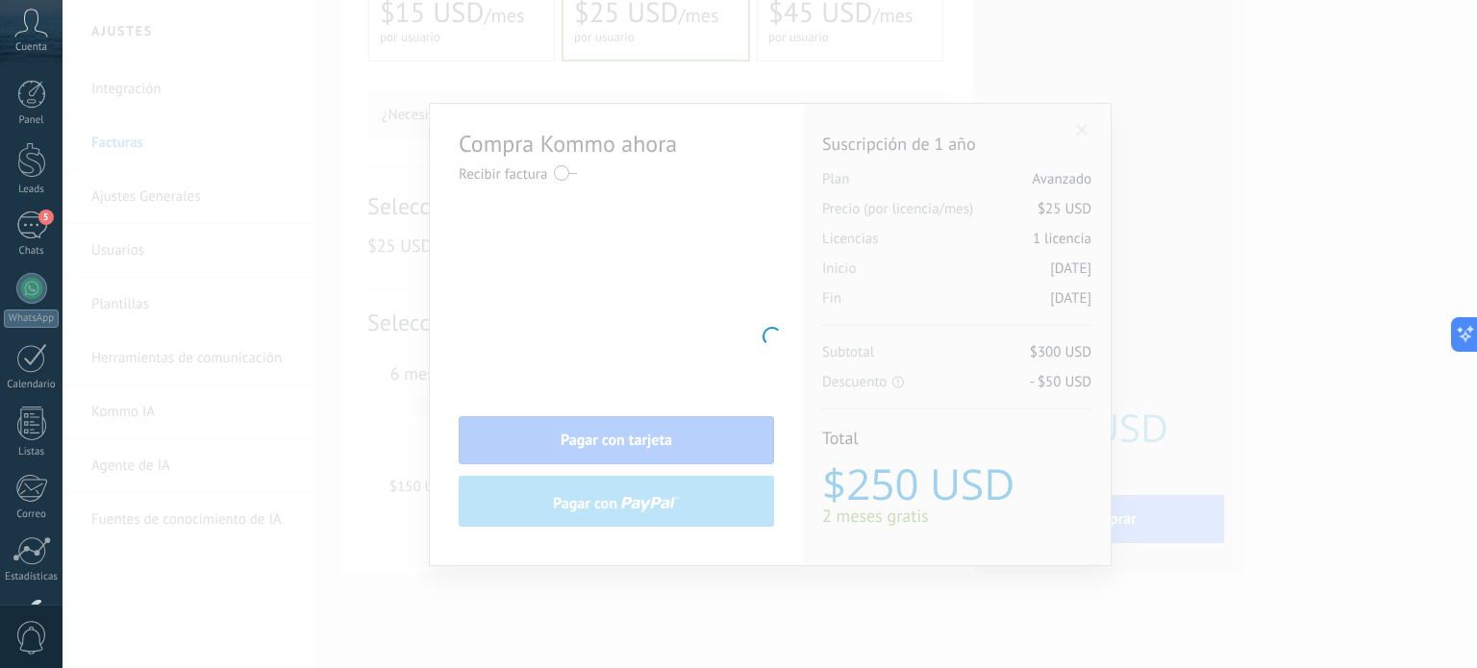
click at [561, 174] on div at bounding box center [770, 334] width 1415 height 668
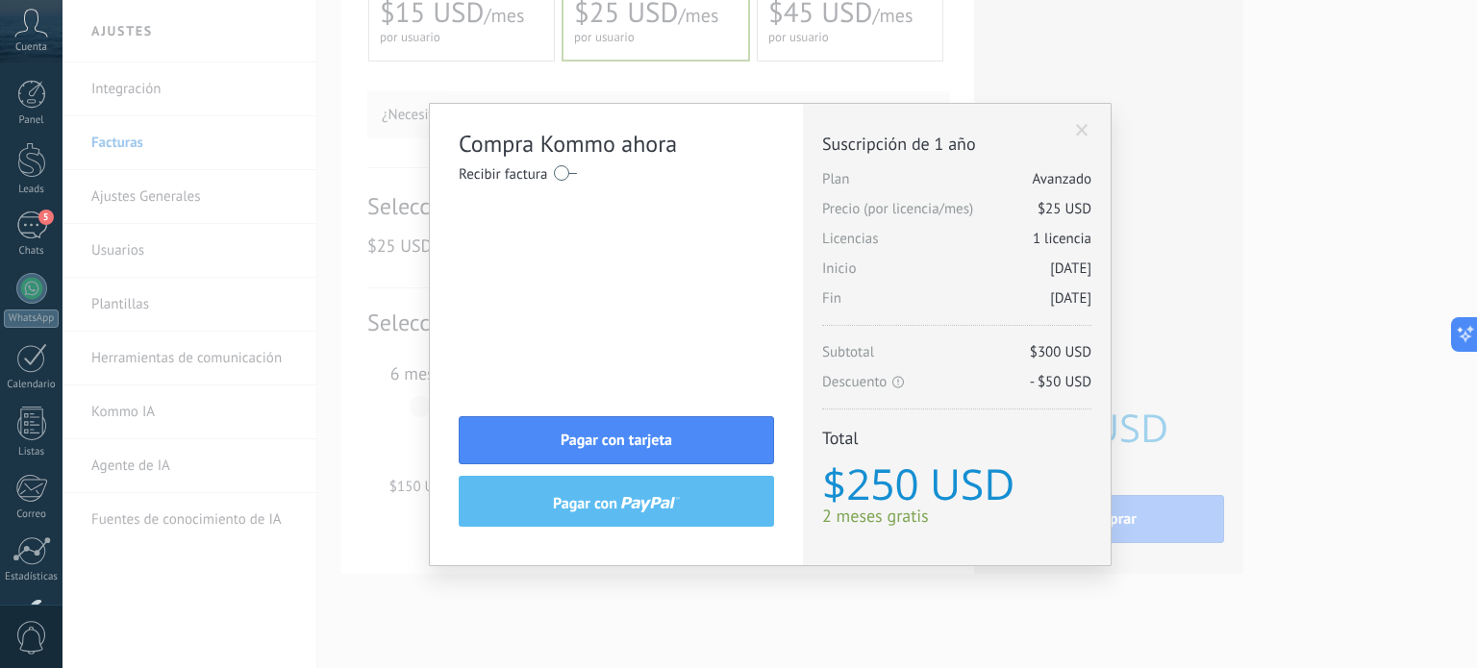
click at [561, 174] on label at bounding box center [565, 173] width 23 height 31
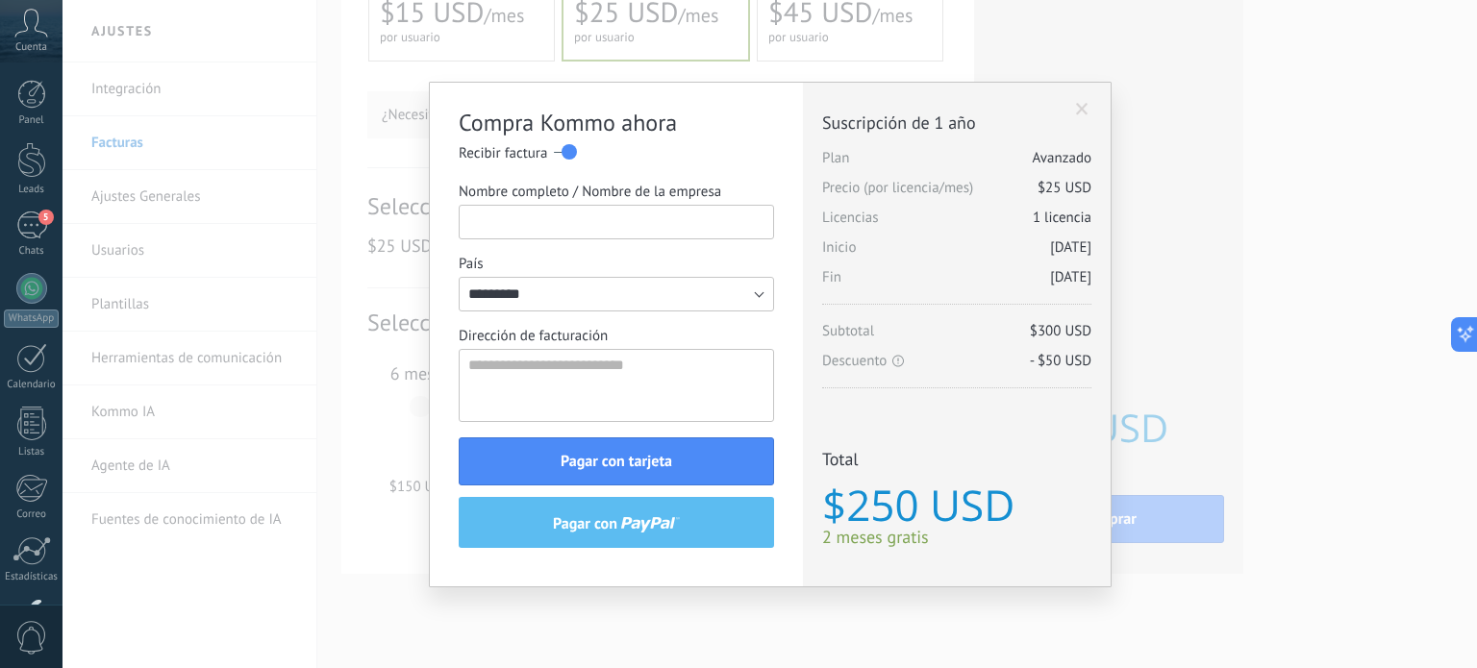
click at [560, 230] on input "Nombre completo / Nombre de la empresa" at bounding box center [616, 222] width 315 height 35
type input "********"
click at [582, 369] on textarea "Dirección de facturación" at bounding box center [616, 385] width 315 height 73
type textarea "**********"
click at [789, 369] on div "Compra Kommo ahora Recibir factura Nombre completo / Nombre de la empresa *****…" at bounding box center [616, 335] width 373 height 504
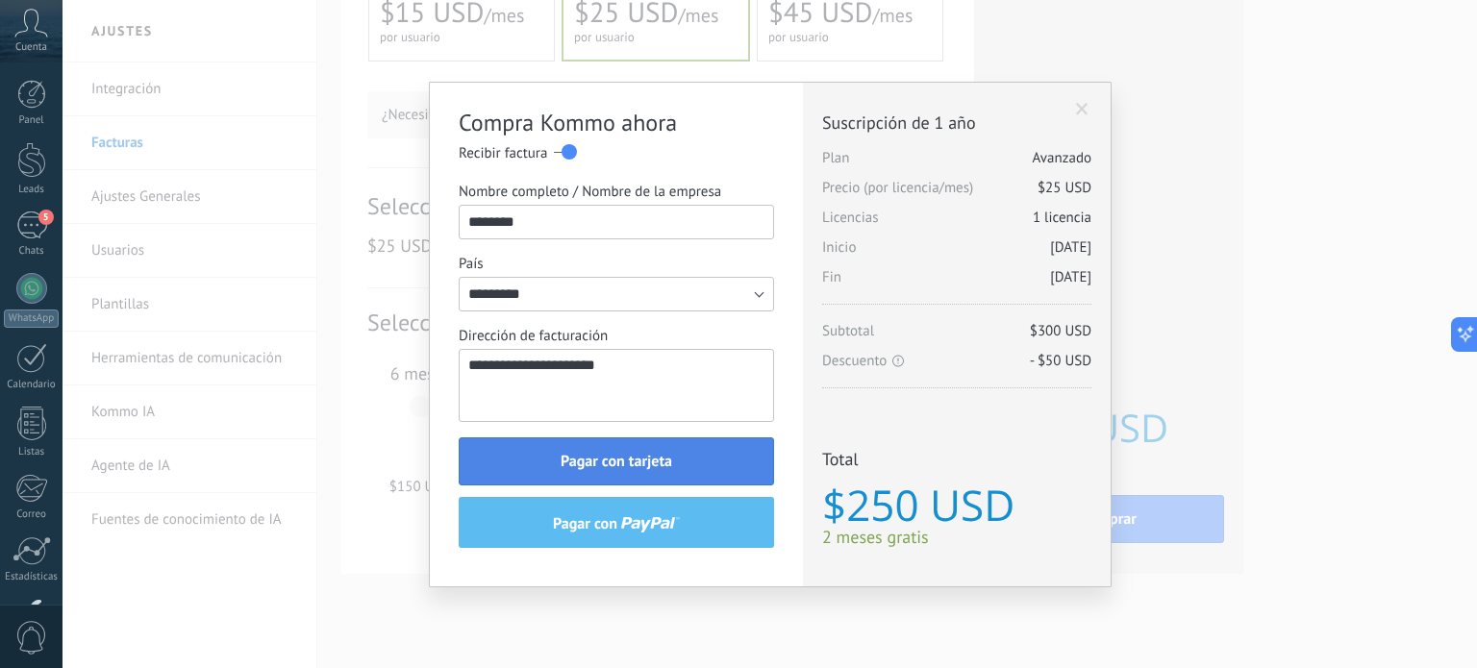
click at [632, 460] on span "Pagar con tarjeta" at bounding box center [617, 461] width 112 height 13
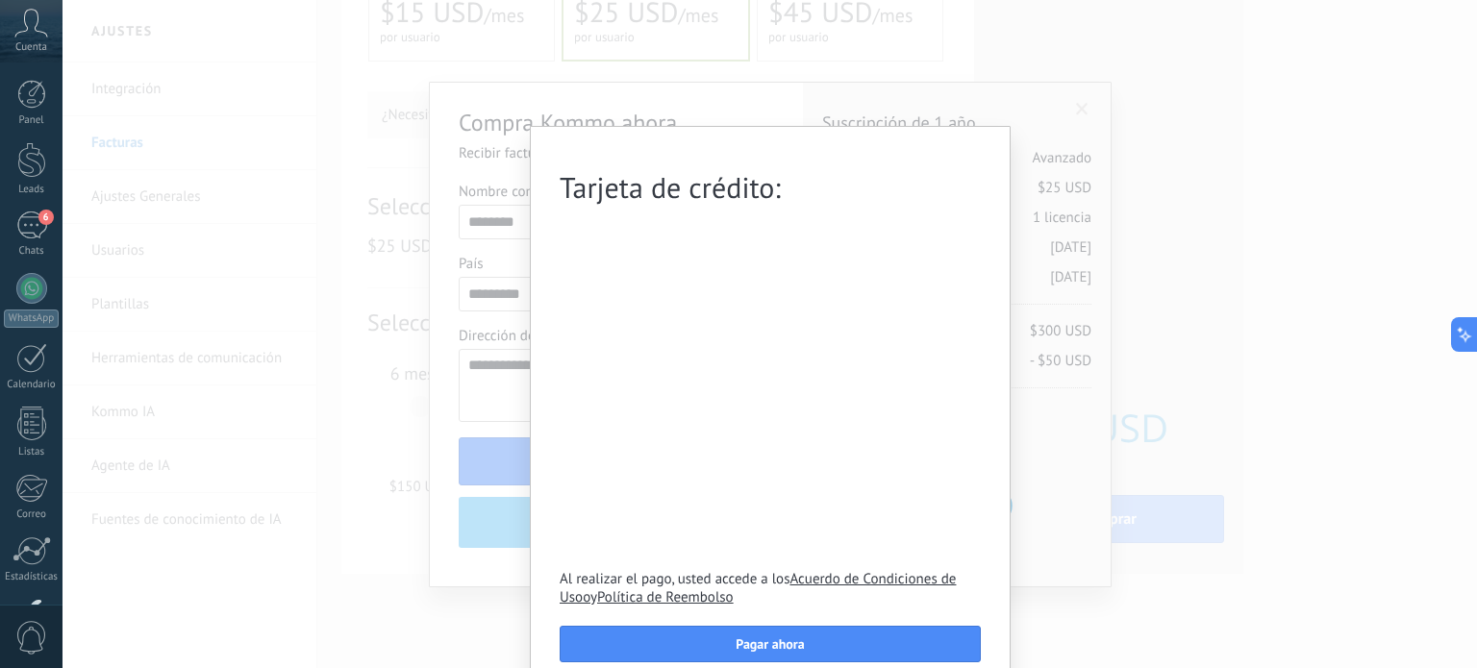
scroll to position [23, 0]
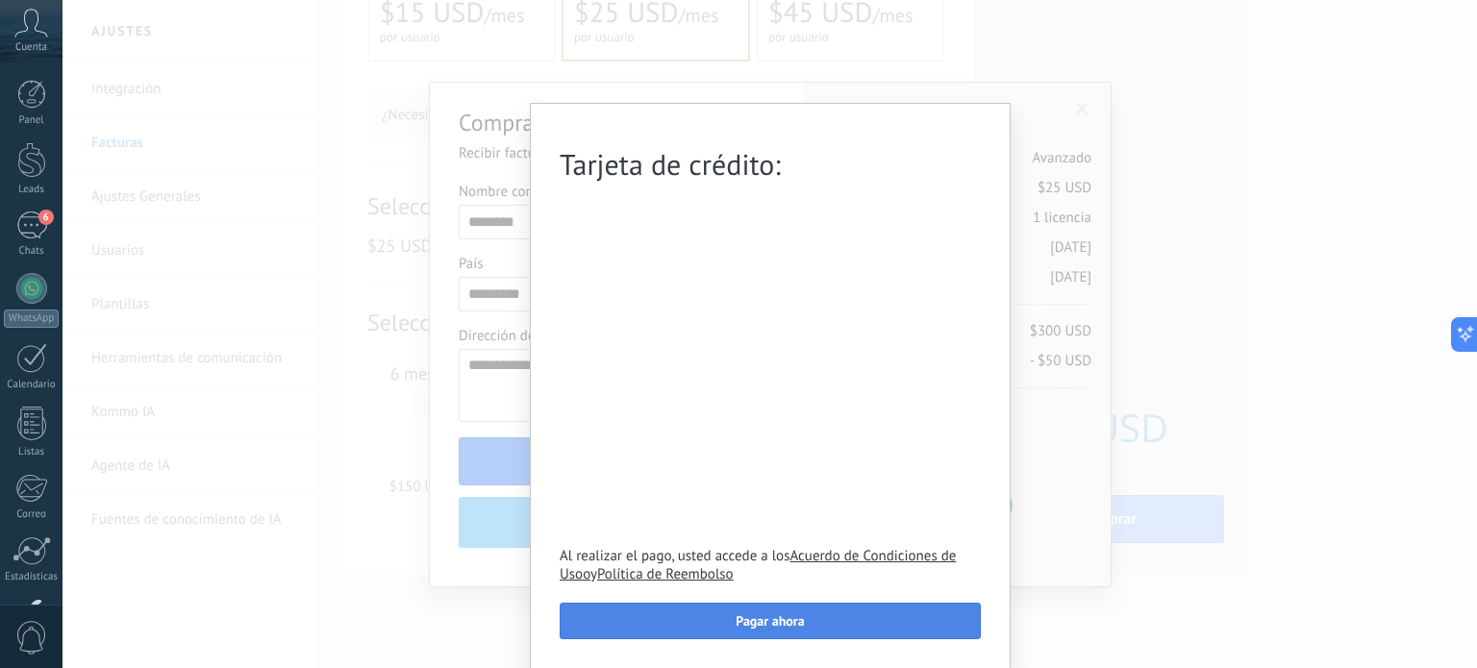
click at [764, 626] on span "Pagar ahora" at bounding box center [770, 621] width 68 height 13
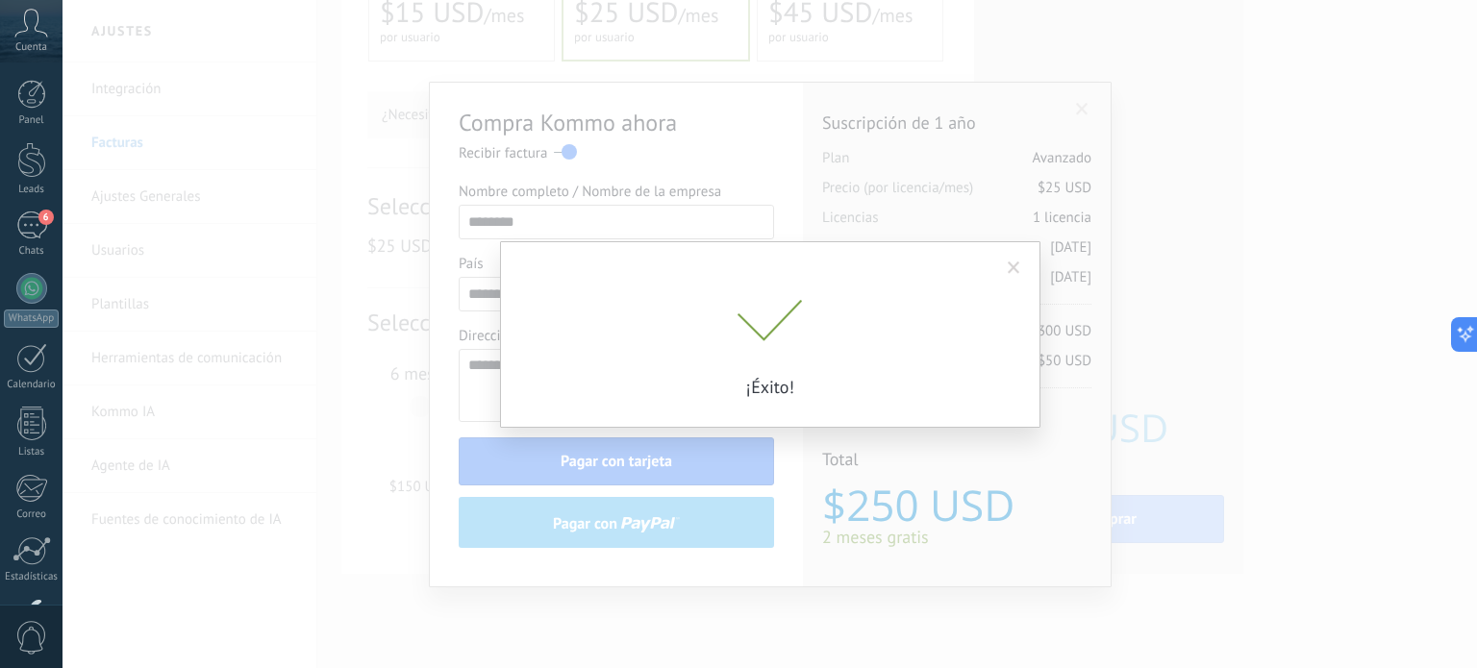
scroll to position [0, 0]
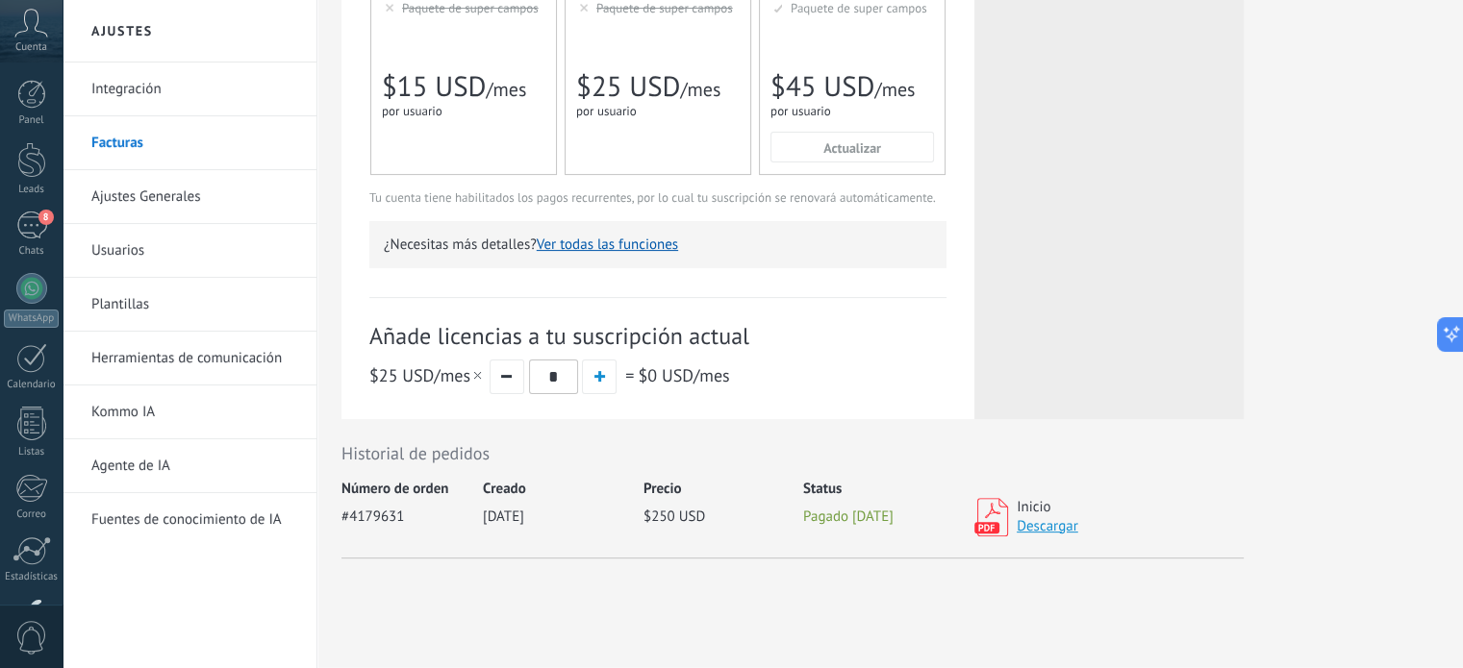
scroll to position [481, 0]
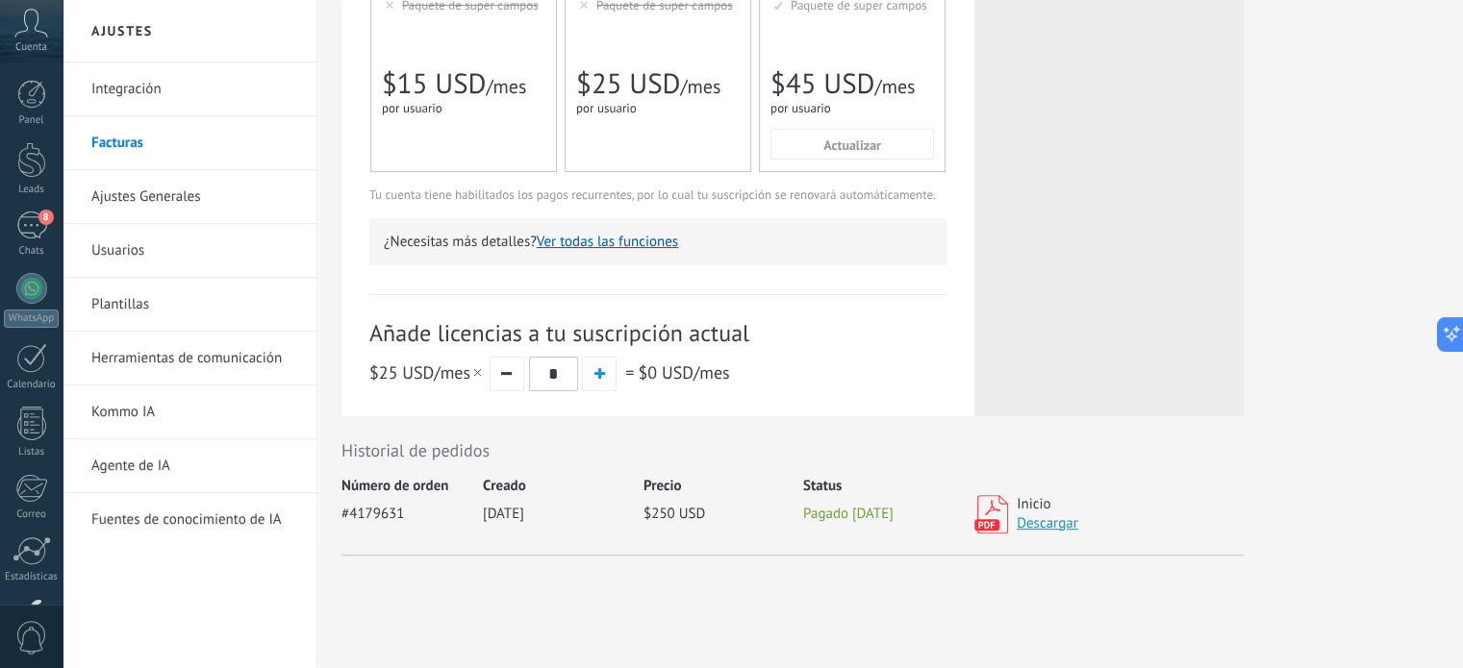
click at [1046, 522] on link "Descargar" at bounding box center [1048, 524] width 62 height 18
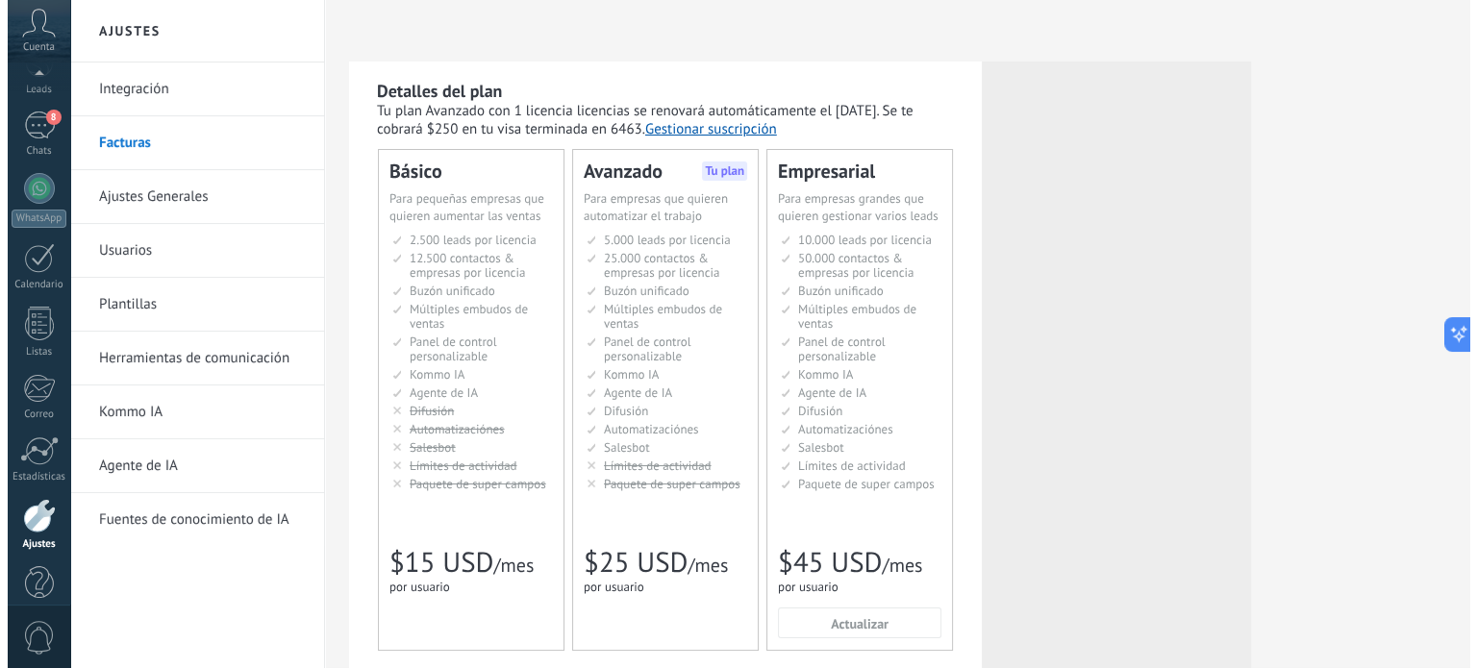
scroll to position [131, 0]
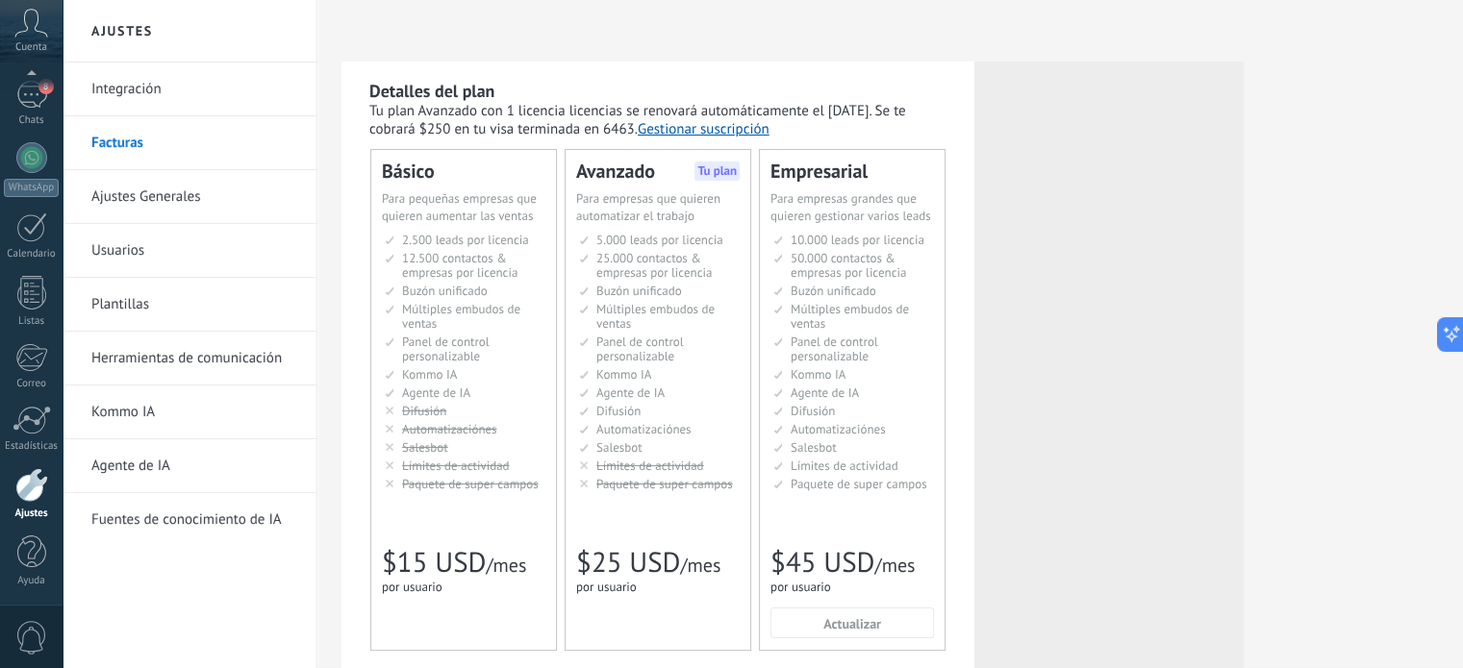
click at [168, 82] on link "Integración" at bounding box center [194, 90] width 206 height 54
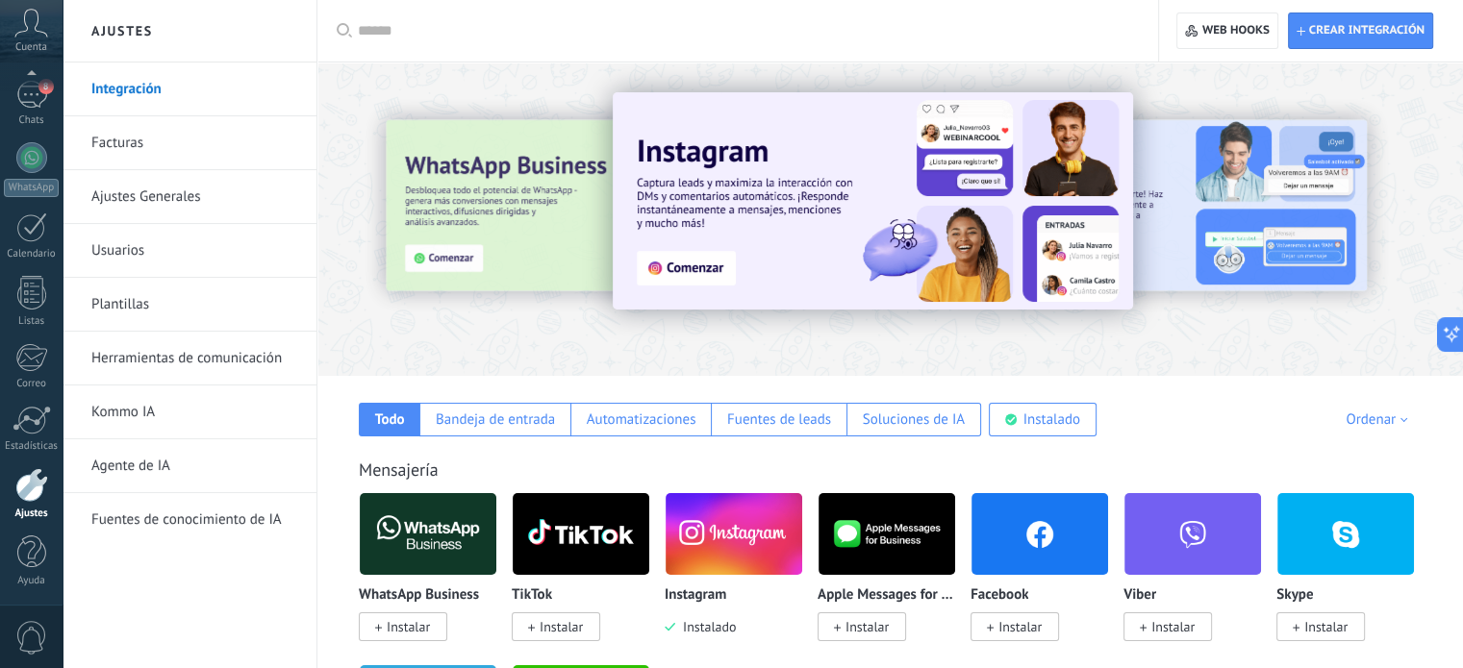
click at [1043, 528] on img at bounding box center [1039, 534] width 137 height 93
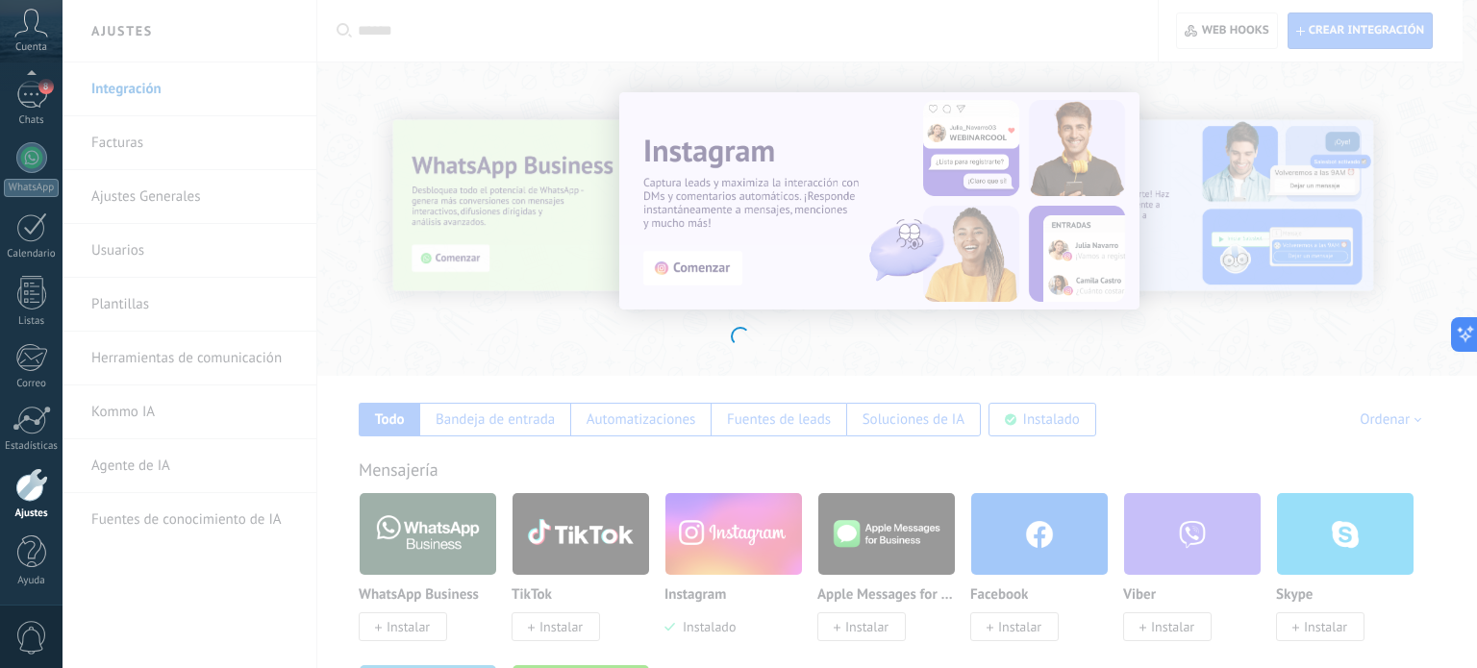
click at [1006, 627] on div at bounding box center [738, 334] width 1477 height 668
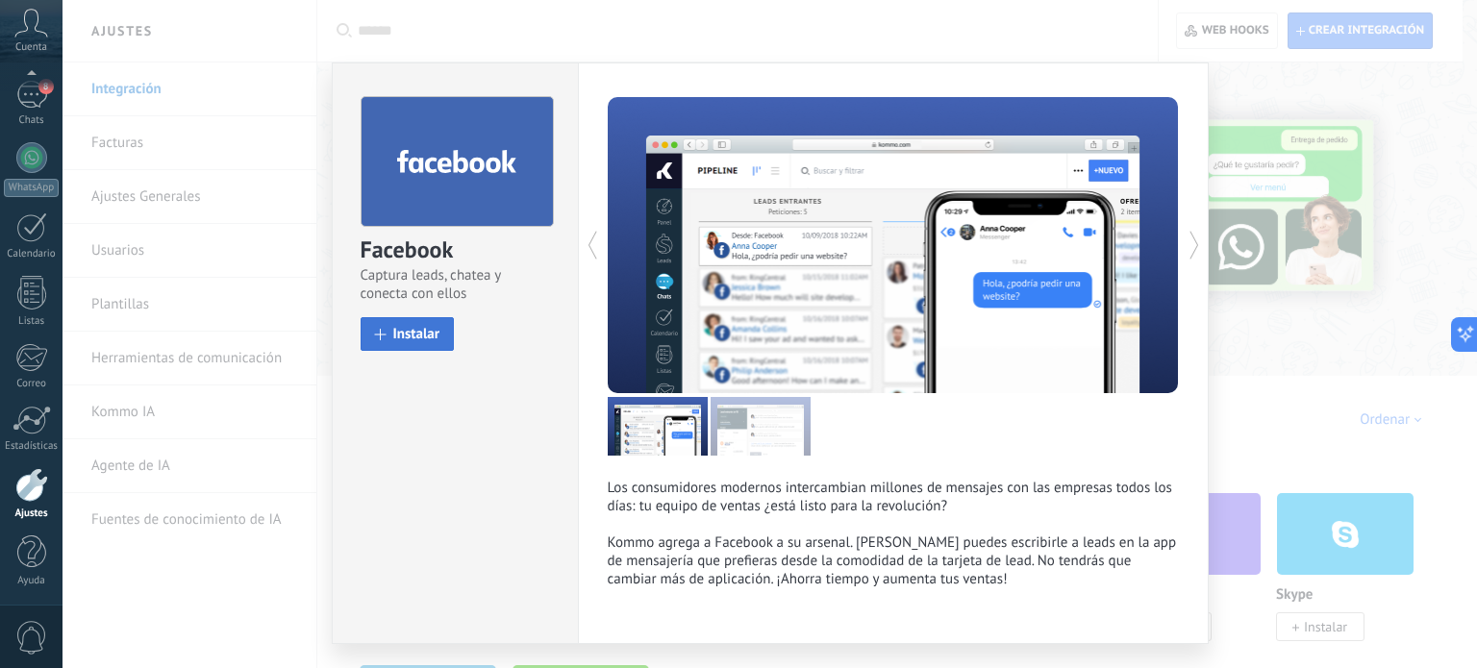
click at [427, 332] on span "Instalar" at bounding box center [416, 334] width 47 height 14
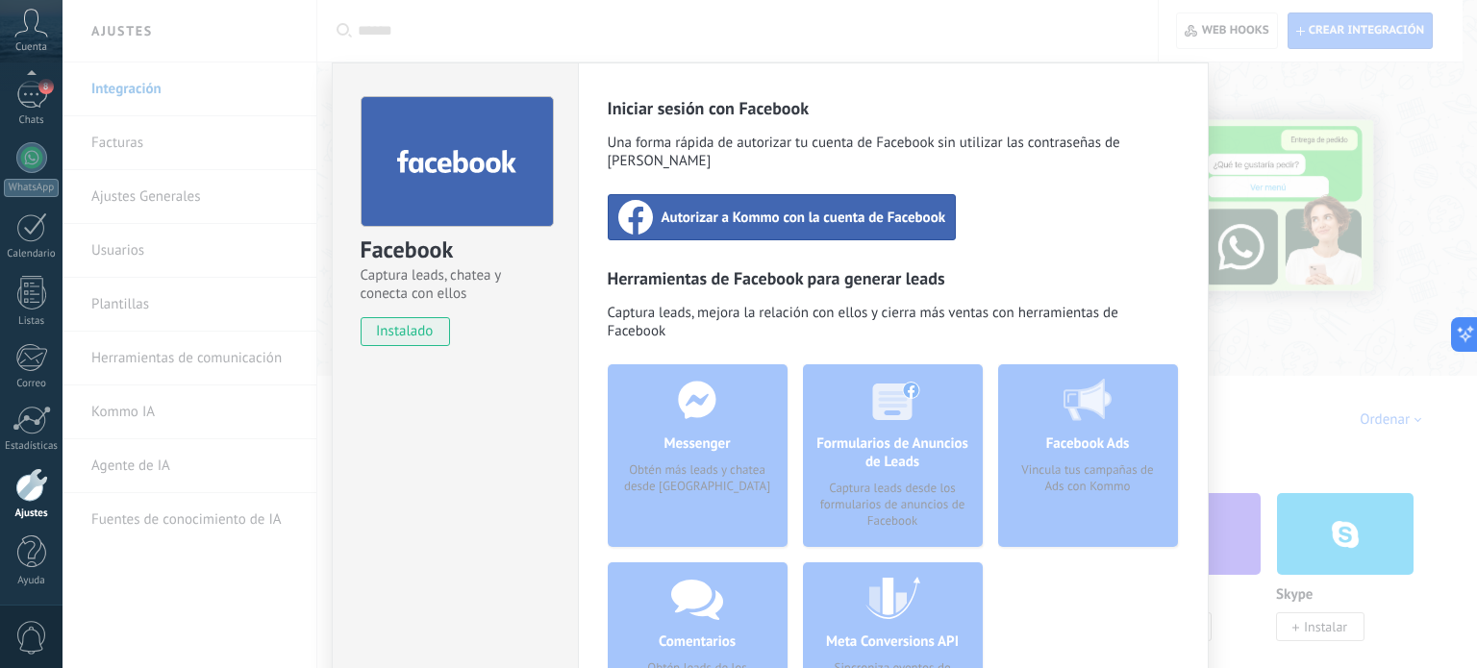
click at [777, 208] on span "Autorizar a Kommo con la cuenta de Facebook" at bounding box center [804, 217] width 285 height 19
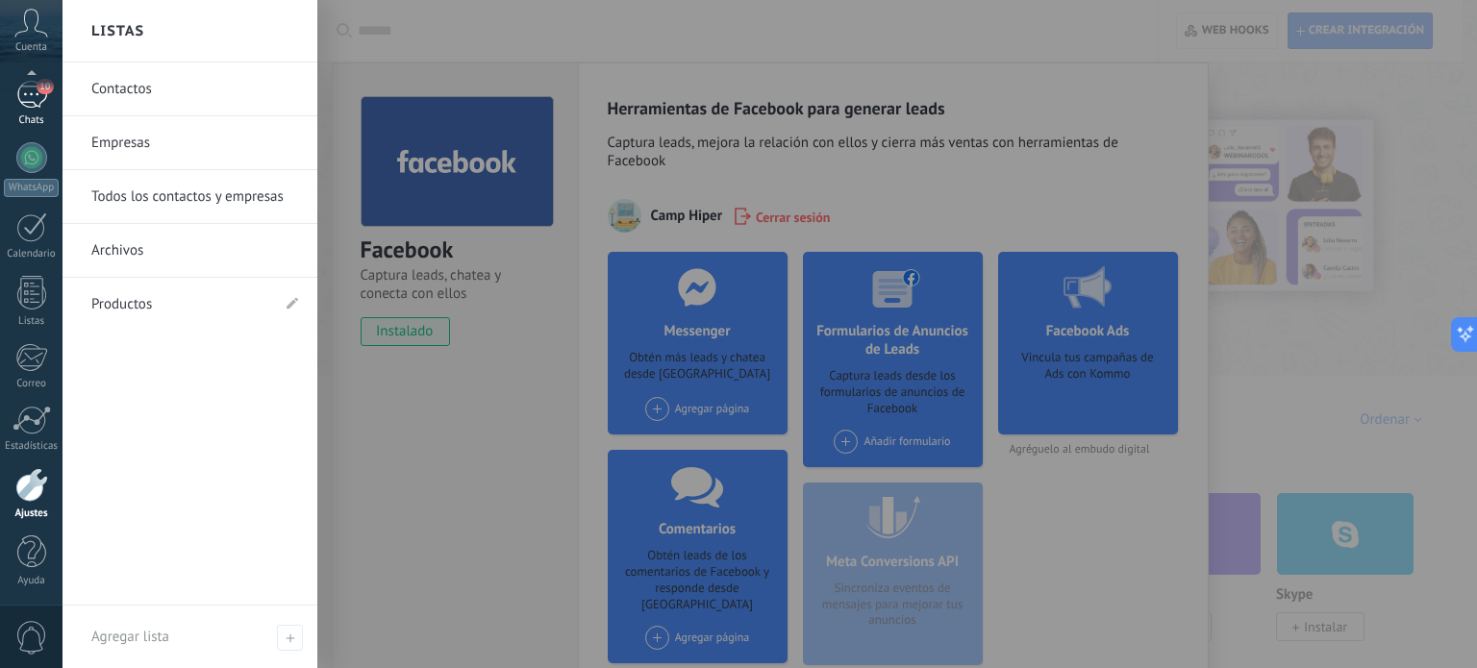
click at [38, 98] on div "10" at bounding box center [31, 95] width 31 height 28
